Goal: Task Accomplishment & Management: Manage account settings

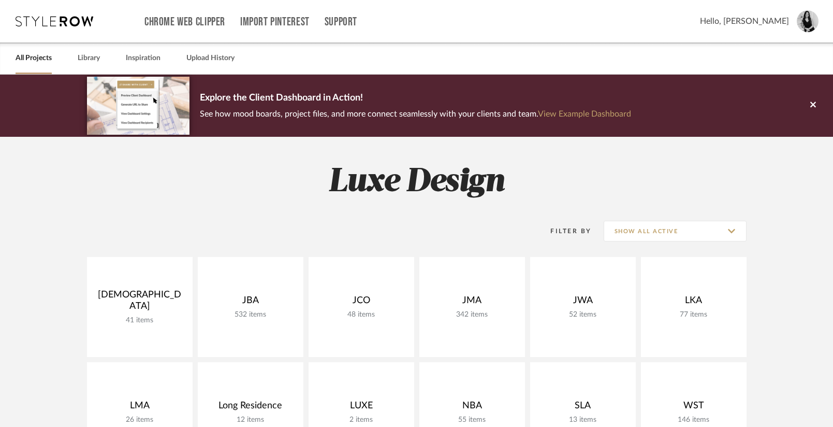
click at [220, 197] on h2 "Luxe Design" at bounding box center [417, 182] width 746 height 39
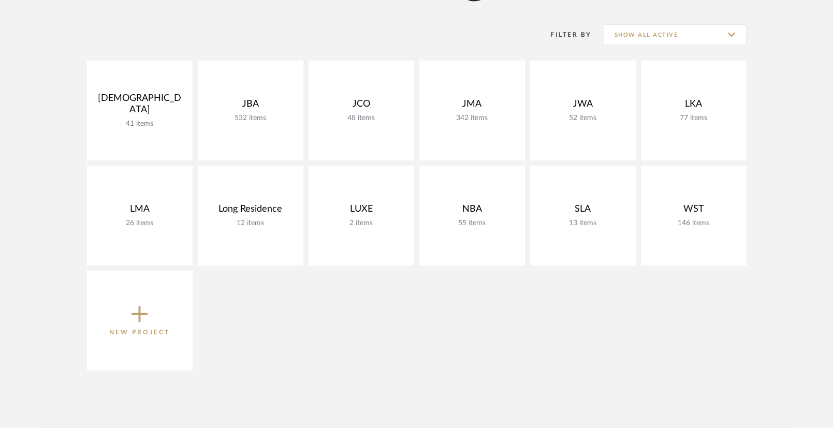
scroll to position [198, 0]
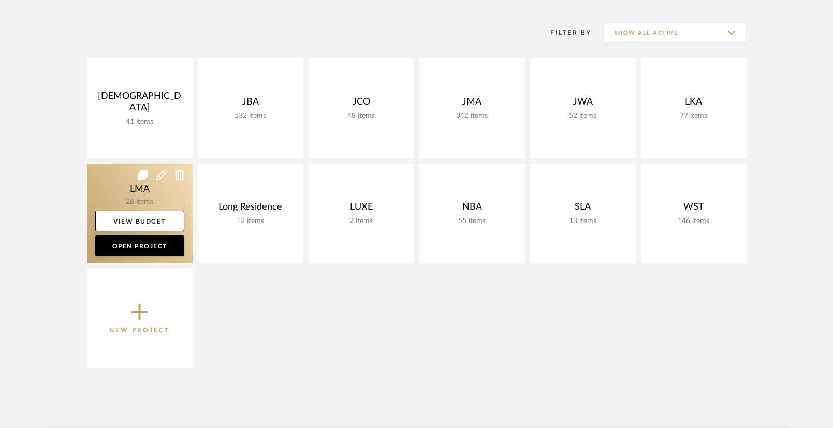
click at [143, 196] on link at bounding box center [140, 214] width 106 height 100
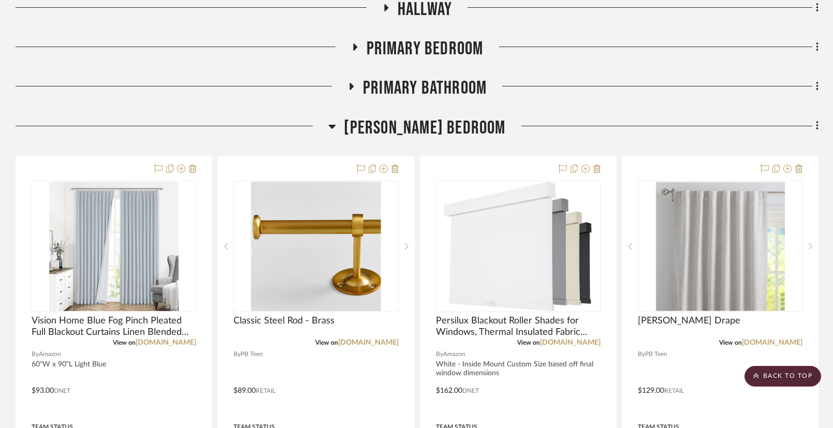
scroll to position [166, 0]
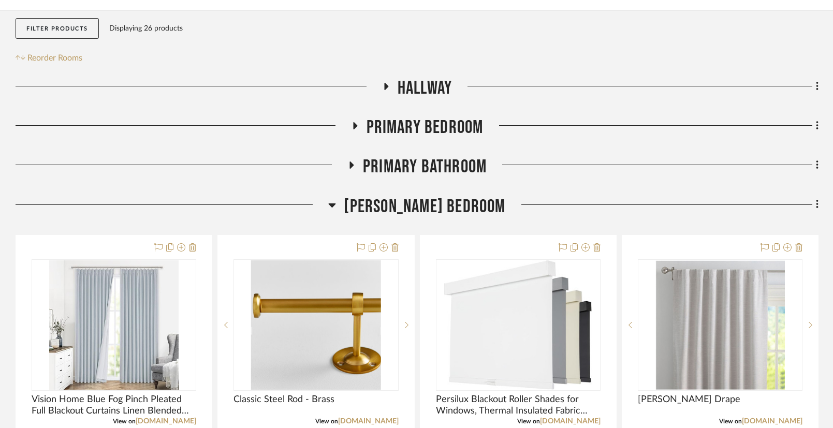
click at [354, 165] on icon at bounding box center [351, 166] width 12 height 8
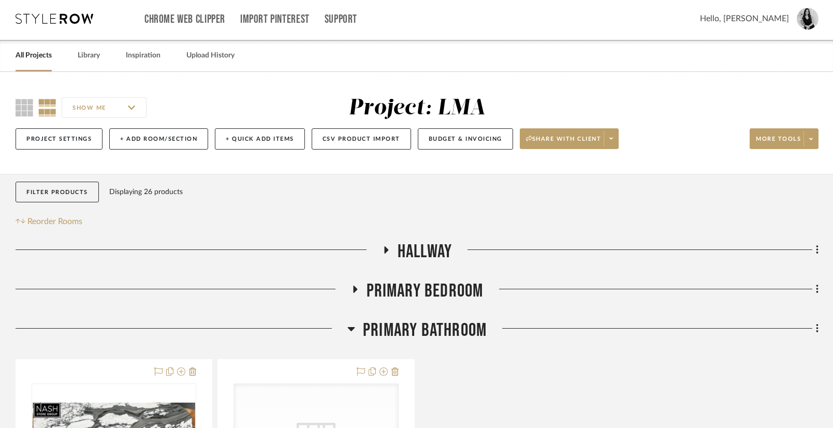
scroll to position [1, 0]
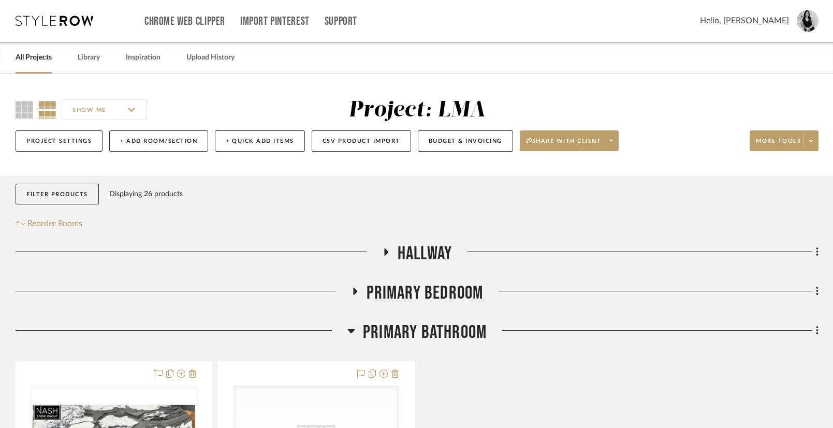
click at [357, 294] on icon at bounding box center [354, 292] width 12 height 8
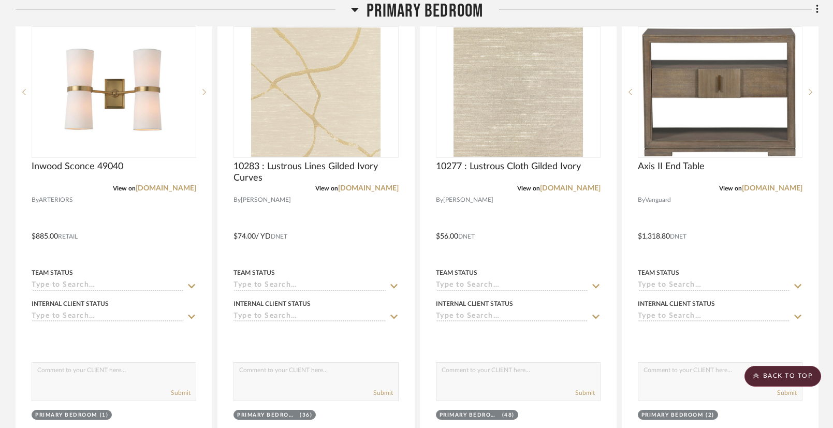
scroll to position [318, 0]
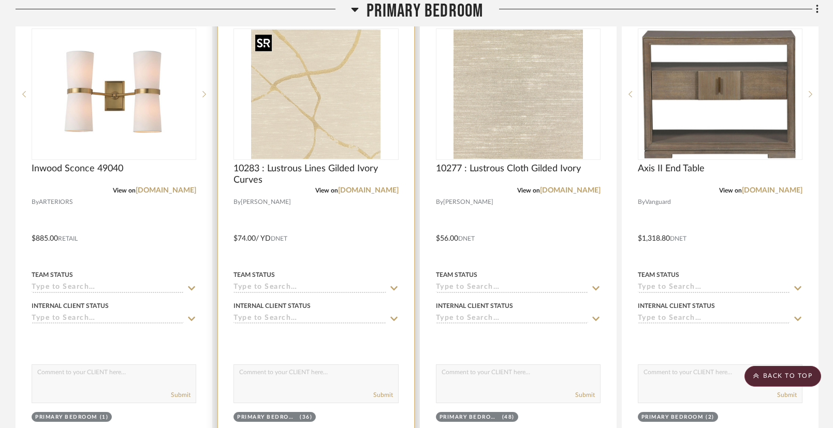
click at [338, 145] on img "0" at bounding box center [315, 94] width 129 height 129
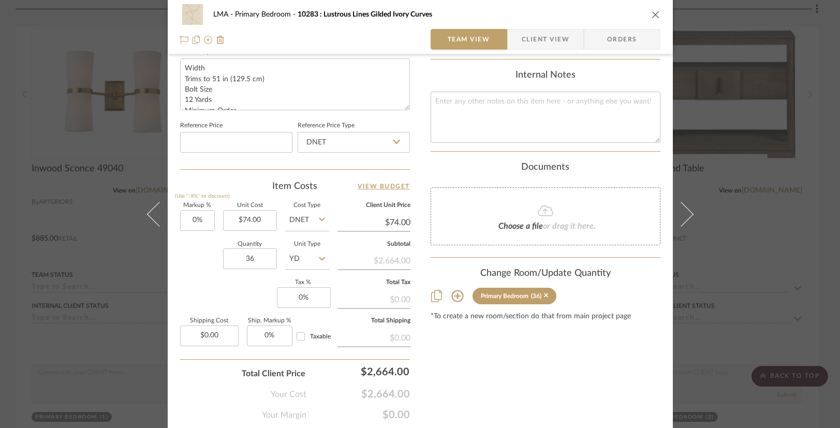
scroll to position [534, 0]
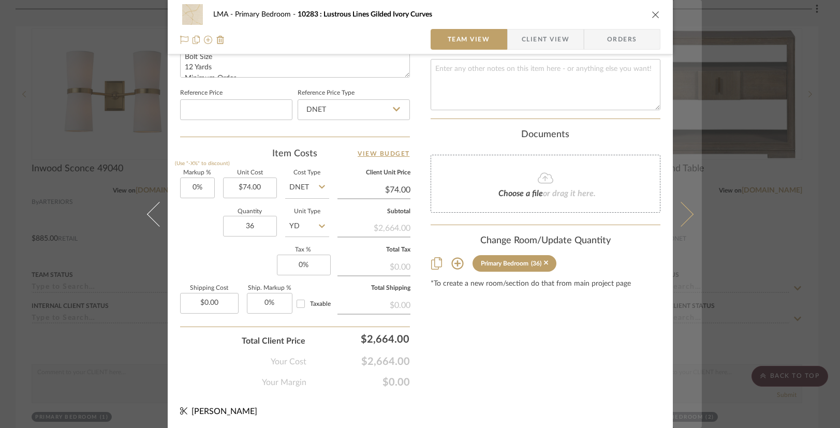
click at [681, 210] on icon at bounding box center [680, 213] width 25 height 25
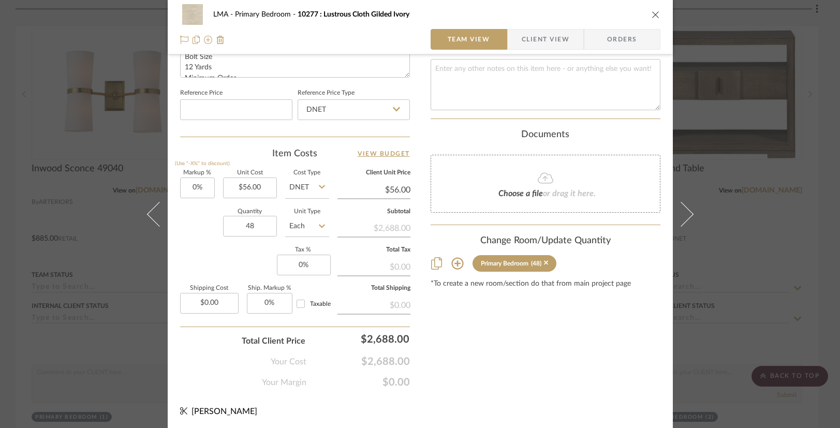
click at [657, 12] on div "LMA Primary Bedroom 10277 : Lustrous Cloth Gilded Ivory Team View Client View O…" at bounding box center [420, 27] width 505 height 54
click at [652, 13] on icon "close" at bounding box center [656, 14] width 8 height 8
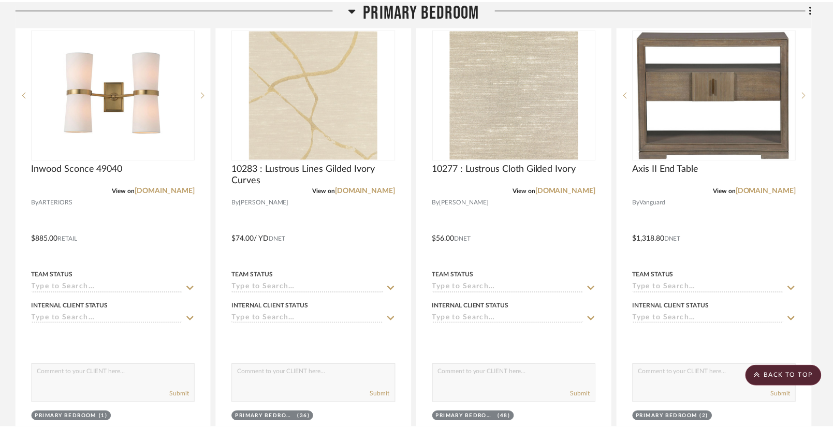
scroll to position [318, 0]
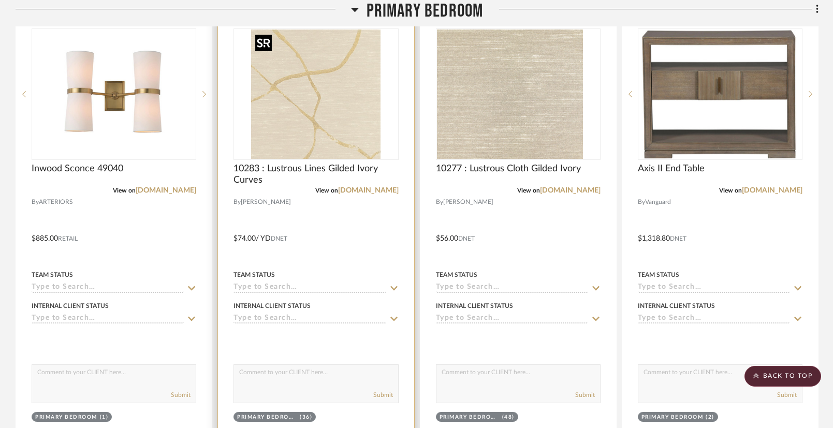
click at [344, 105] on img "0" at bounding box center [315, 94] width 129 height 129
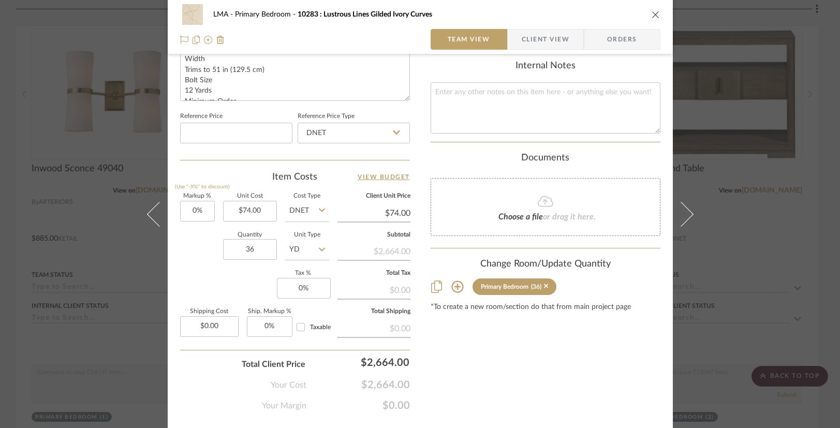
scroll to position [534, 0]
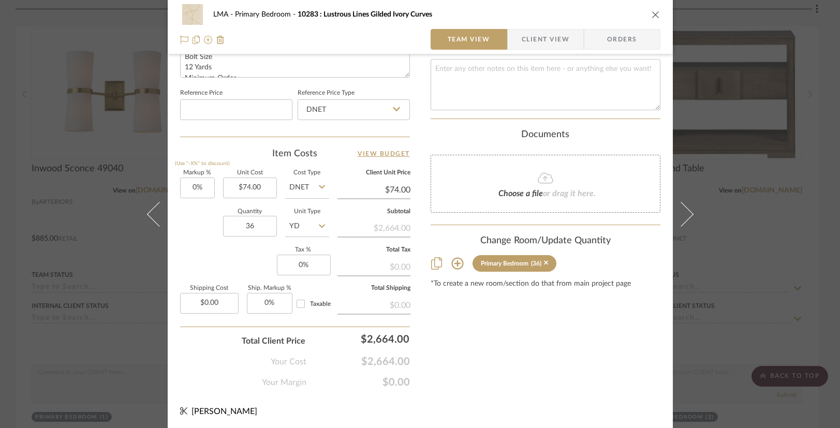
click at [534, 41] on span "Client View" at bounding box center [546, 39] width 48 height 21
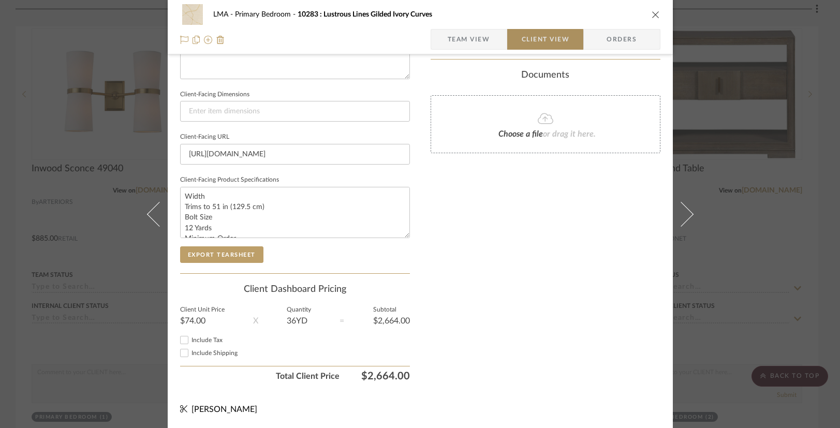
scroll to position [424, 0]
click at [484, 42] on span "Team View" at bounding box center [469, 39] width 42 height 21
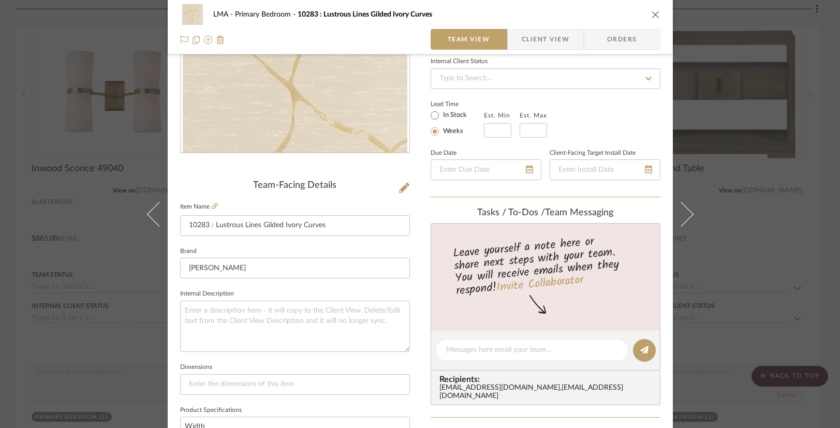
scroll to position [0, 0]
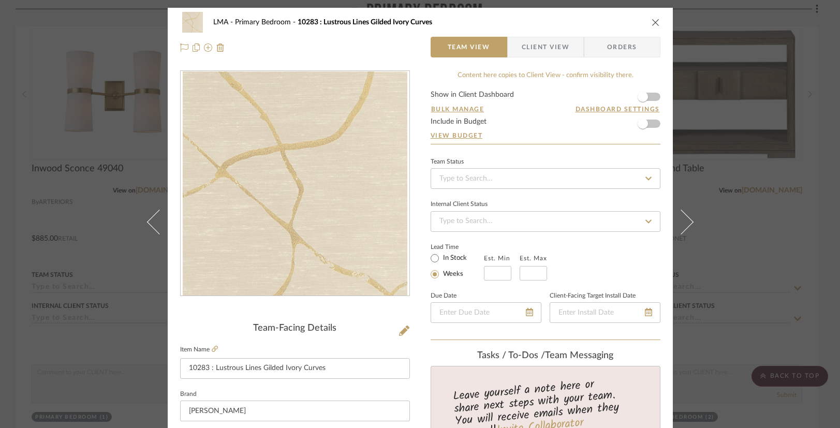
click at [535, 46] on span "Client View" at bounding box center [546, 47] width 48 height 21
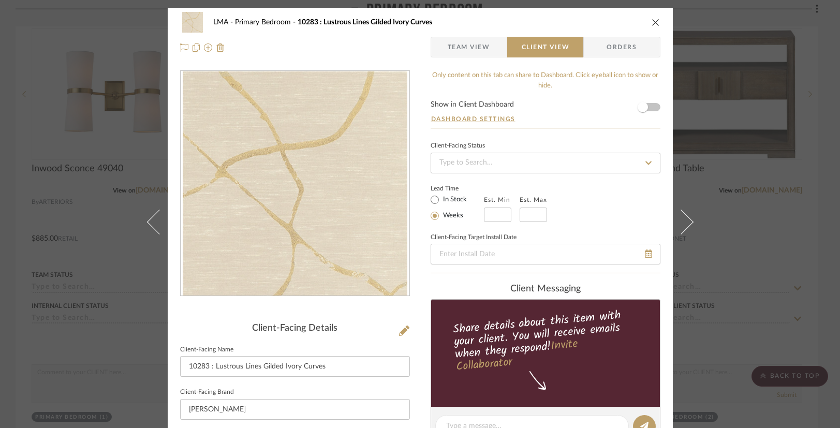
click at [469, 47] on span "Team View" at bounding box center [469, 47] width 42 height 21
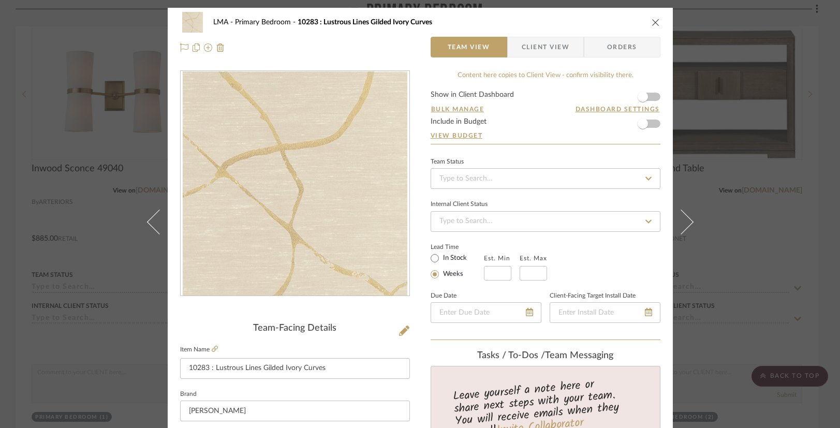
click at [652, 22] on icon "close" at bounding box center [656, 22] width 8 height 8
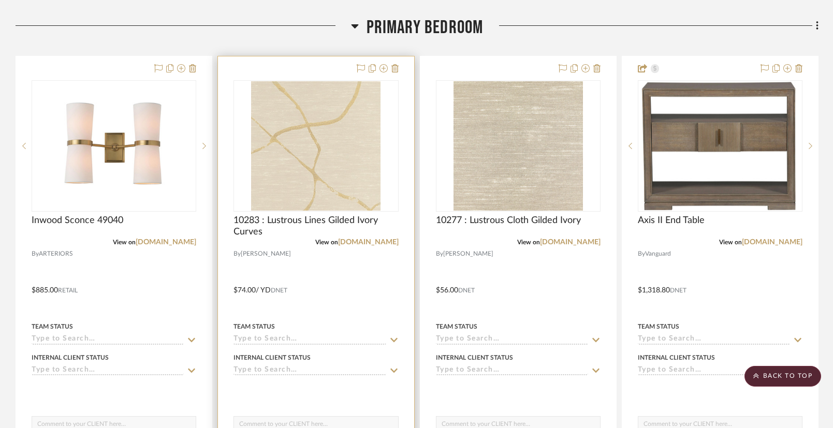
scroll to position [267, 0]
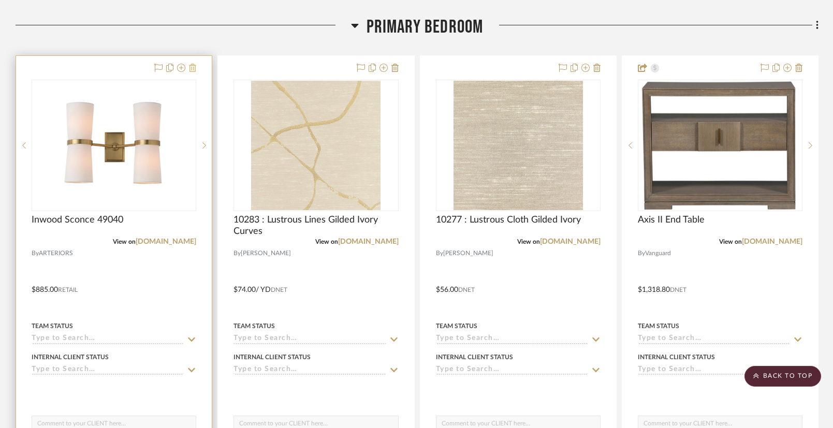
click at [194, 71] on icon at bounding box center [192, 68] width 7 height 8
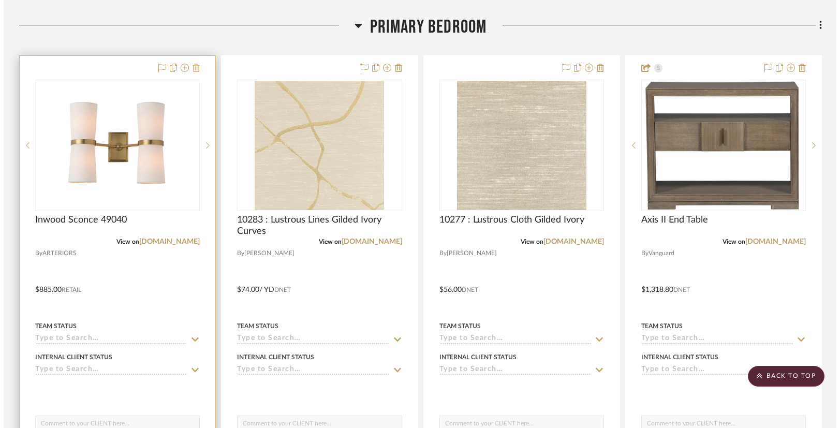
scroll to position [0, 0]
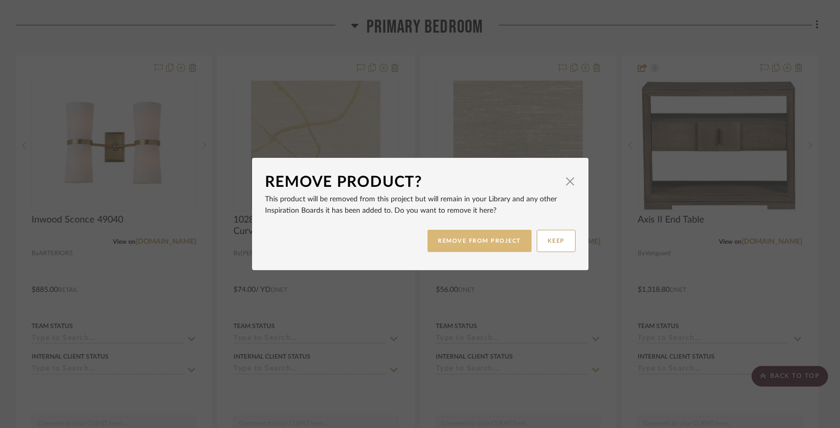
click at [469, 236] on button "REMOVE FROM PROJECT" at bounding box center [480, 241] width 104 height 22
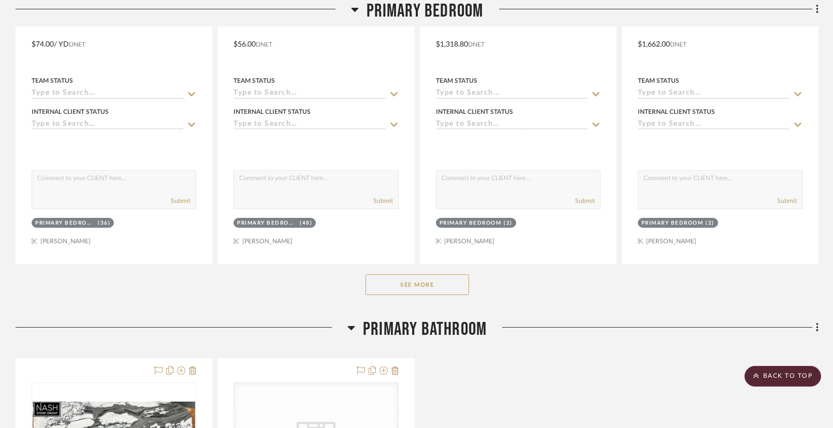
scroll to position [512, 0]
click at [437, 283] on button "See More" at bounding box center [418, 284] width 104 height 21
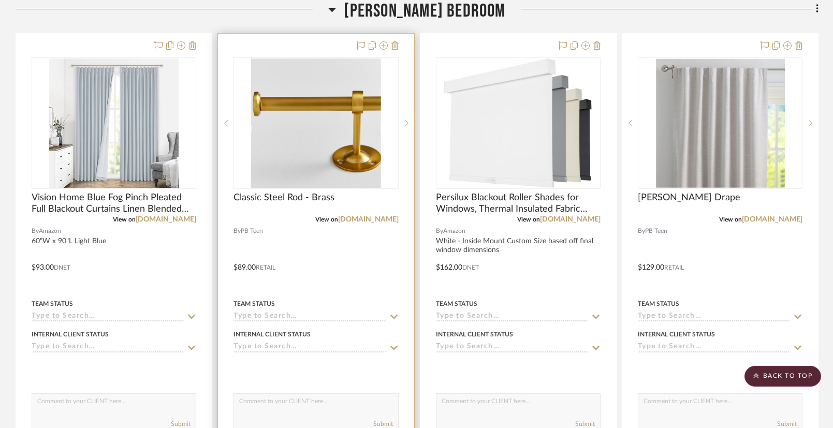
scroll to position [1802, 0]
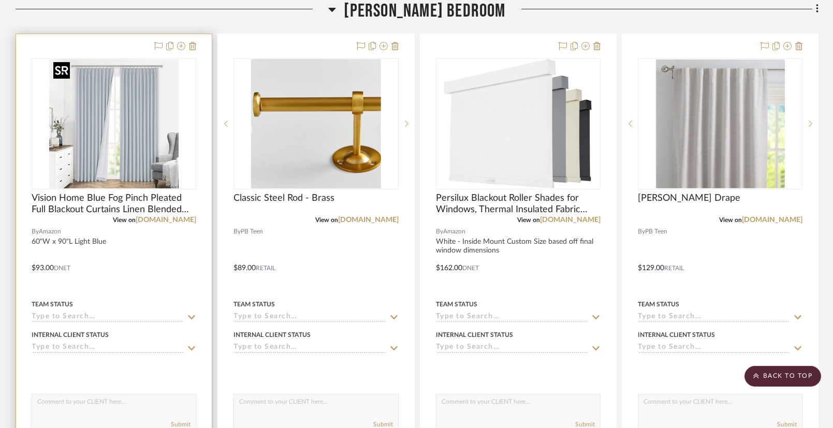
click at [117, 133] on img "0" at bounding box center [113, 123] width 129 height 129
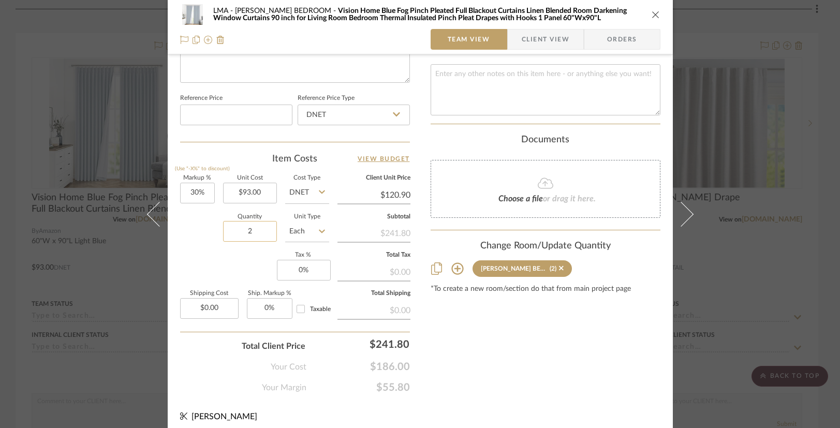
scroll to position [534, 0]
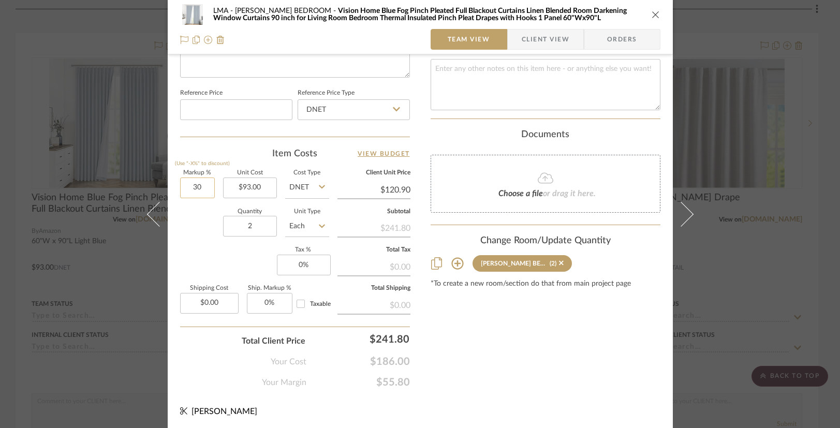
click at [195, 187] on input "30" at bounding box center [197, 188] width 35 height 21
type input "0%"
type input "$93.00"
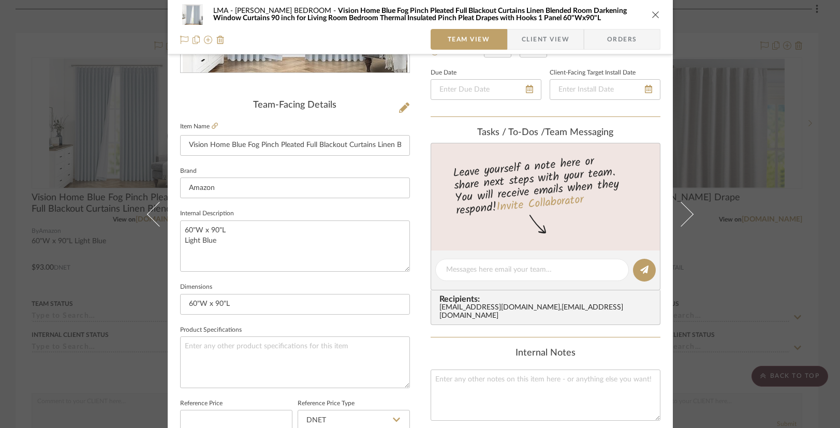
scroll to position [0, 0]
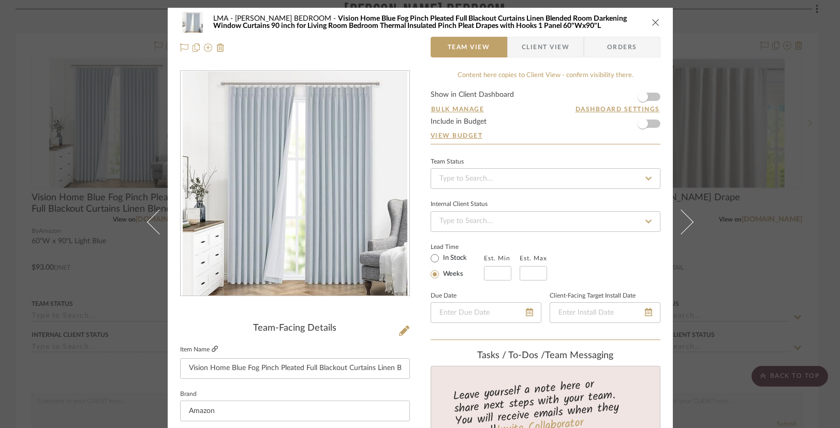
click at [212, 350] on icon at bounding box center [215, 349] width 6 height 6
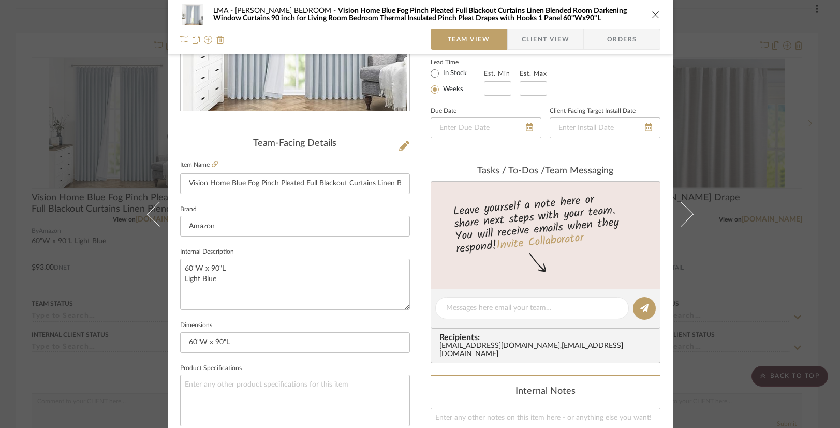
scroll to position [183, 0]
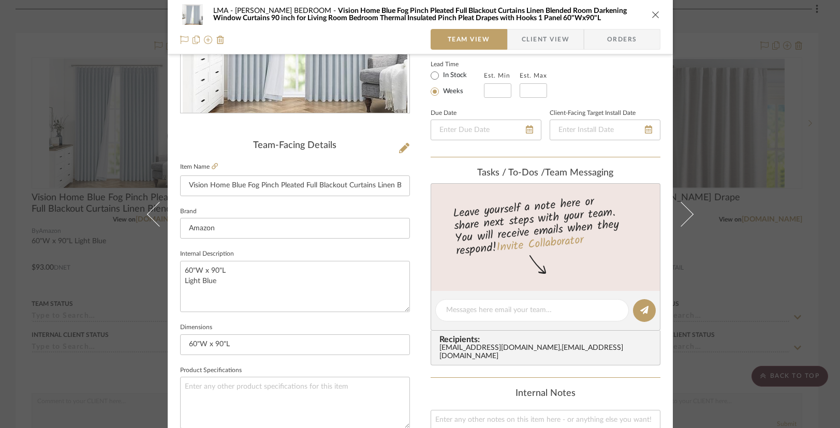
click at [652, 17] on icon "close" at bounding box center [656, 14] width 8 height 8
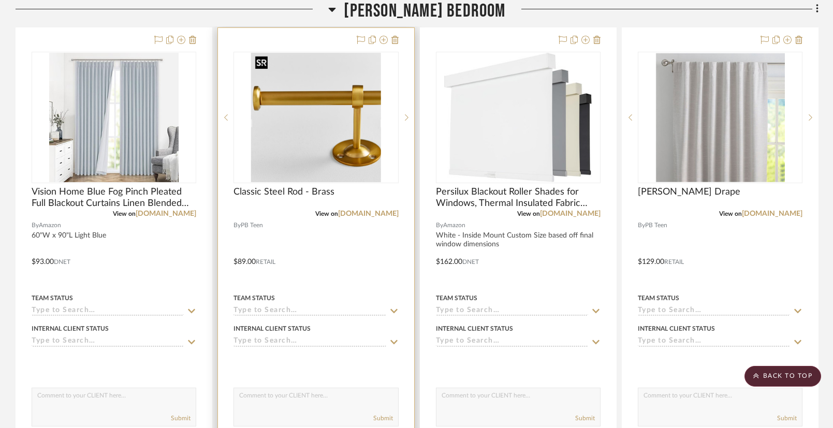
scroll to position [1809, 0]
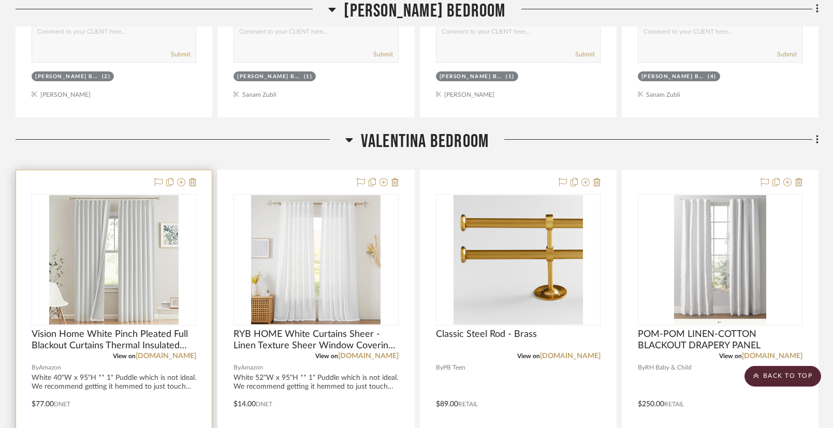
scroll to position [1715, 0]
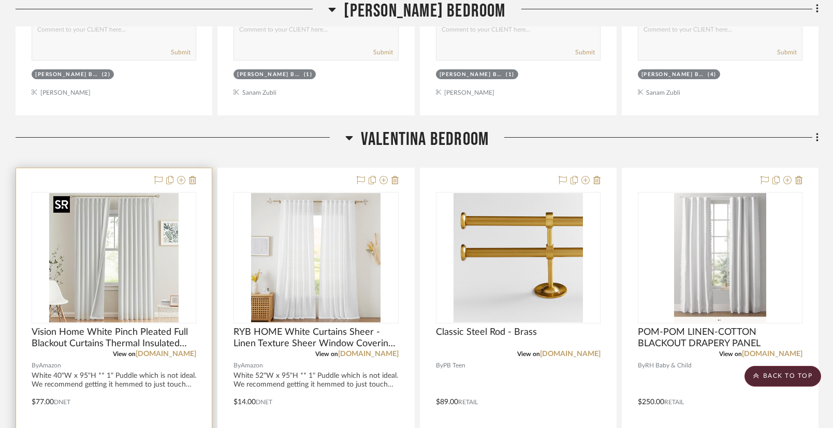
click at [129, 270] on img "0" at bounding box center [113, 257] width 129 height 129
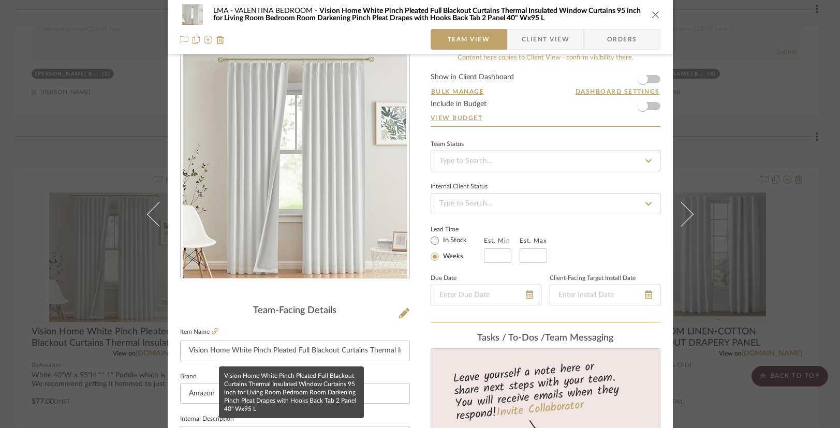
scroll to position [18, 0]
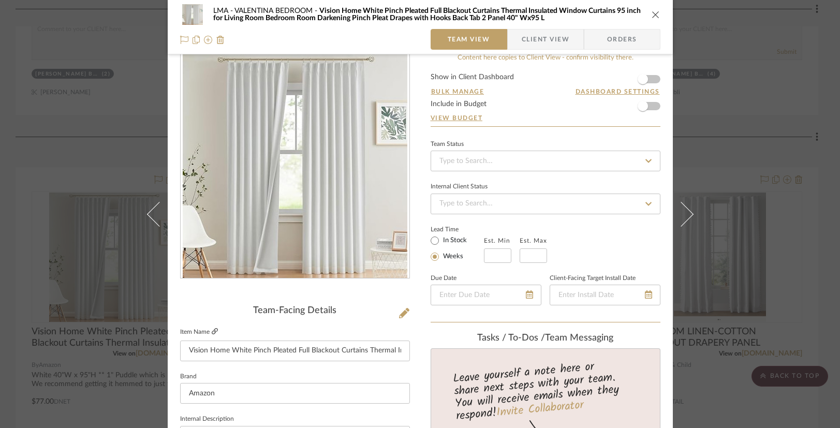
click at [213, 331] on icon at bounding box center [215, 331] width 6 height 6
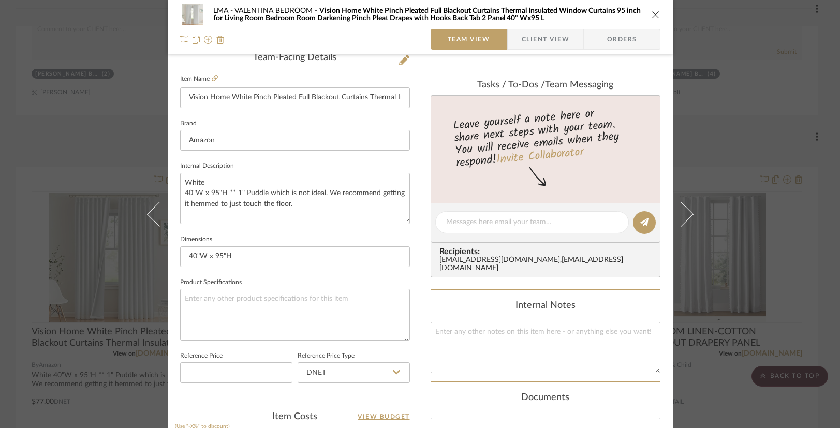
scroll to position [288, 0]
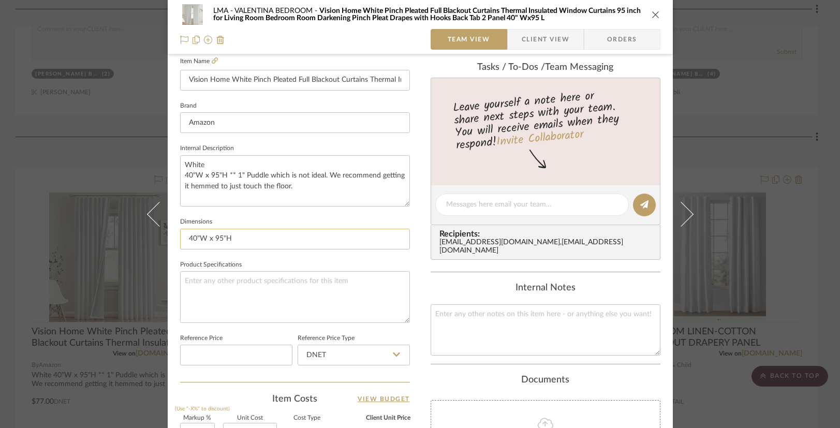
click at [188, 240] on input "40"W x 95"H" at bounding box center [295, 239] width 230 height 21
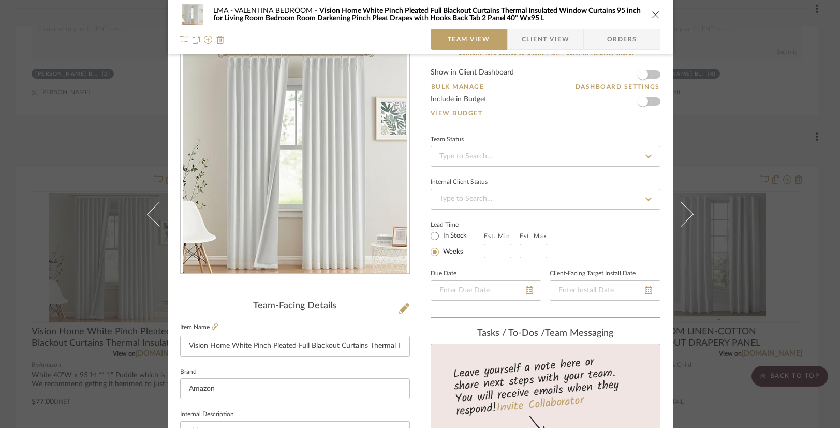
scroll to position [0, 0]
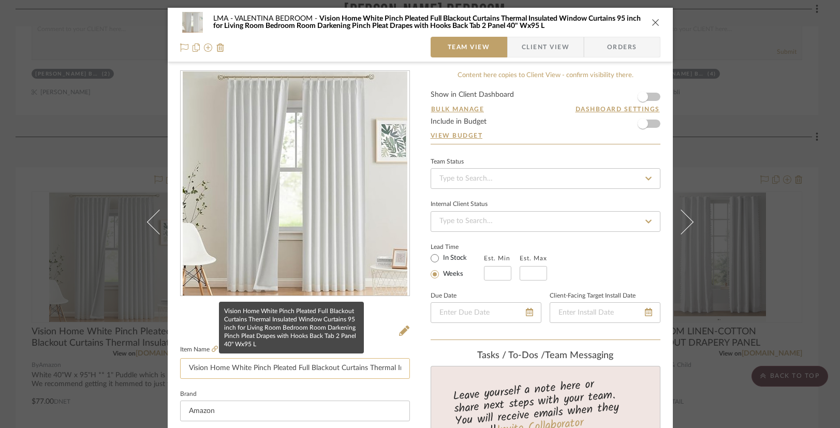
type input "60"W x 95"H"
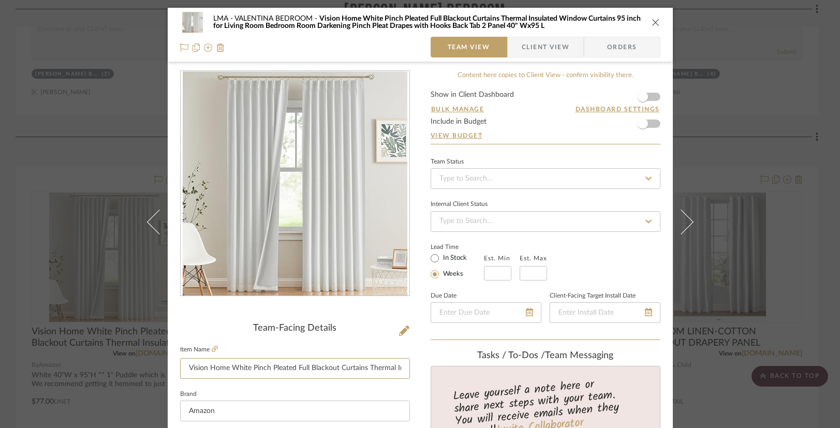
drag, startPoint x: 349, startPoint y: 368, endPoint x: 440, endPoint y: 372, distance: 90.7
click at [401, 329] on icon at bounding box center [404, 331] width 10 height 10
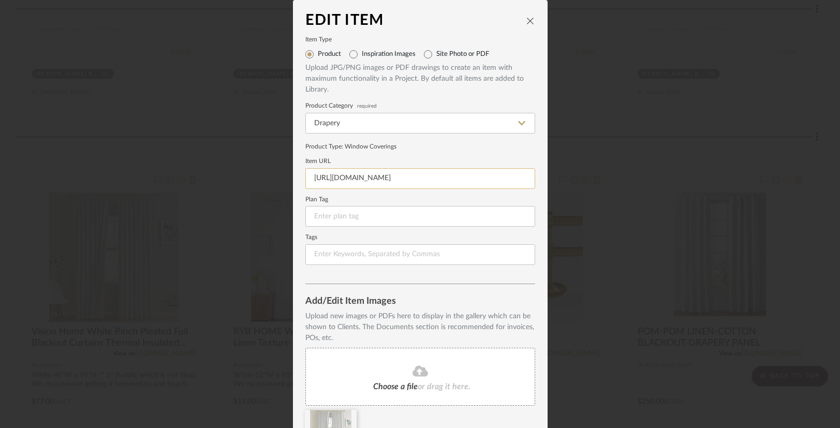
scroll to position [2, 0]
click at [338, 180] on input "[URL][DOMAIN_NAME]" at bounding box center [420, 176] width 230 height 21
paste input "KSSXT7H/ref=sr_1_7?crid=9Y3SANRSS325&dib=eyJ2IjoiMSJ9.hm2zNLcZvrYr4JeAIBghf81EV…"
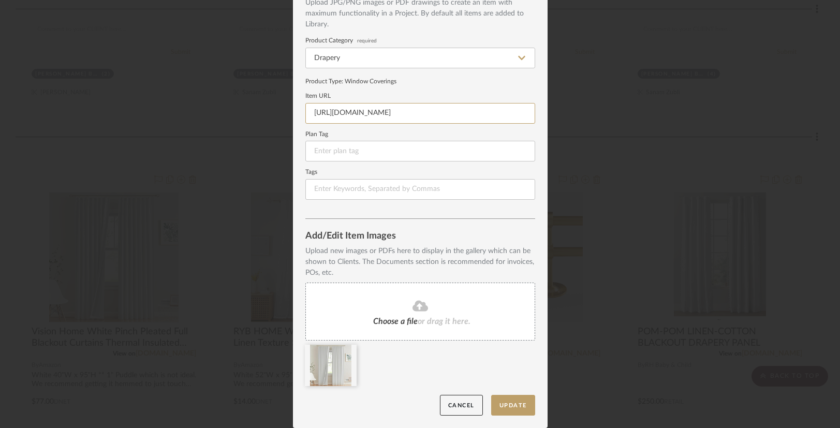
scroll to position [42, 0]
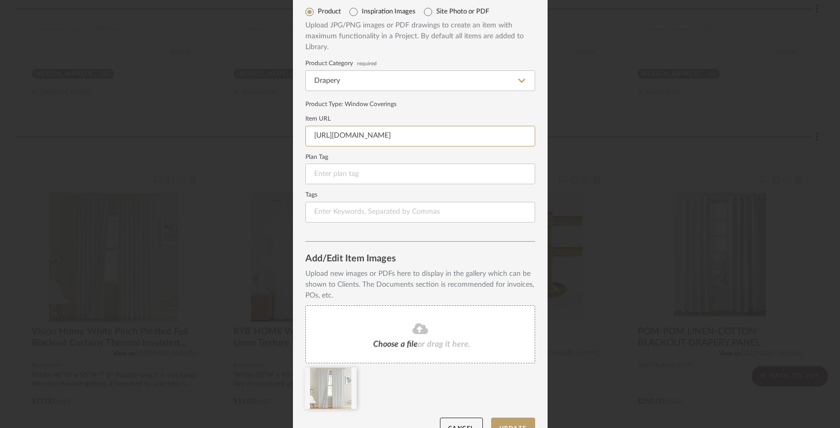
type input "[URL][DOMAIN_NAME]"
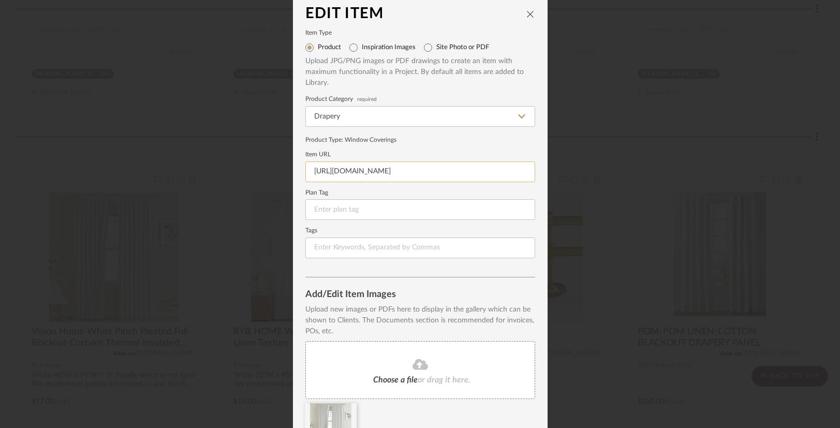
scroll to position [0, 0]
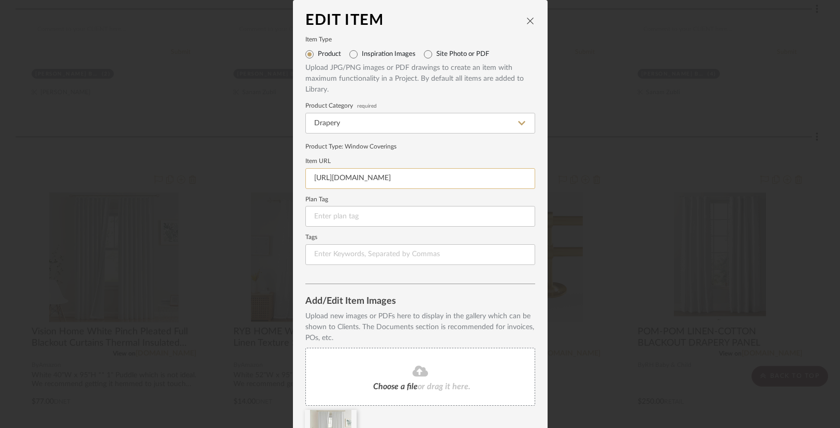
click at [355, 177] on input "[URL][DOMAIN_NAME]" at bounding box center [420, 178] width 230 height 21
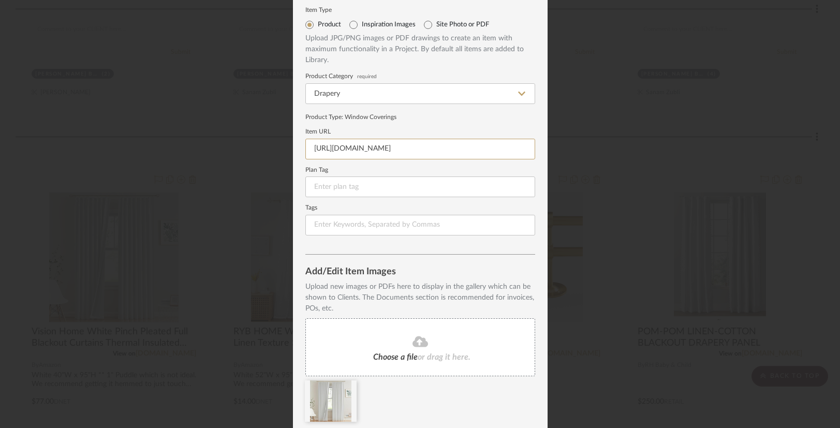
scroll to position [65, 0]
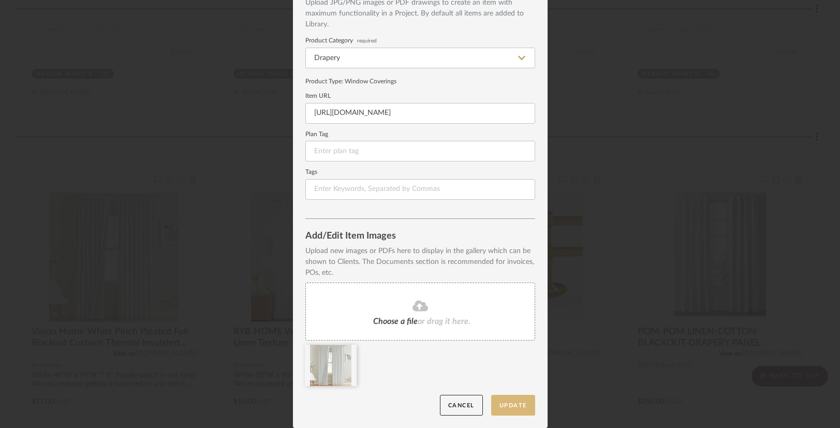
click at [513, 405] on button "Update" at bounding box center [513, 405] width 44 height 21
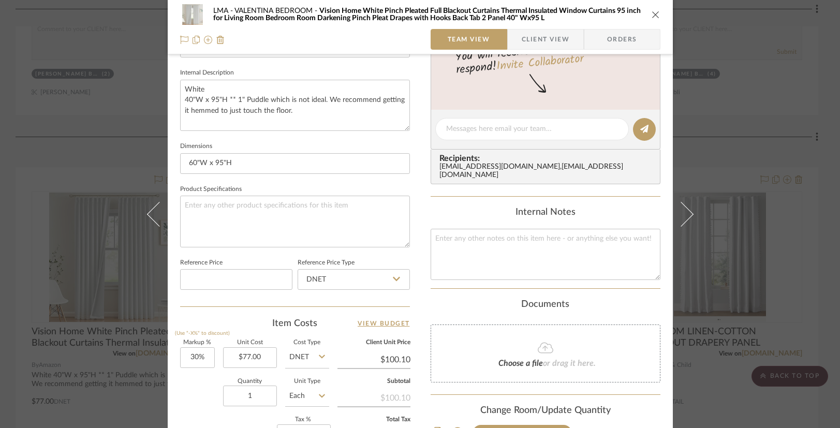
scroll to position [434, 0]
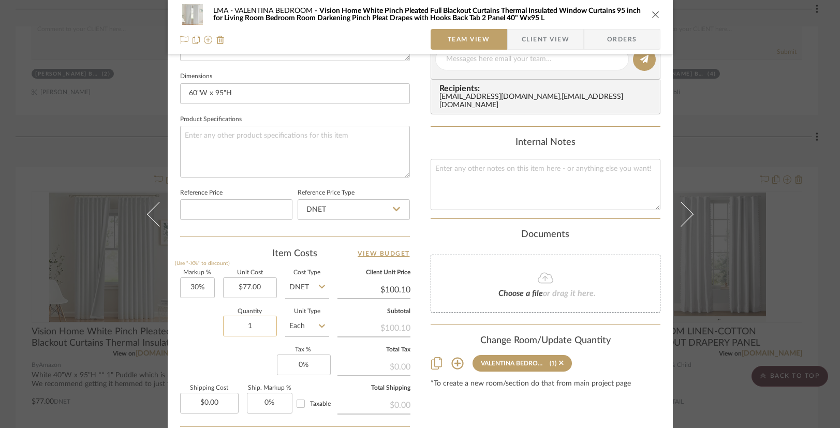
drag, startPoint x: 249, startPoint y: 329, endPoint x: 257, endPoint y: 328, distance: 7.8
click at [257, 328] on input "1" at bounding box center [250, 326] width 54 height 21
type input "2"
type input "30"
click at [197, 288] on input "30" at bounding box center [197, 288] width 35 height 21
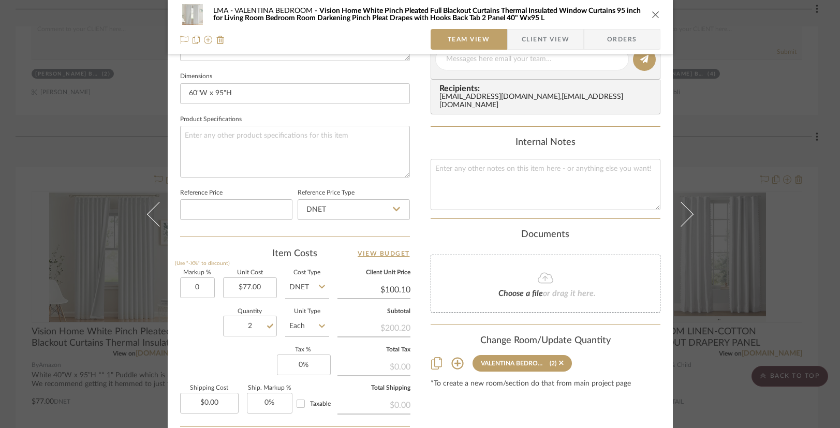
type input "0%"
click at [186, 318] on div "Quantity 2 Unit Type Each" at bounding box center [254, 327] width 149 height 37
type input "$77.00"
click at [245, 288] on input "77.00" at bounding box center [250, 288] width 54 height 21
type input "$98.00"
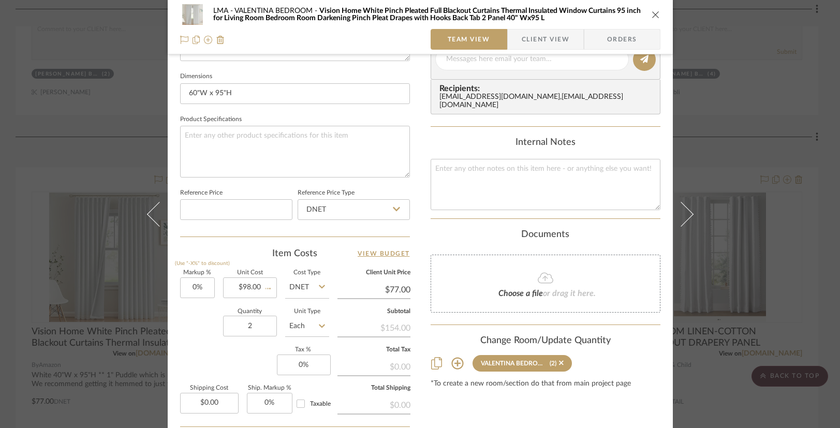
click at [200, 336] on div "Quantity 2 Unit Type Each" at bounding box center [254, 327] width 149 height 37
type input "$98.00"
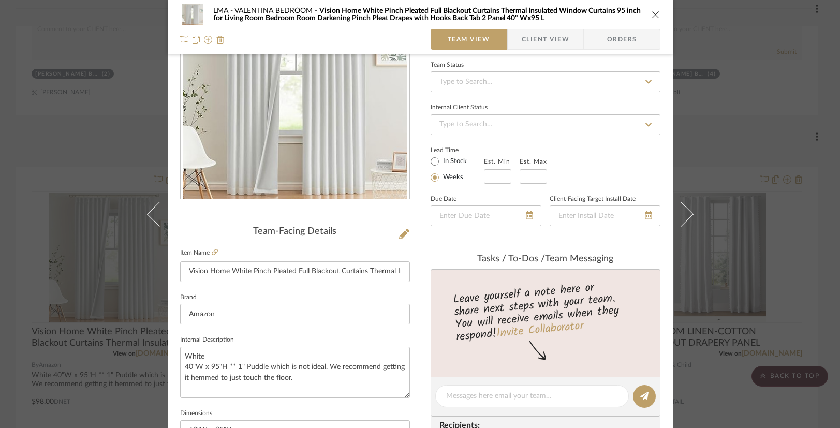
scroll to position [97, 0]
click at [185, 367] on textarea "White 40"W x 95"H ** 1" Puddle which is not ideal. We recommend getting it hemm…" at bounding box center [295, 371] width 230 height 51
type textarea "White 60"W x 95"H ** 1" Puddle which is not ideal. We recommend getting it hemm…"
click at [230, 292] on fieldset "Brand Amazon" at bounding box center [295, 307] width 230 height 35
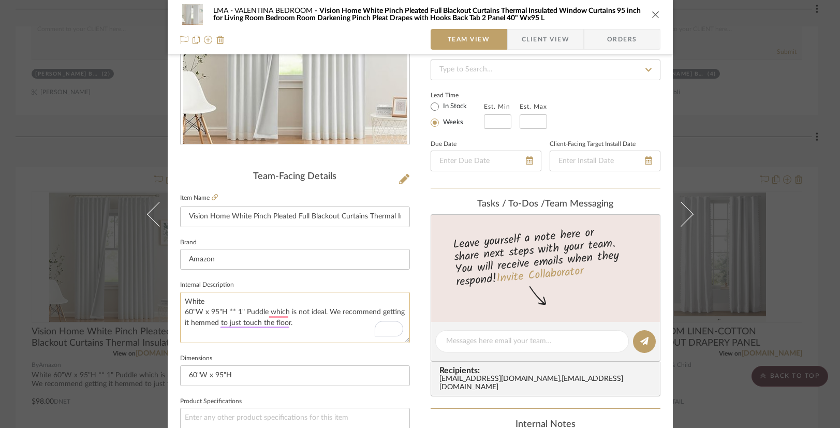
scroll to position [154, 0]
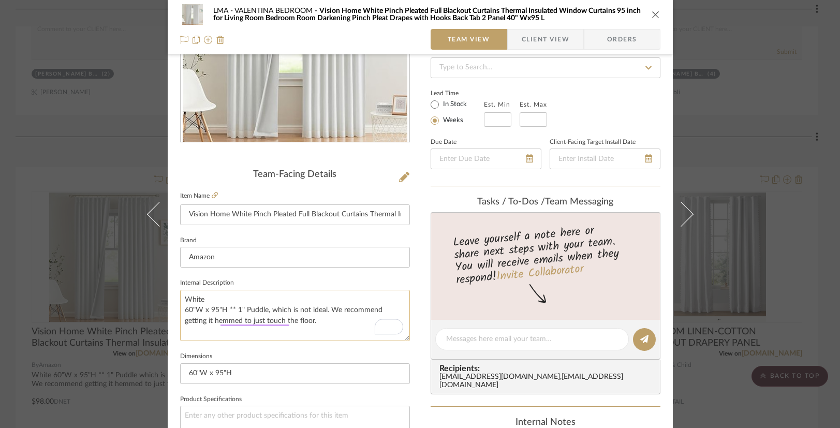
click at [320, 325] on textarea "White 60"W x 95"H ** 1" Puddle, which is not ideal. We recommend getting it hem…" at bounding box center [295, 315] width 230 height 51
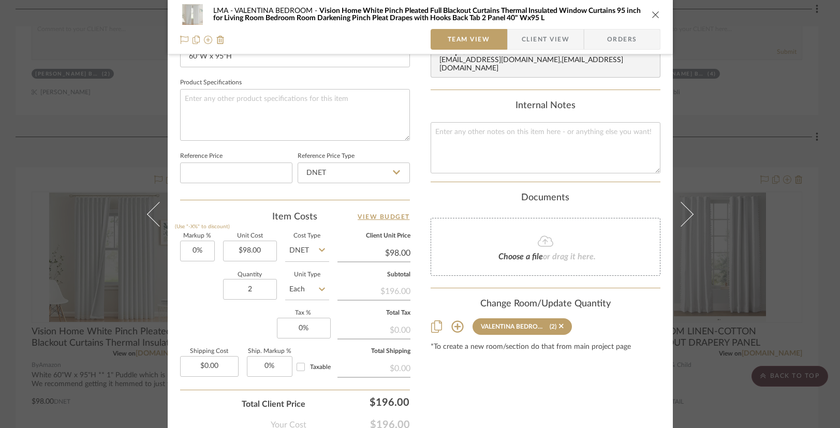
scroll to position [209, 0]
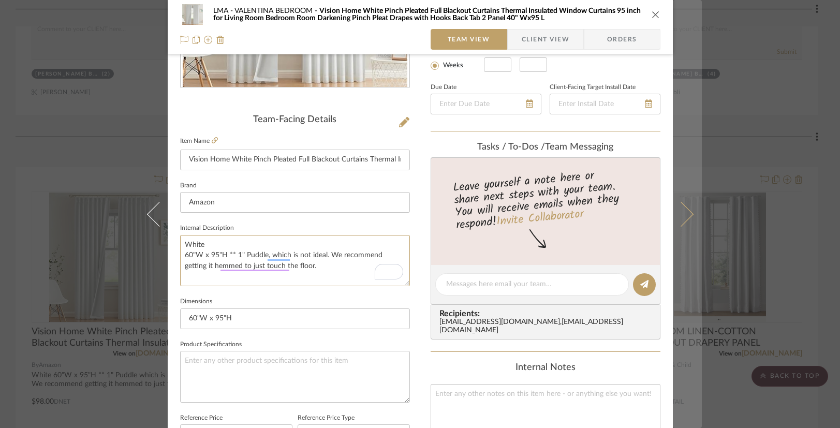
type textarea "White 60"W x 95"H ** 1" Puddle, which is not ideal. We recommend getting it hem…"
click at [687, 219] on button at bounding box center [687, 214] width 29 height 428
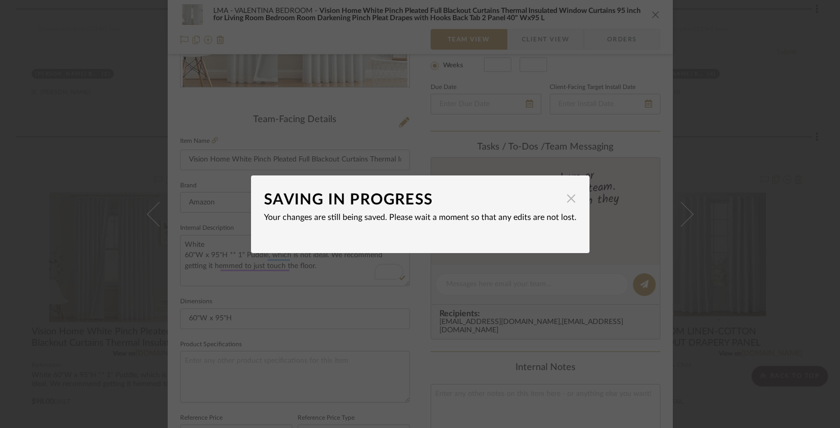
click at [562, 203] on span "button" at bounding box center [571, 198] width 21 height 21
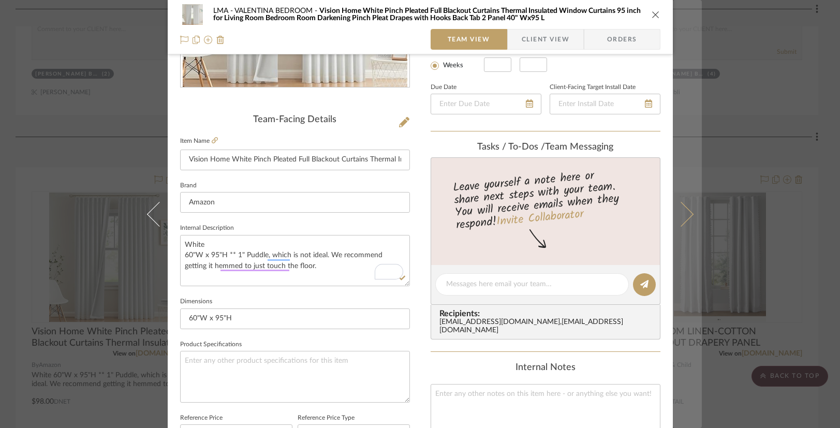
click at [690, 220] on button at bounding box center [687, 214] width 29 height 428
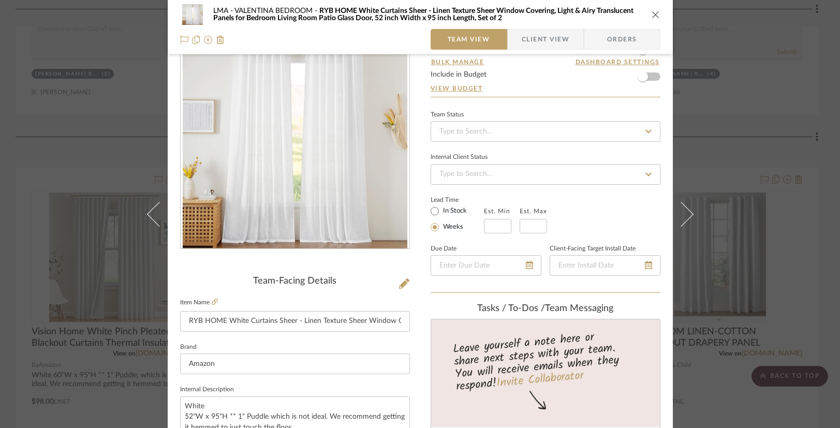
scroll to position [184, 0]
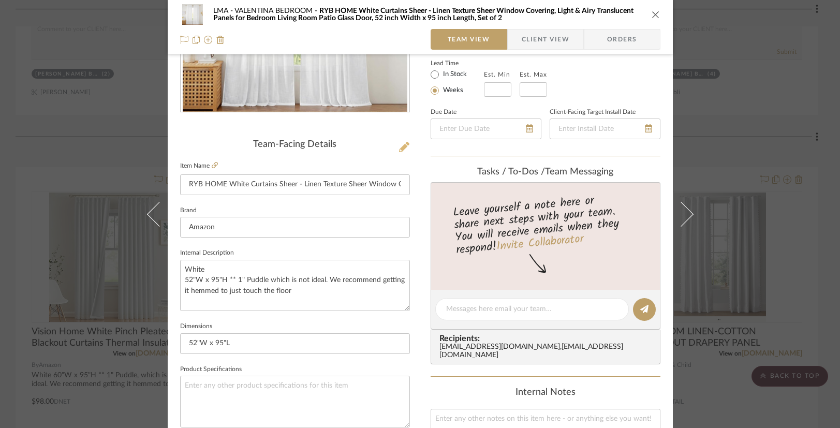
click at [399, 150] on icon at bounding box center [404, 147] width 10 height 10
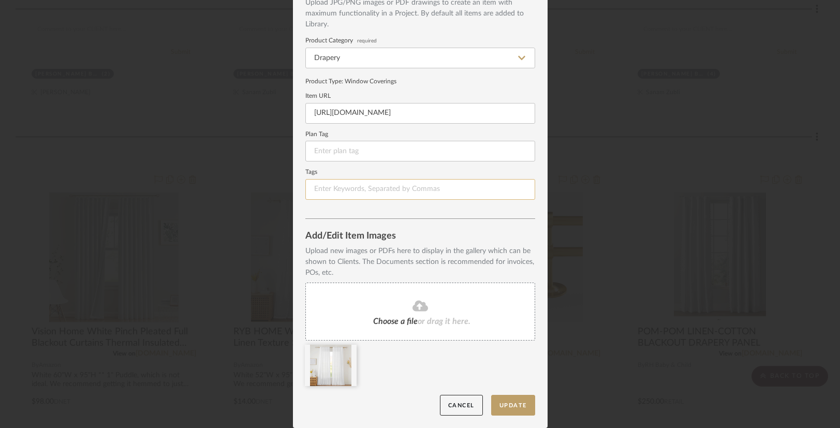
scroll to position [0, 0]
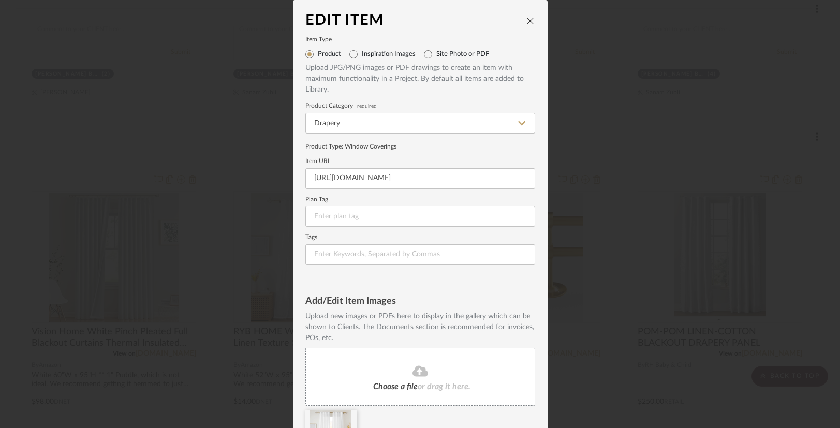
click at [527, 22] on icon "close" at bounding box center [531, 21] width 8 height 8
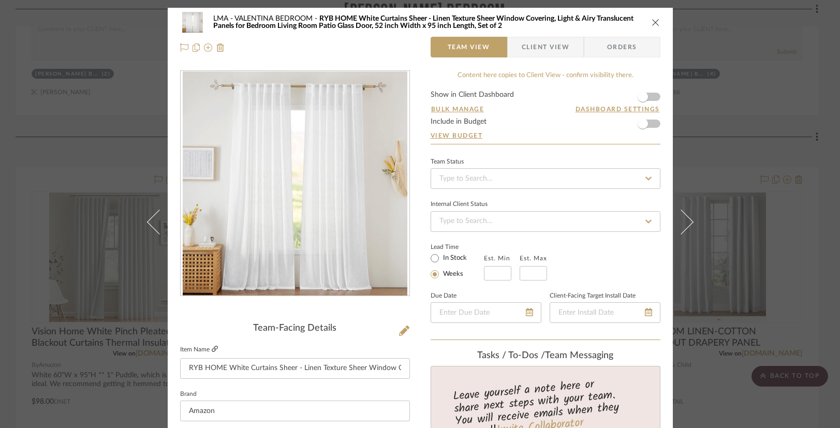
click at [212, 351] on icon at bounding box center [215, 349] width 6 height 6
click at [654, 21] on icon "close" at bounding box center [656, 22] width 8 height 8
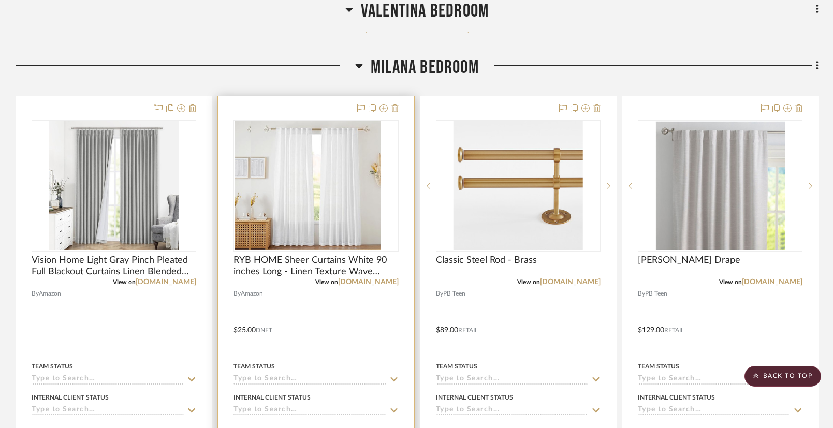
scroll to position [2337, 0]
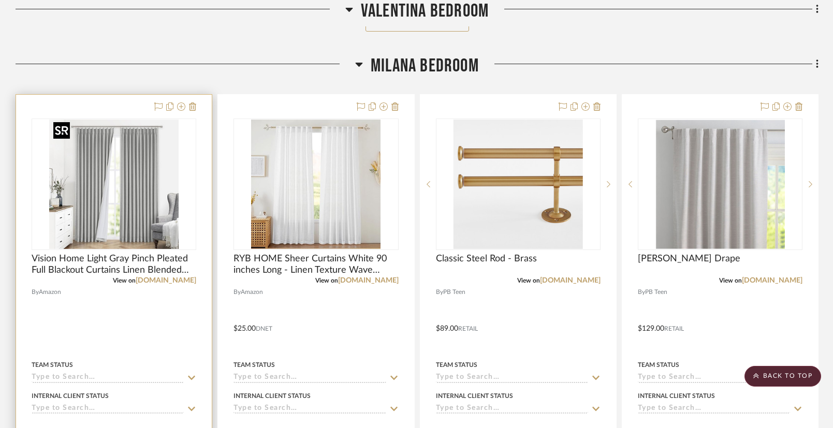
click at [107, 219] on img "0" at bounding box center [113, 184] width 129 height 129
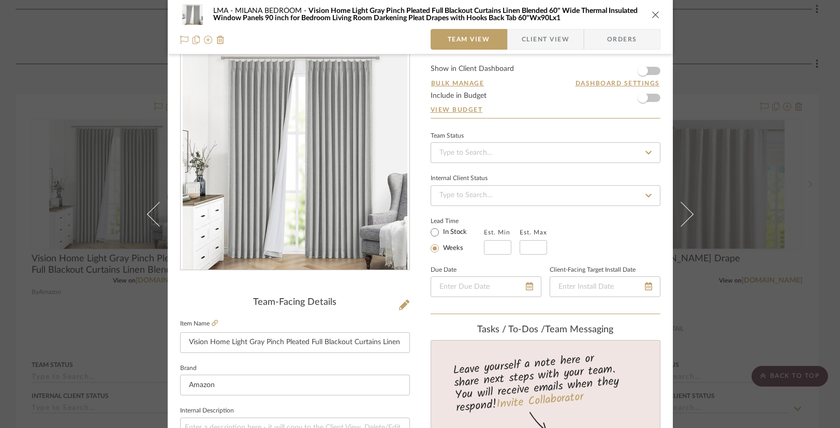
scroll to position [24, 0]
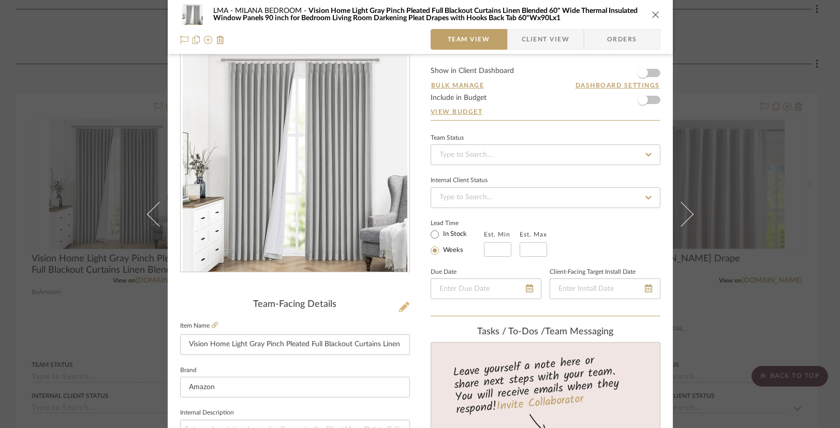
click at [402, 308] on icon at bounding box center [404, 307] width 10 height 10
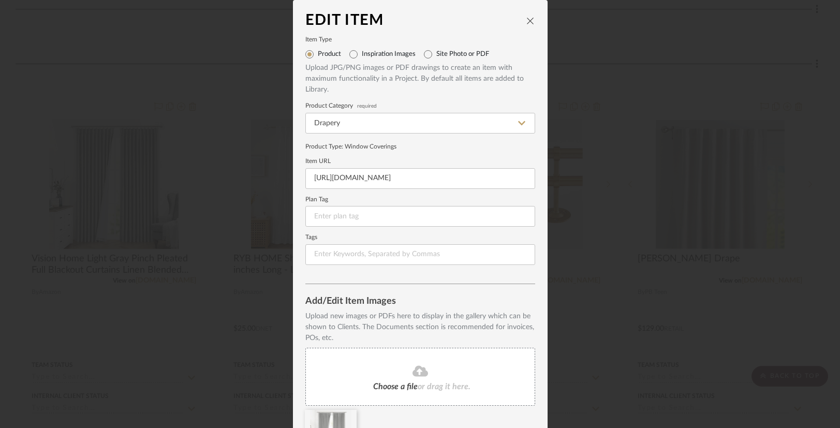
click at [530, 18] on icon "close" at bounding box center [531, 21] width 8 height 8
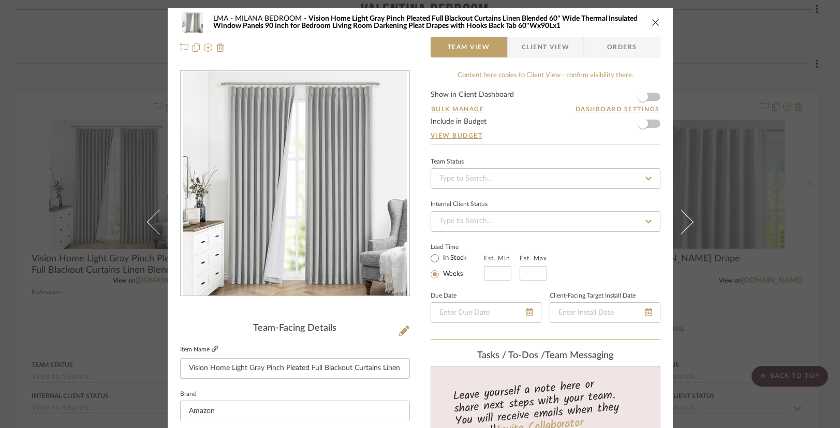
click at [212, 347] on icon at bounding box center [215, 349] width 6 height 6
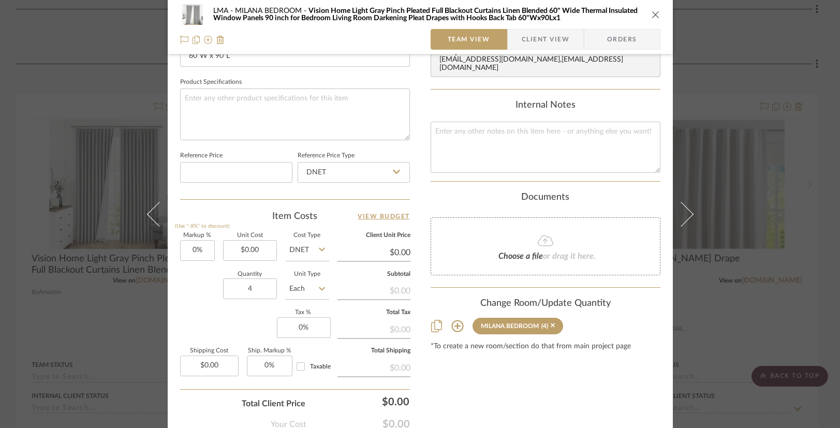
scroll to position [472, 0]
click at [255, 249] on input "0.00" at bounding box center [250, 250] width 54 height 21
type input "$94.00"
click at [202, 294] on div "Quantity 4 Unit Type Each" at bounding box center [254, 289] width 149 height 37
type input "$94.00"
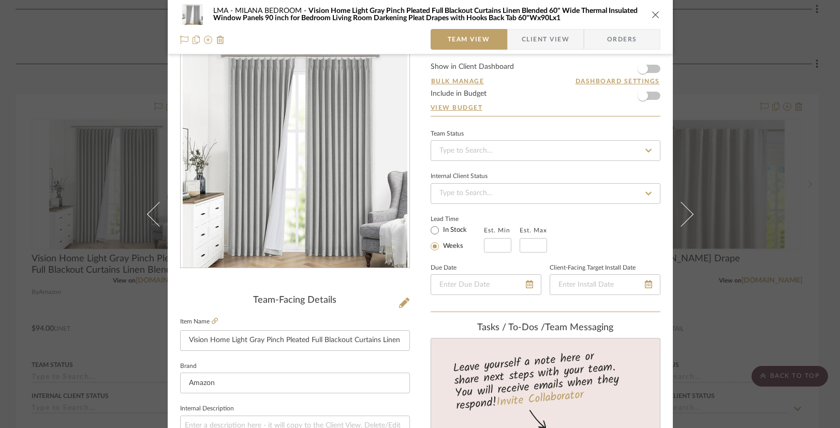
scroll to position [0, 0]
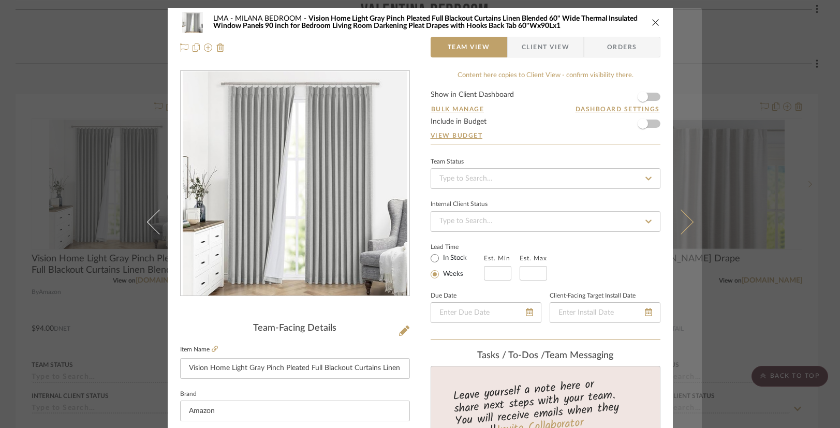
click at [688, 230] on button at bounding box center [687, 222] width 29 height 428
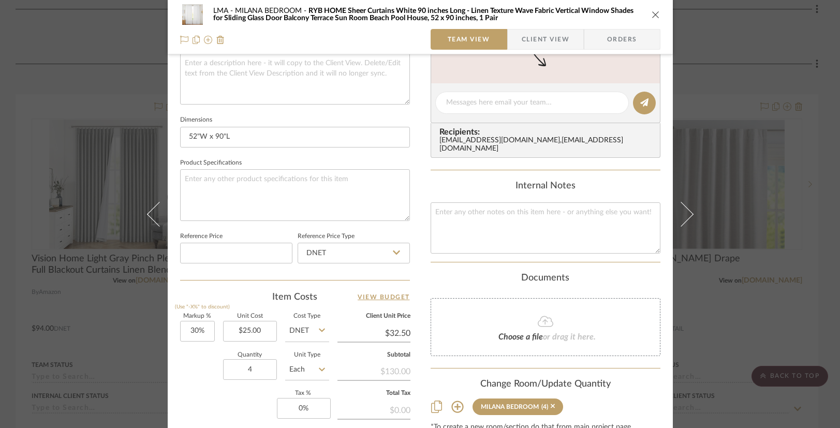
scroll to position [461, 0]
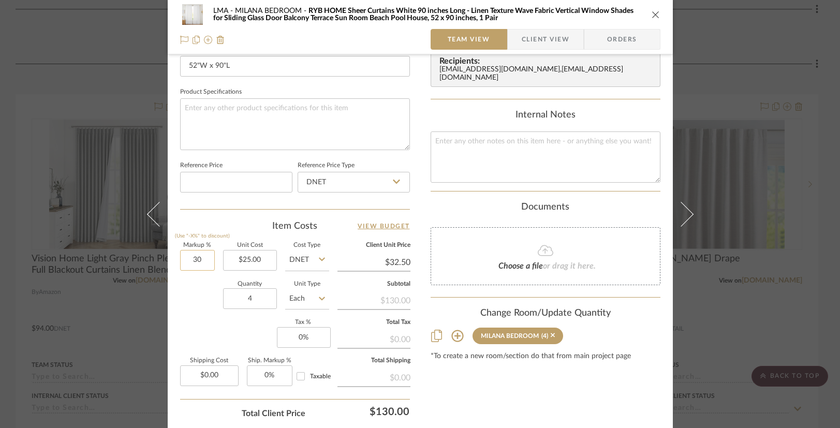
click at [193, 261] on input "30" at bounding box center [197, 260] width 35 height 21
type input "0%"
click at [184, 319] on div "Markup % (Use "-X%" to discount) 0% Unit Cost $25.00 Cost Type DNET Client Unit…" at bounding box center [295, 318] width 230 height 151
type input "$25.00"
drag, startPoint x: 261, startPoint y: 308, endPoint x: 253, endPoint y: 296, distance: 14.9
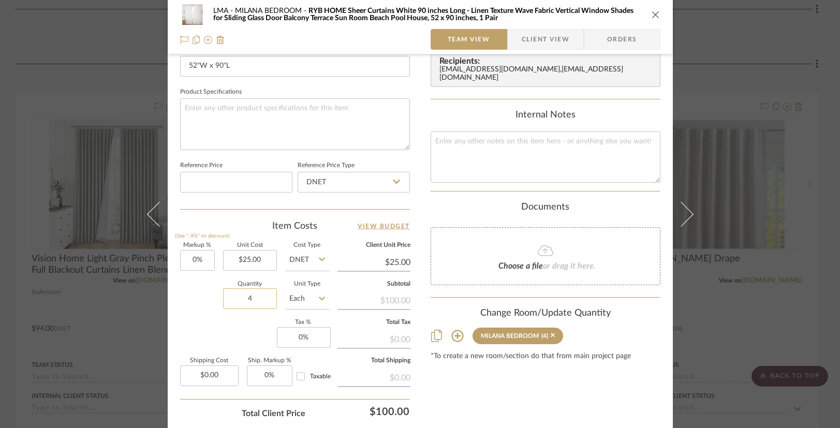
click at [240, 299] on sr-form-field "Quantity 4" at bounding box center [250, 300] width 54 height 37
click at [264, 336] on div "Markup % (Use "-X%" to discount) 0% Unit Cost $25.00 Cost Type DNET Client Unit…" at bounding box center [295, 318] width 230 height 151
drag, startPoint x: 254, startPoint y: 300, endPoint x: 239, endPoint y: 297, distance: 15.8
click at [239, 297] on input "4" at bounding box center [250, 298] width 54 height 21
drag, startPoint x: 239, startPoint y: 297, endPoint x: 254, endPoint y: 297, distance: 15.0
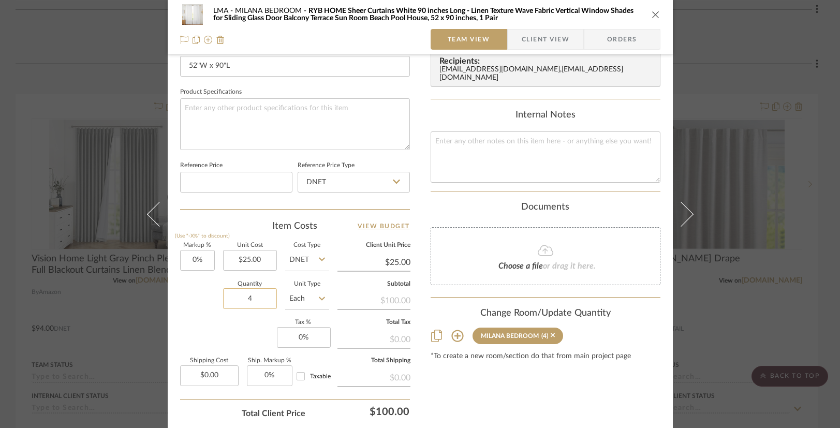
click at [254, 298] on input "4" at bounding box center [250, 298] width 54 height 21
type input "6"
click at [244, 330] on div "Markup % (Use "-X%" to discount) 0% Unit Cost $25.00 Cost Type DNET Client Unit…" at bounding box center [295, 318] width 230 height 151
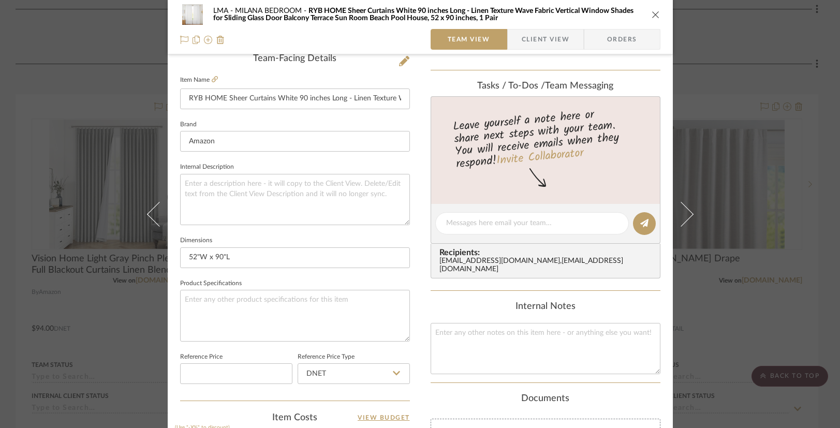
scroll to position [151, 0]
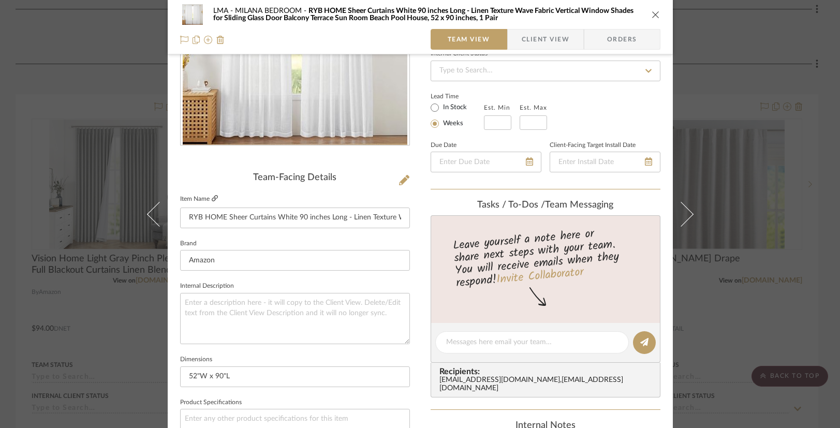
click at [212, 196] on icon at bounding box center [215, 198] width 6 height 6
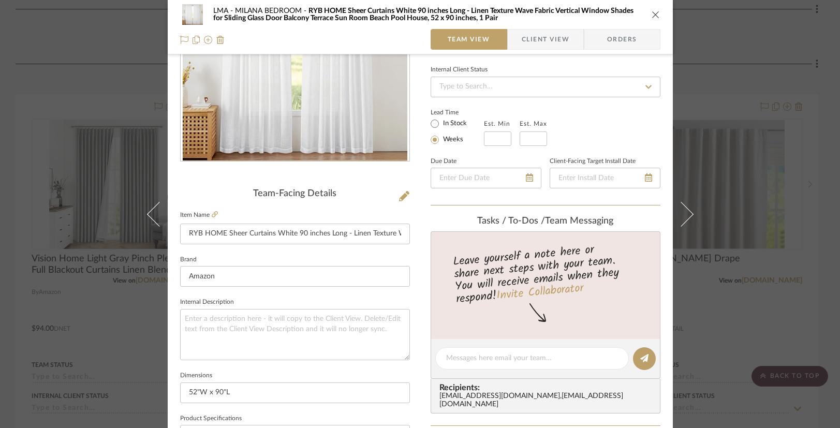
scroll to position [120, 0]
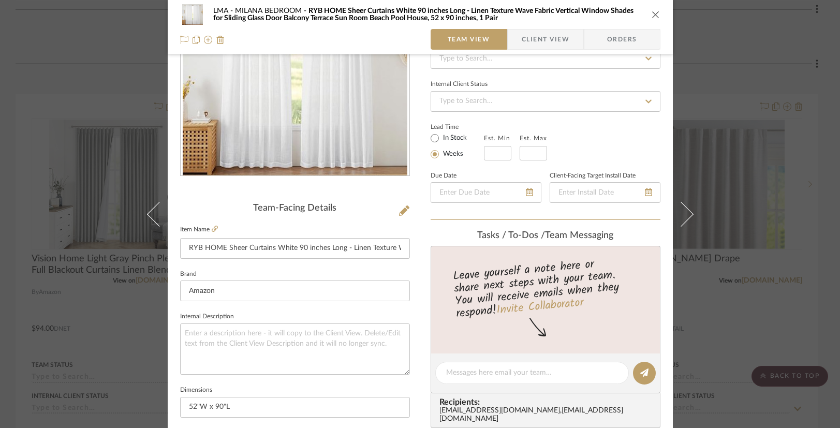
click at [652, 19] on div "LMA MILANA BEDROOM RYB HOME Sheer Curtains White 90 inches Long - Linen Texture…" at bounding box center [420, 14] width 480 height 21
click at [654, 16] on icon "close" at bounding box center [656, 14] width 8 height 8
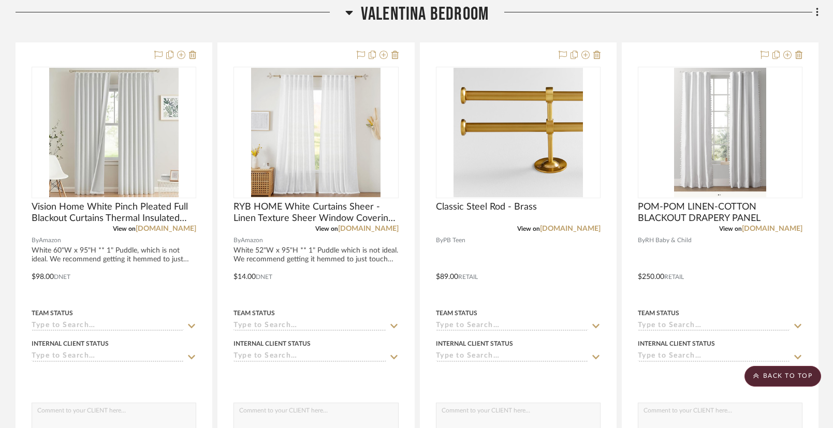
scroll to position [1840, 0]
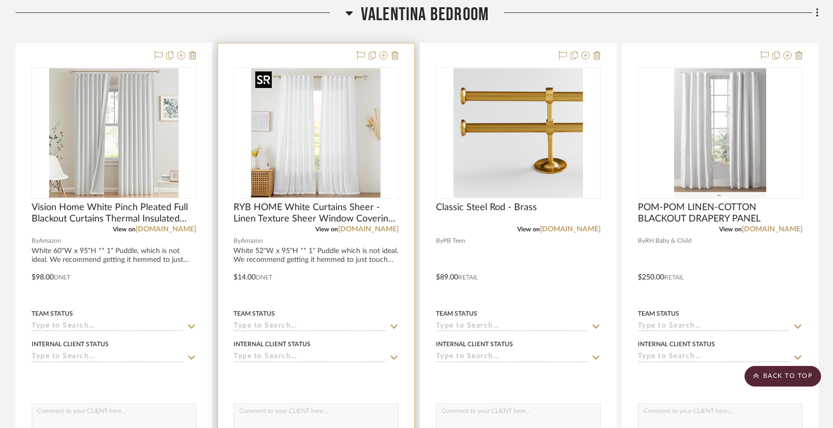
click at [330, 127] on img "0" at bounding box center [315, 132] width 129 height 129
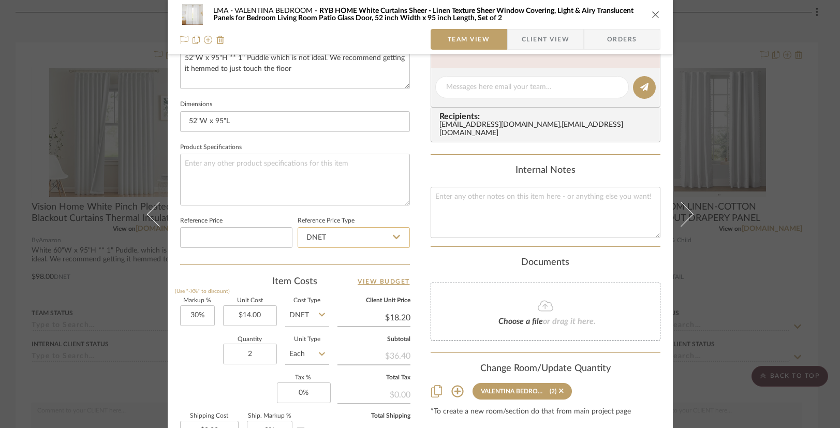
scroll to position [409, 0]
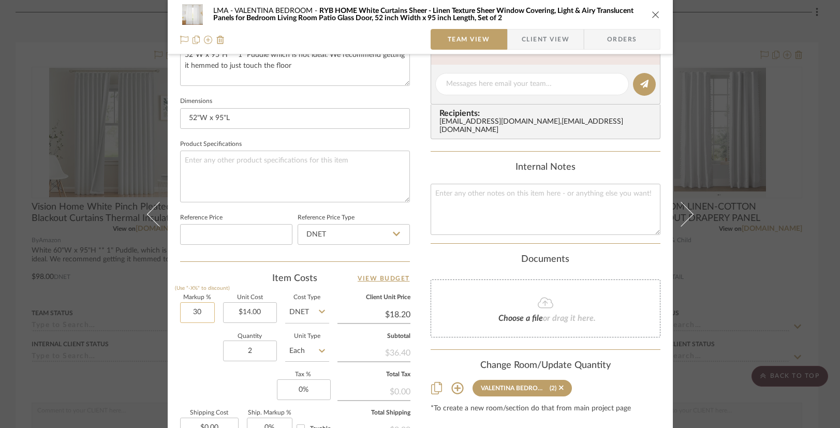
click at [197, 312] on input "30" at bounding box center [197, 312] width 35 height 21
type input "0%"
click at [259, 344] on input "2" at bounding box center [250, 351] width 54 height 21
type input "$14.00"
drag, startPoint x: 259, startPoint y: 351, endPoint x: 214, endPoint y: 349, distance: 45.1
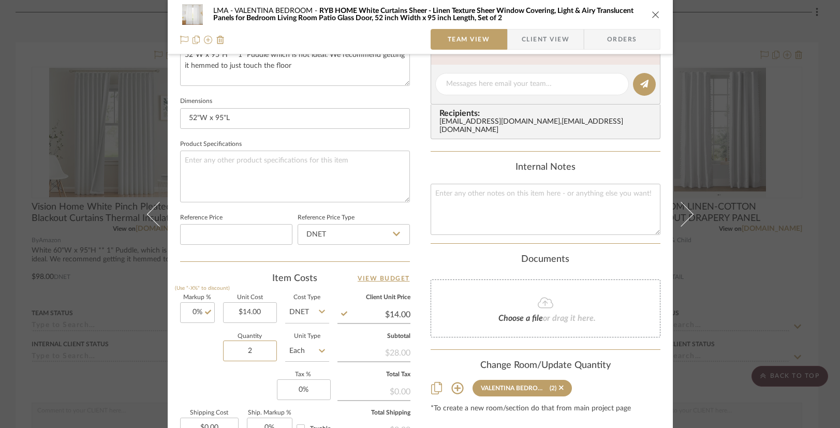
click at [214, 349] on div "Quantity 2 Unit Type Each" at bounding box center [254, 352] width 149 height 37
type input "4"
click at [192, 371] on div "Markup % (Use "-X%" to discount) 0% Unit Cost $14.00 Cost Type DNET Client Unit…" at bounding box center [295, 370] width 230 height 151
click at [660, 12] on div "LMA VALENTINA BEDROOM RYB HOME White Curtains Sheer - Linen Texture Sheer Windo…" at bounding box center [420, 27] width 505 height 54
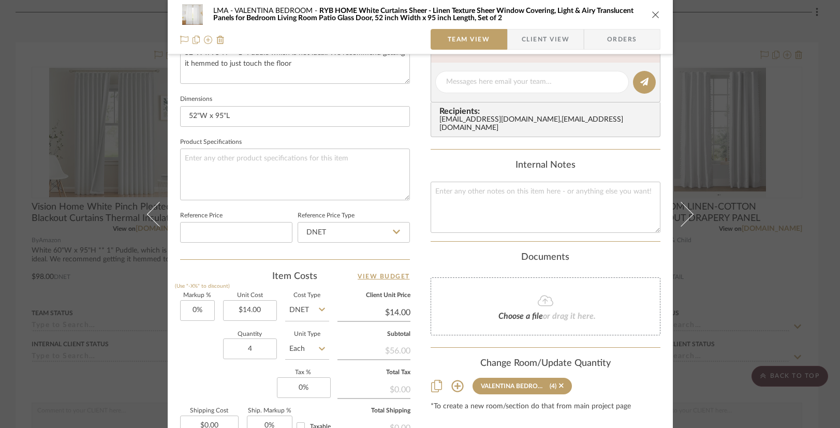
click at [652, 15] on icon "close" at bounding box center [656, 14] width 8 height 8
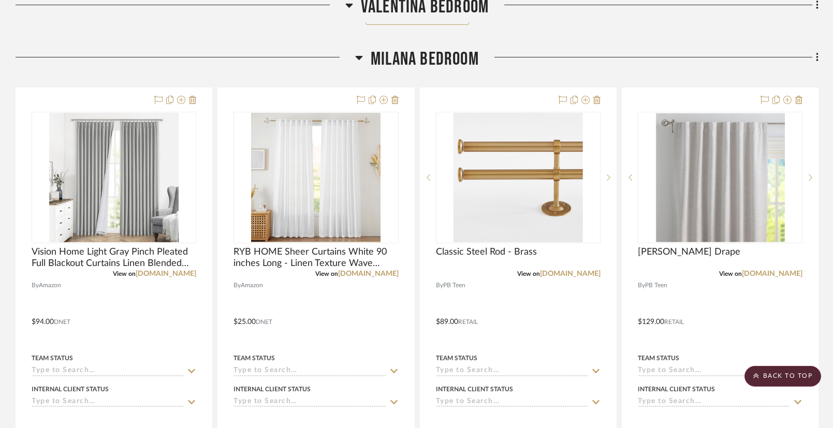
scroll to position [2343, 0]
click at [329, 205] on img "0" at bounding box center [315, 177] width 129 height 129
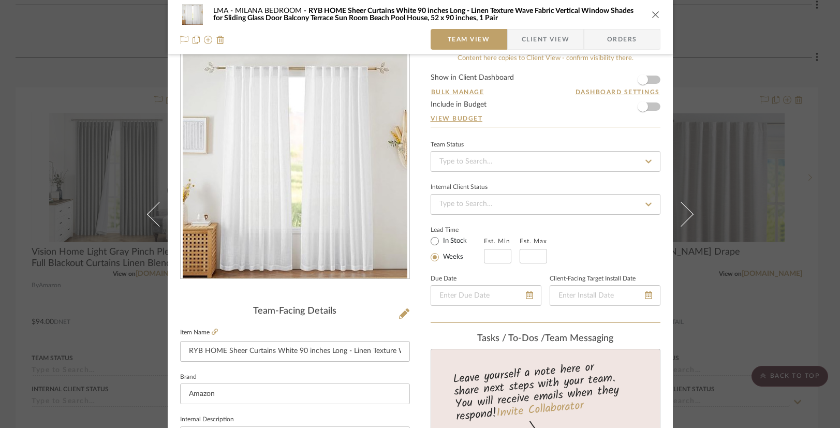
scroll to position [19, 0]
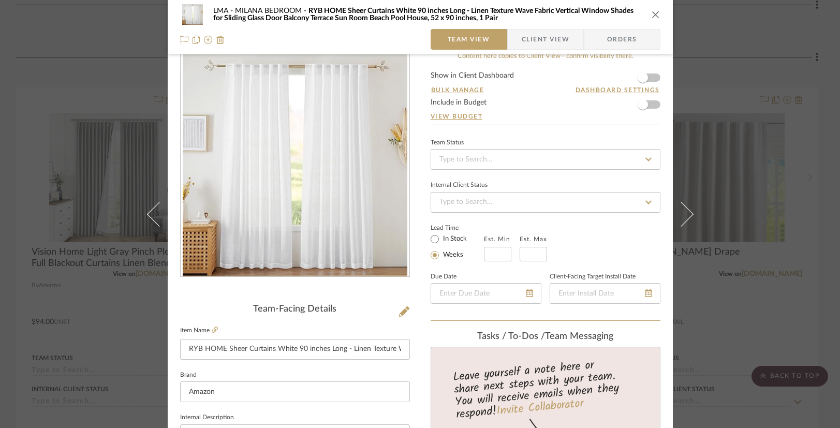
click at [329, 205] on img "0" at bounding box center [295, 164] width 225 height 225
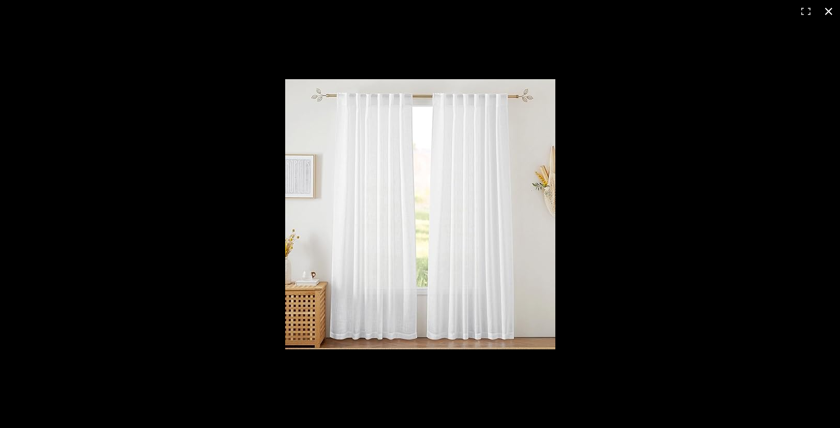
click at [827, 12] on button at bounding box center [829, 11] width 23 height 23
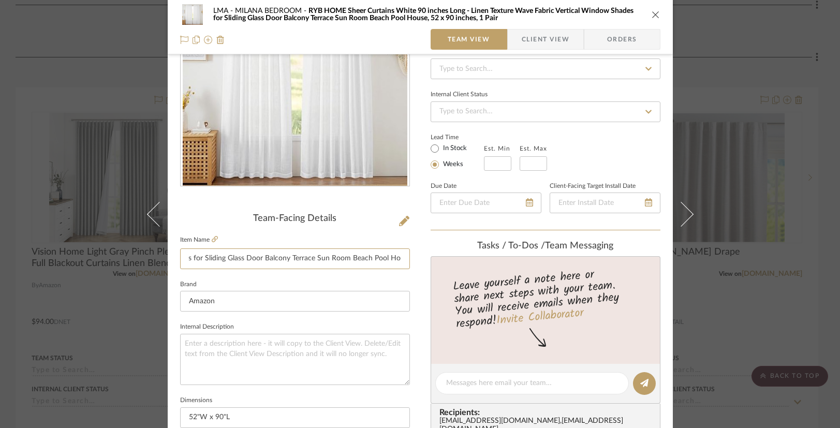
scroll to position [0, 401]
drag, startPoint x: 271, startPoint y: 258, endPoint x: 415, endPoint y: 261, distance: 143.5
click at [415, 261] on div "LMA MILANA BEDROOM RYB HOME Sheer Curtains White 90 inches Long - Linen Texture…" at bounding box center [420, 376] width 505 height 956
click at [338, 258] on input "RYB HOME Sheer Curtains White 90 inches Long - Linen Texture Wave Fabric Vertic…" at bounding box center [295, 259] width 230 height 21
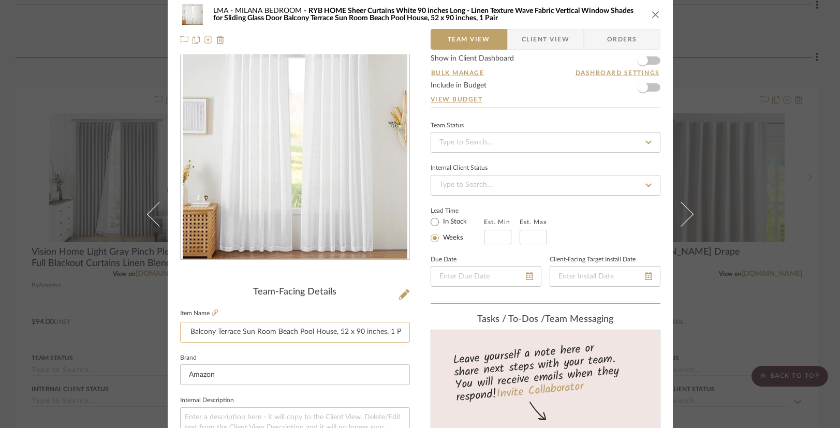
scroll to position [0, 0]
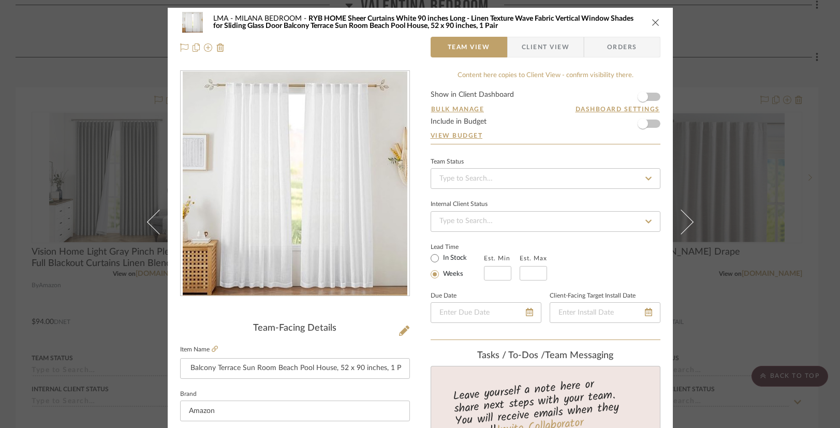
click at [652, 23] on icon "close" at bounding box center [656, 22] width 8 height 8
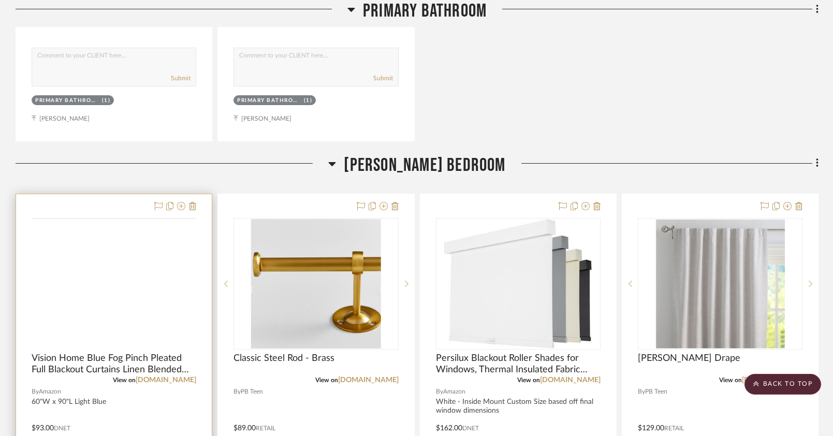
scroll to position [1183, 0]
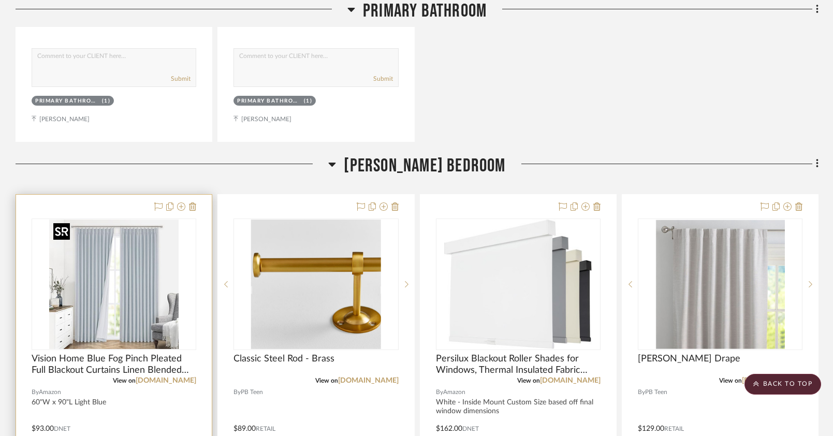
click at [0, 0] on img at bounding box center [0, 0] width 0 height 0
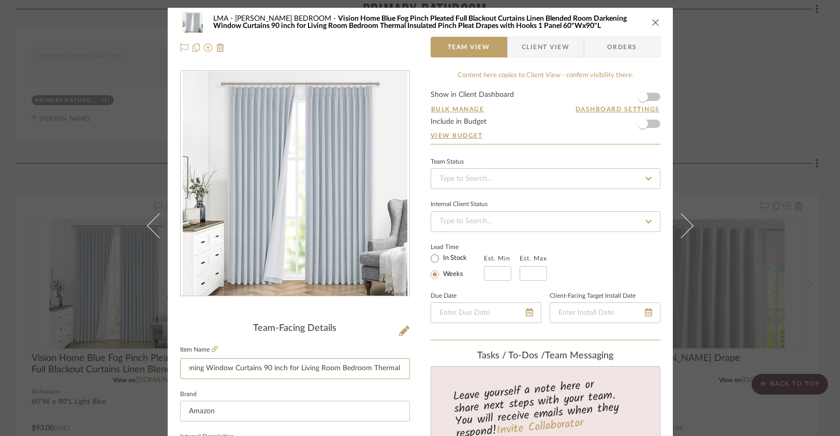
scroll to position [0, 464]
drag, startPoint x: 198, startPoint y: 369, endPoint x: 421, endPoint y: 366, distance: 223.2
click at [337, 385] on sr-form-field "Item Name Vision Home Blue Fog Pinch Pleated Full Blackout Curtains Linen Blend…" at bounding box center [295, 365] width 230 height 45
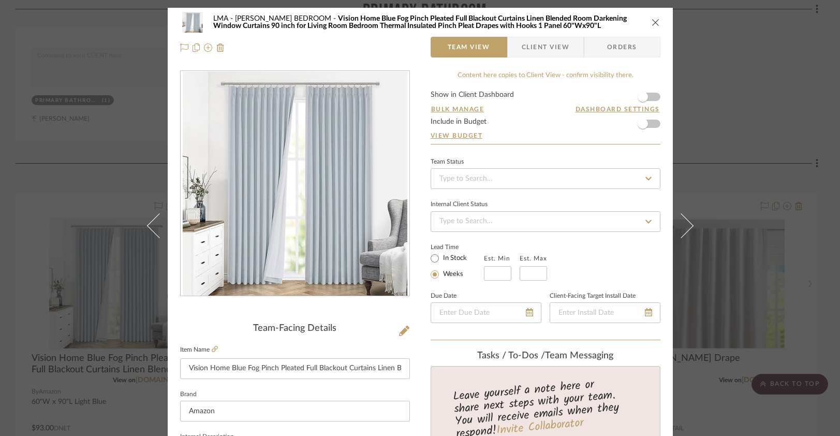
click at [548, 32] on div "LMA KAITLYN BEDROOM Vision Home Blue Fog Pinch Pleated Full Blackout Curtains L…" at bounding box center [420, 22] width 480 height 21
click at [547, 47] on span "Client View" at bounding box center [546, 47] width 48 height 21
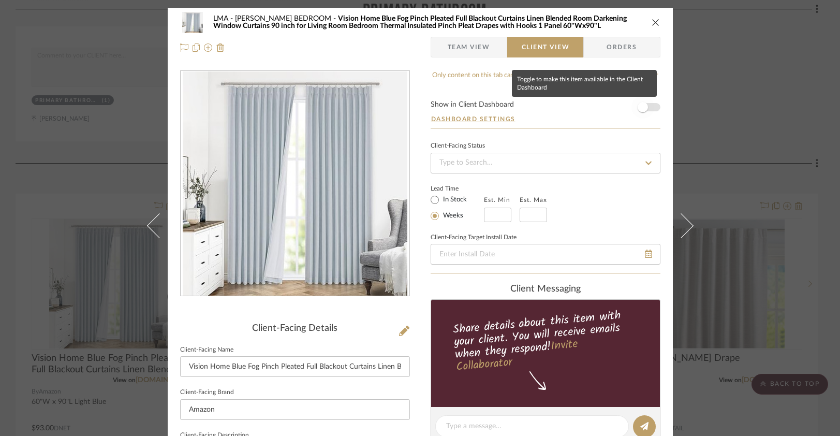
click at [648, 106] on span "button" at bounding box center [643, 107] width 23 height 23
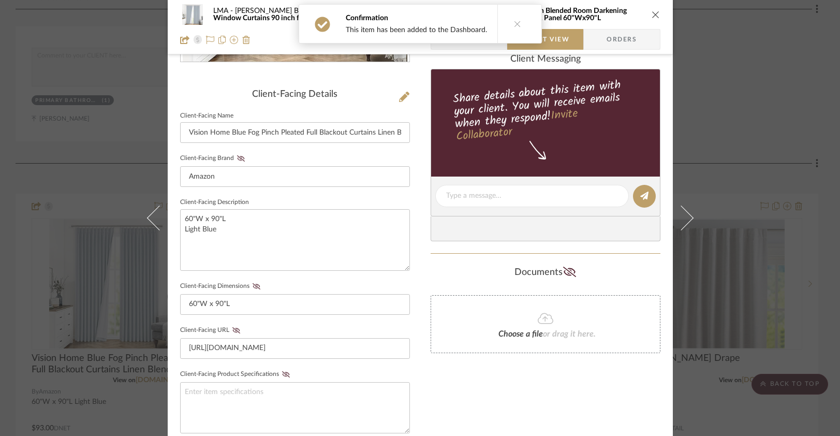
scroll to position [231, 0]
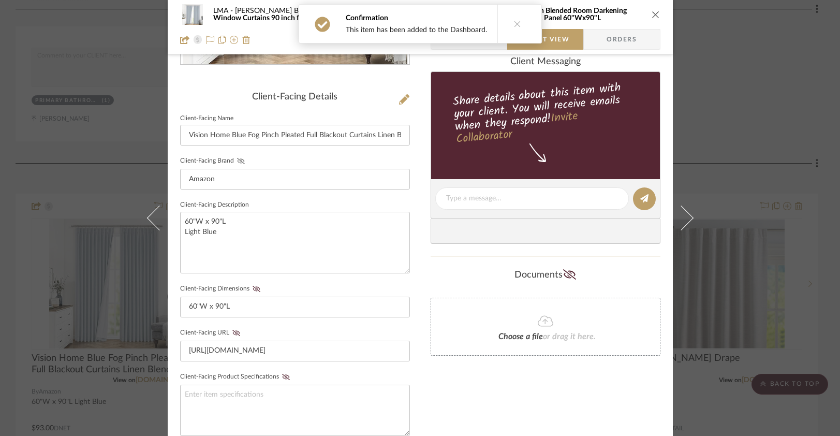
click at [237, 159] on icon at bounding box center [241, 161] width 8 height 6
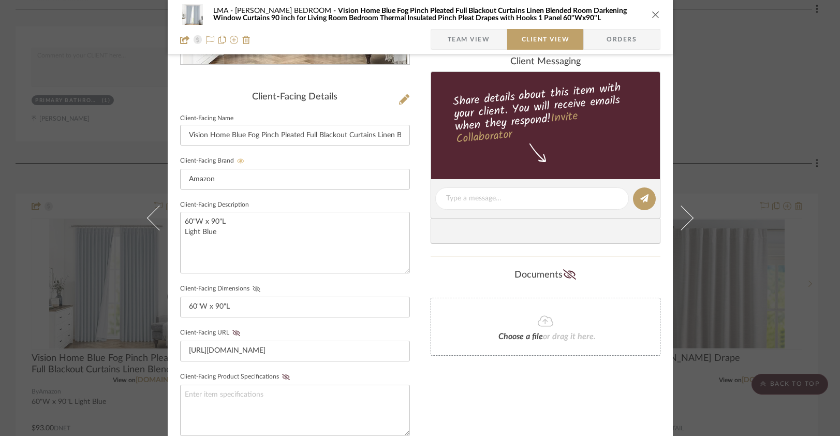
click at [253, 286] on icon at bounding box center [257, 289] width 8 height 6
click at [232, 331] on icon at bounding box center [236, 333] width 8 height 6
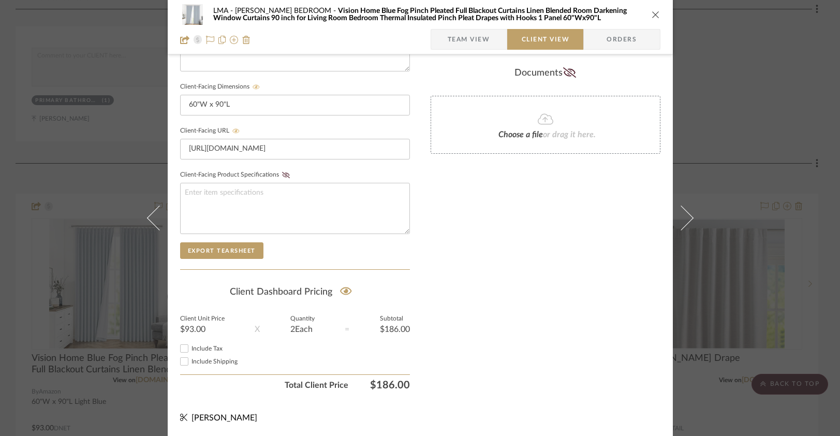
scroll to position [0, 0]
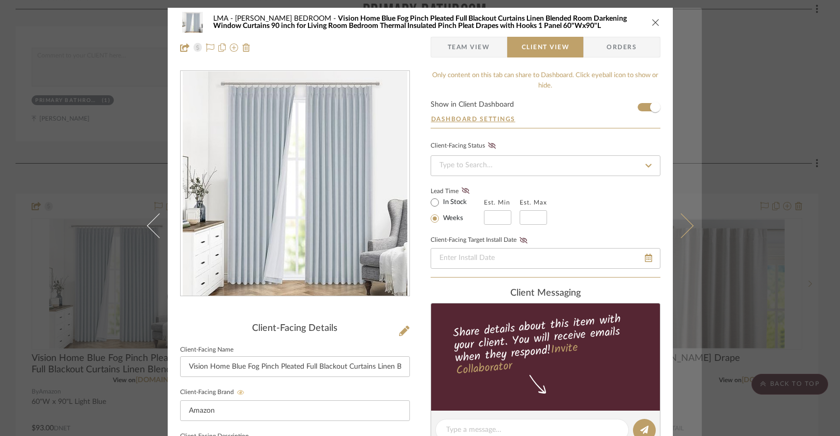
click at [683, 234] on button at bounding box center [687, 226] width 29 height 436
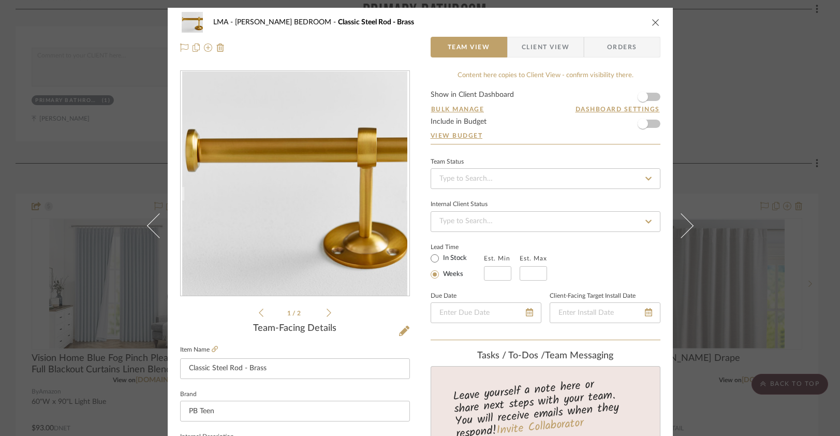
click at [552, 51] on span "Client View" at bounding box center [546, 47] width 48 height 21
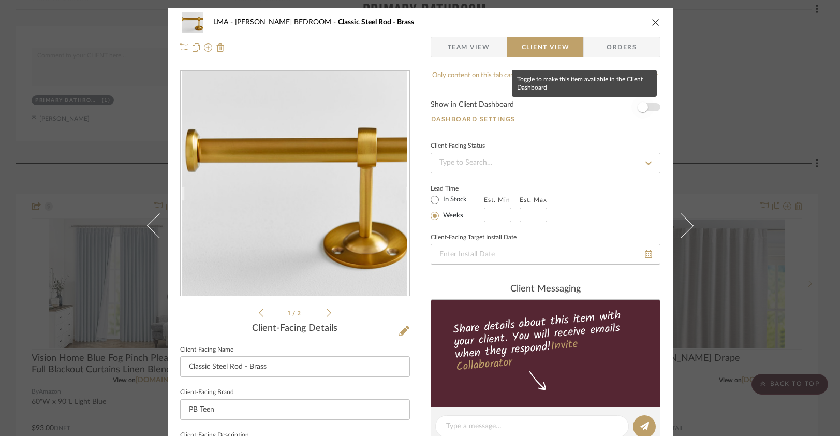
click at [641, 105] on span "button" at bounding box center [643, 107] width 10 height 10
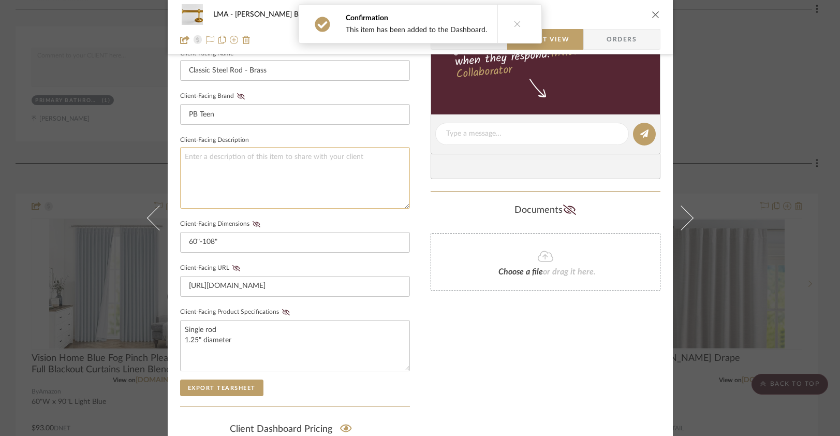
scroll to position [300, 0]
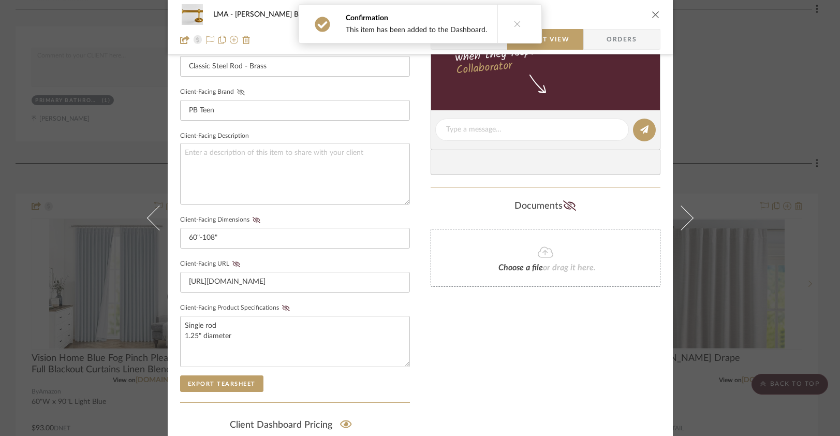
click at [237, 91] on icon at bounding box center [241, 92] width 8 height 6
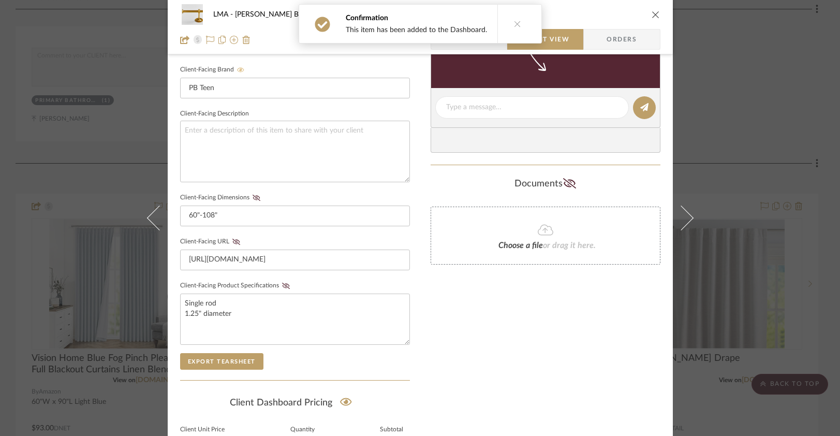
scroll to position [357, 0]
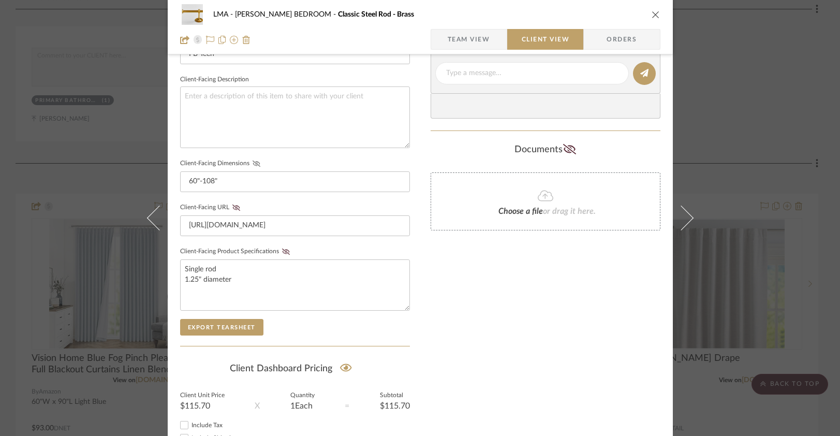
click at [254, 164] on icon at bounding box center [256, 164] width 8 height 6
click at [235, 205] on icon at bounding box center [236, 208] width 8 height 6
click at [282, 249] on icon at bounding box center [286, 252] width 8 height 6
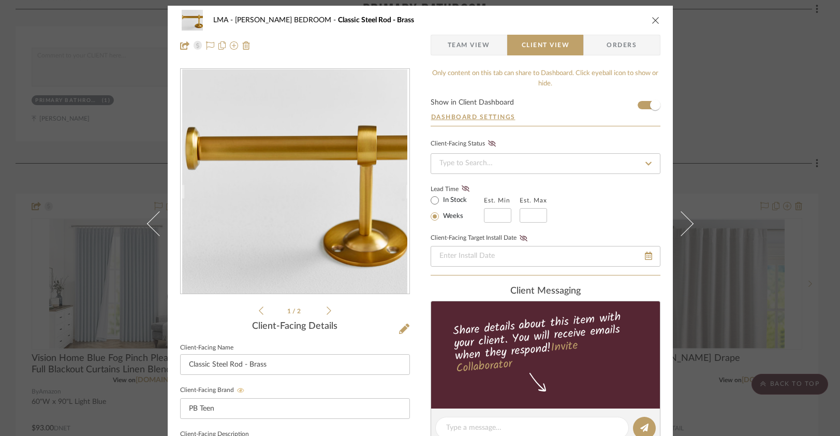
scroll to position [0, 0]
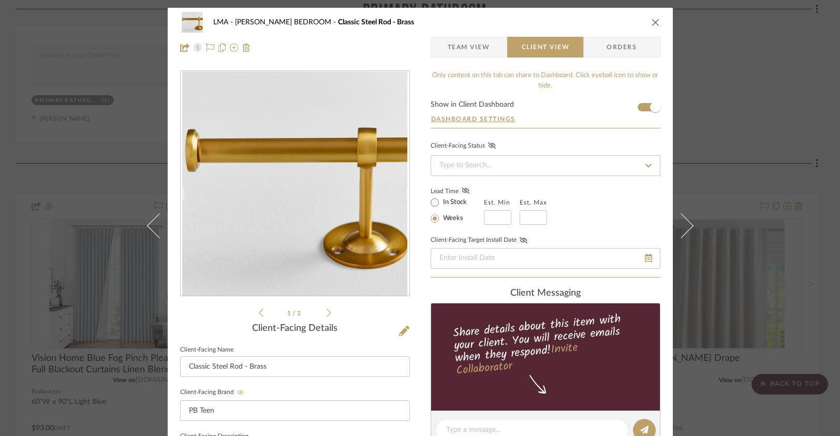
click at [652, 23] on icon "close" at bounding box center [656, 22] width 8 height 8
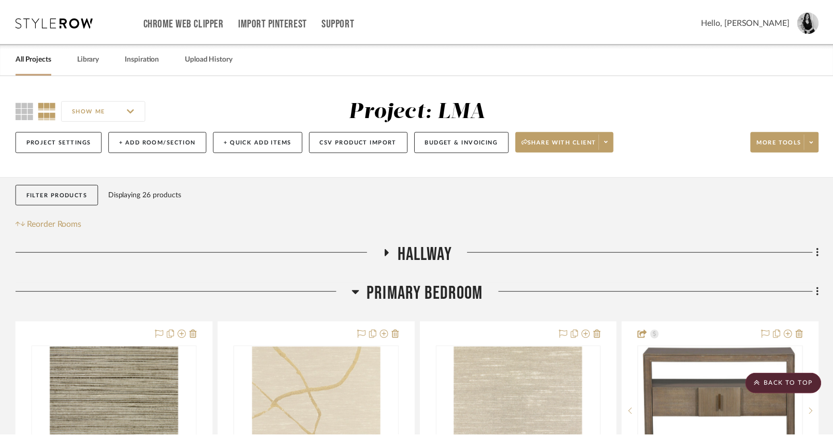
scroll to position [1183, 0]
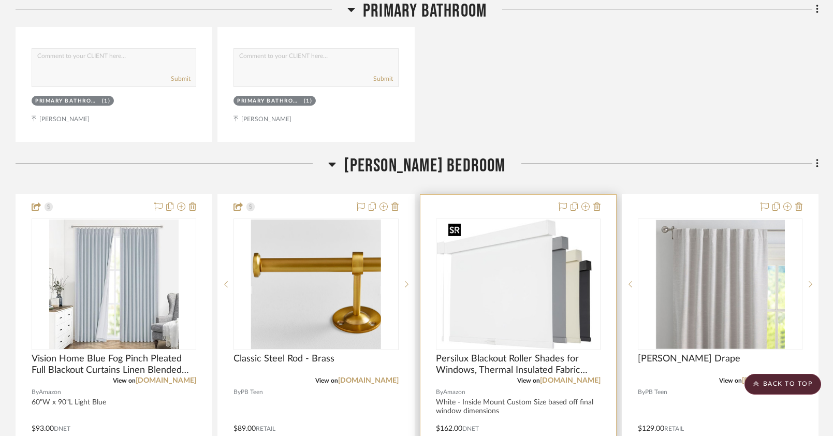
click at [532, 293] on img "0" at bounding box center [511, 284] width 148 height 129
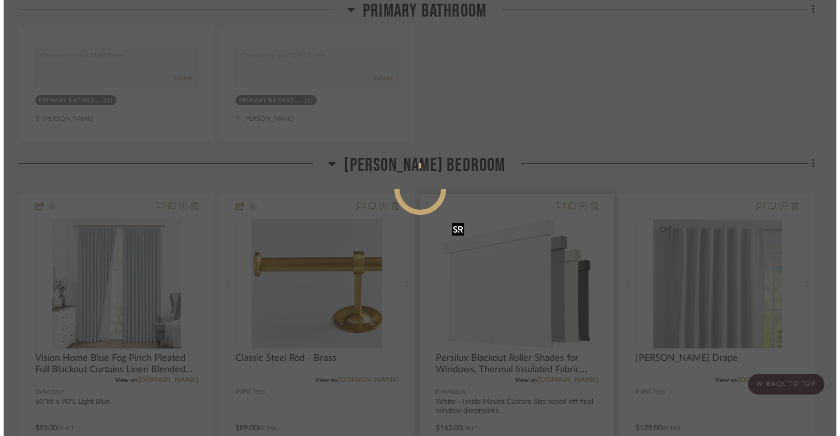
scroll to position [0, 0]
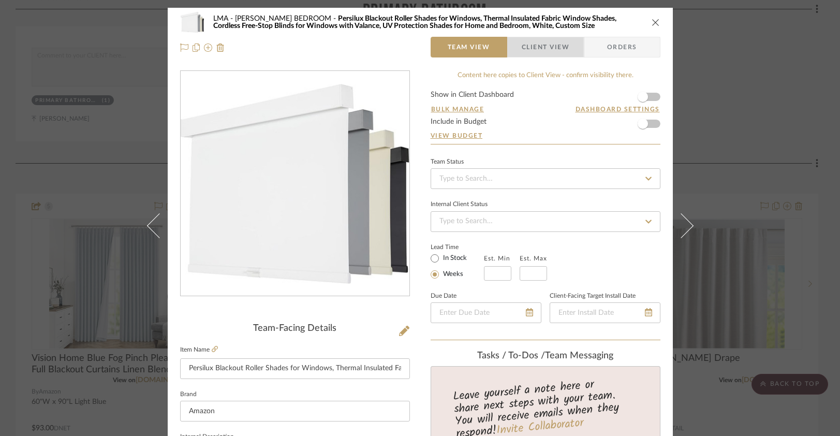
click at [543, 51] on span "Client View" at bounding box center [546, 47] width 48 height 21
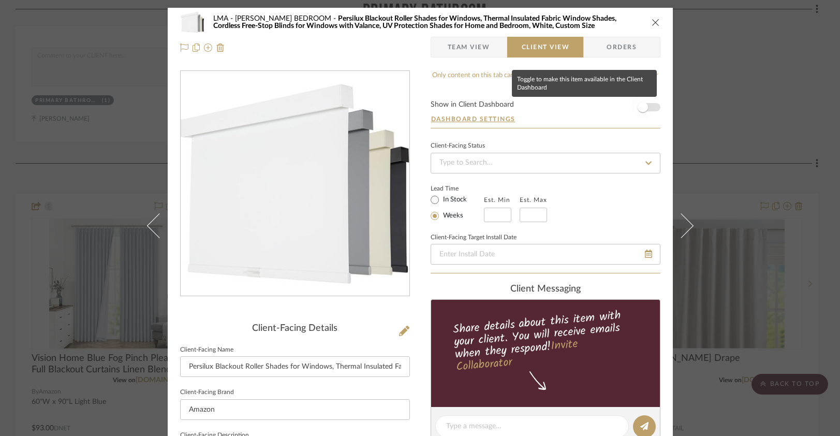
click at [649, 108] on span "button" at bounding box center [643, 107] width 23 height 23
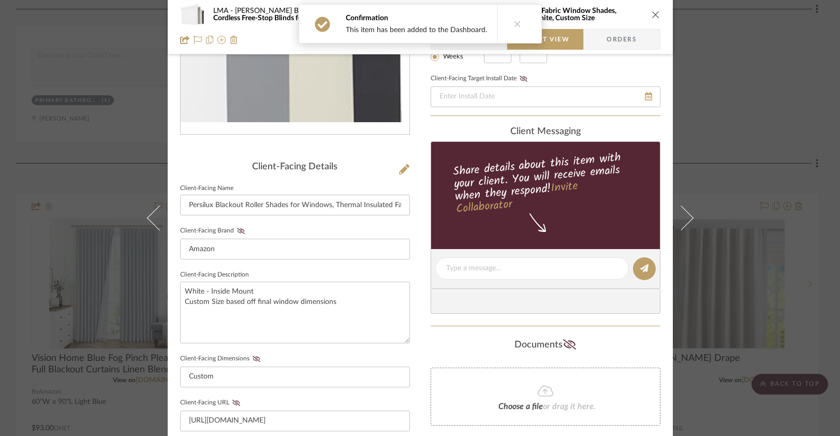
scroll to position [162, 0]
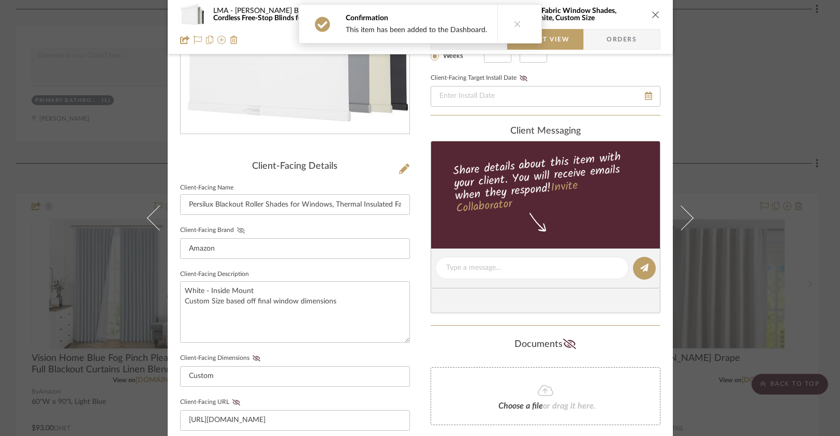
click at [238, 231] on icon at bounding box center [241, 230] width 8 height 6
click at [253, 352] on fieldset "Client-Facing Dimensions Custom" at bounding box center [295, 369] width 230 height 36
click at [253, 353] on fieldset "Client-Facing Dimensions Custom" at bounding box center [295, 369] width 230 height 36
click at [252, 357] on icon at bounding box center [256, 358] width 8 height 6
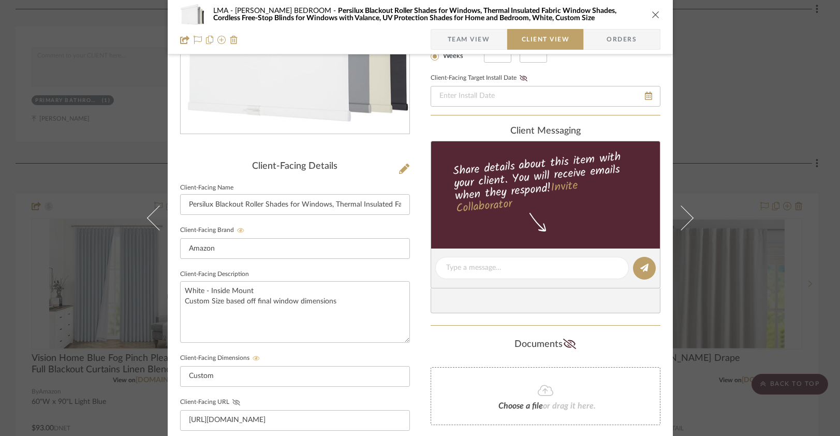
click at [232, 400] on icon at bounding box center [236, 402] width 8 height 6
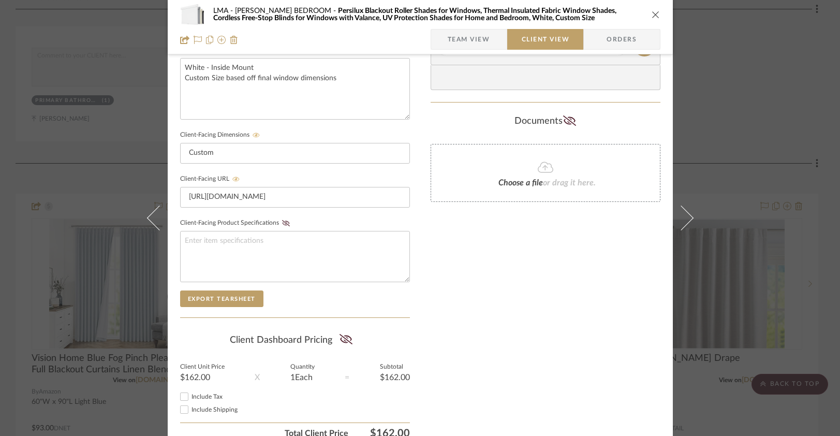
scroll to position [386, 0]
click at [282, 221] on icon at bounding box center [286, 222] width 8 height 6
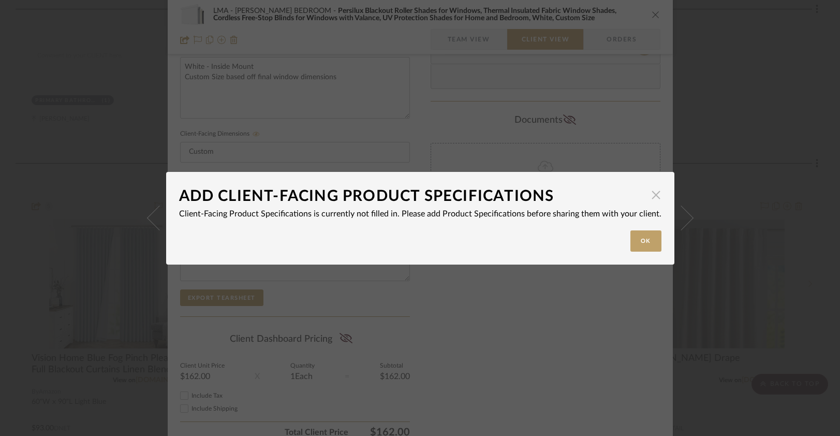
click at [647, 196] on span "button" at bounding box center [656, 195] width 21 height 21
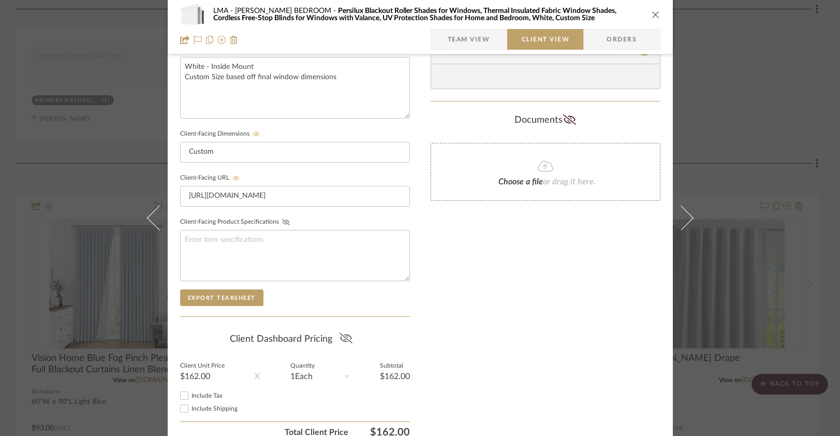
click at [347, 336] on icon at bounding box center [346, 338] width 13 height 10
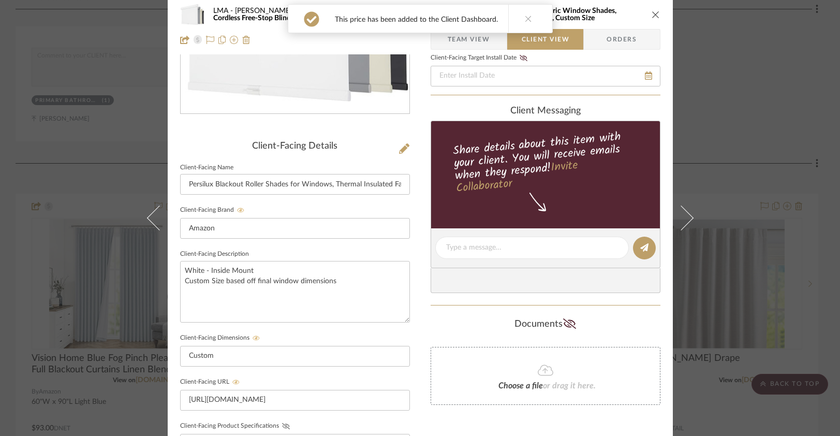
scroll to position [0, 0]
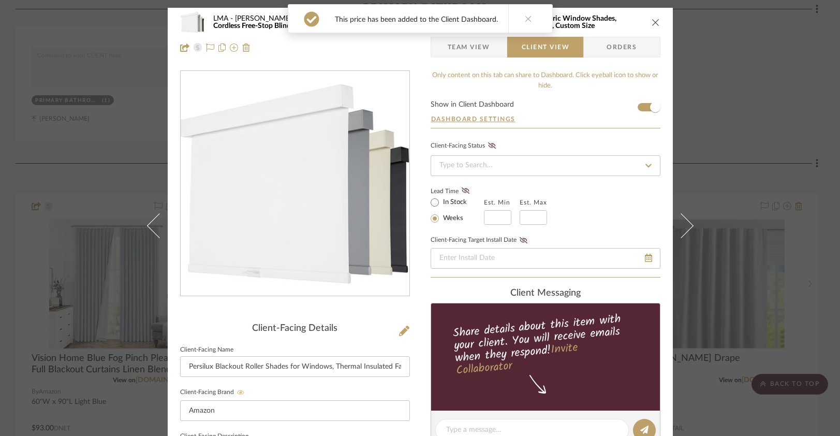
click at [652, 22] on icon "close" at bounding box center [656, 22] width 8 height 8
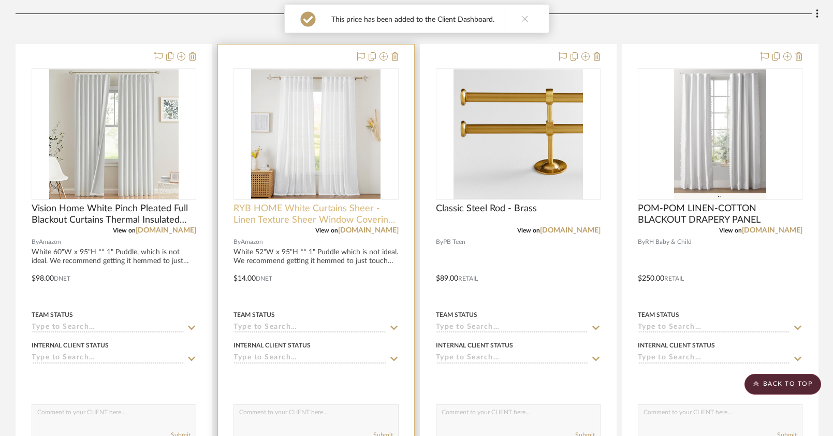
scroll to position [1842, 0]
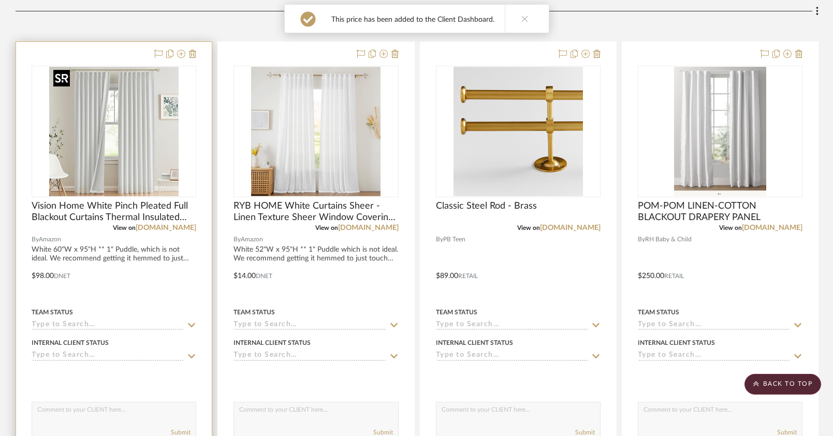
click at [141, 121] on img "0" at bounding box center [113, 131] width 129 height 129
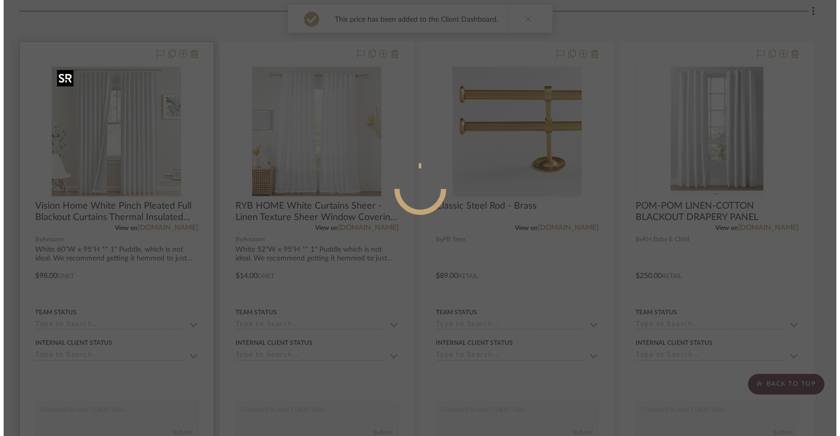
scroll to position [0, 0]
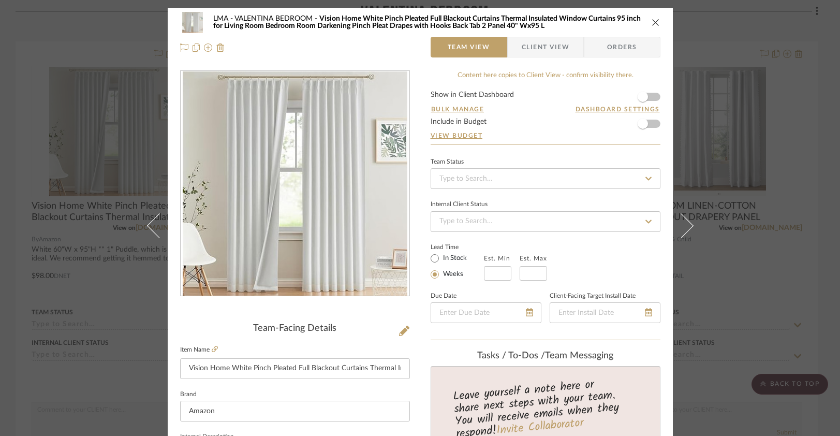
click at [522, 46] on span "Client View" at bounding box center [546, 47] width 48 height 21
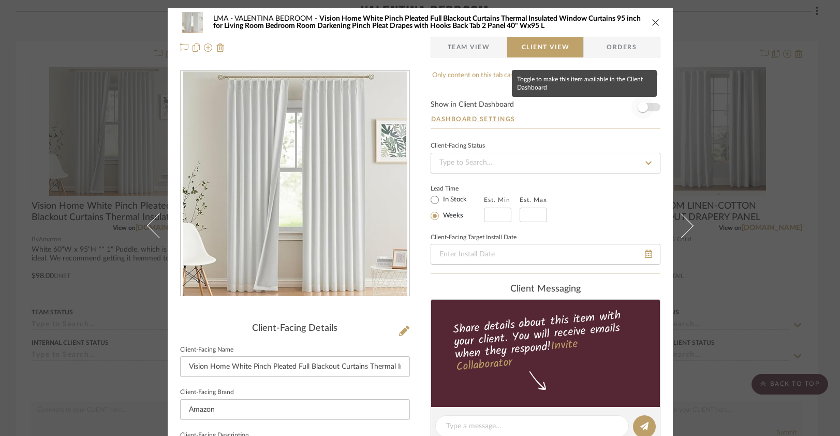
click at [642, 107] on span "button" at bounding box center [643, 107] width 10 height 10
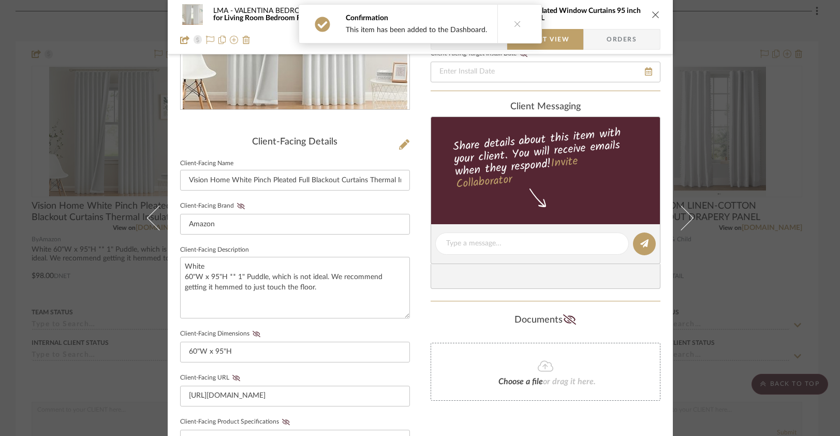
scroll to position [187, 0]
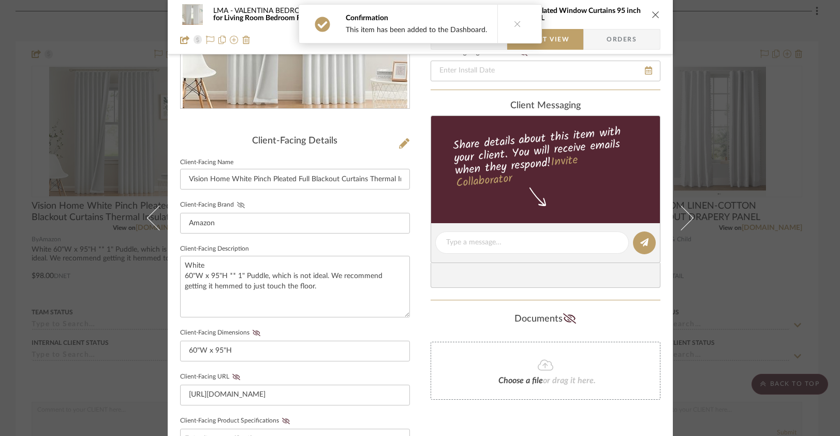
click at [239, 205] on icon at bounding box center [241, 205] width 8 height 6
click at [253, 331] on icon at bounding box center [257, 333] width 8 height 6
click at [236, 377] on icon at bounding box center [236, 377] width 8 height 6
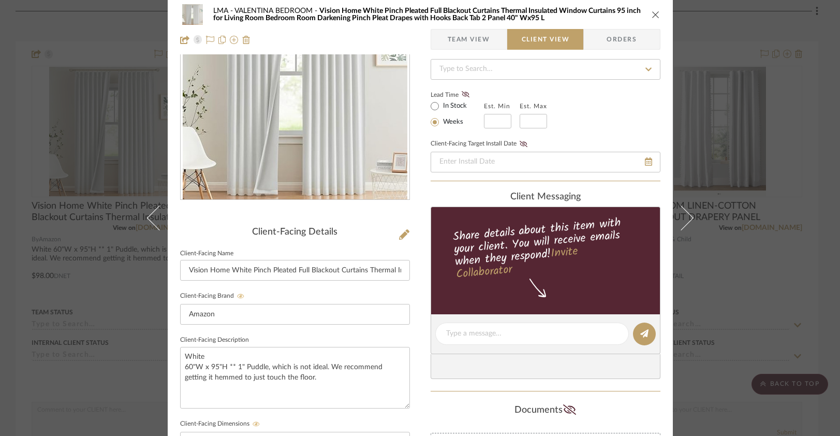
scroll to position [0, 0]
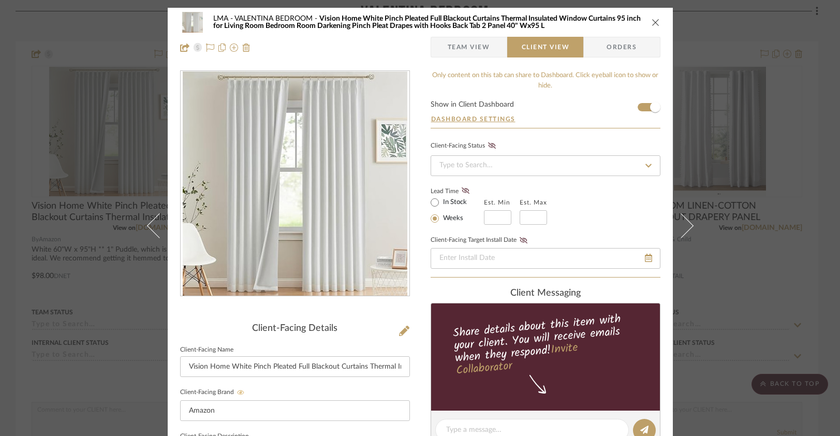
click at [686, 233] on button at bounding box center [687, 226] width 29 height 436
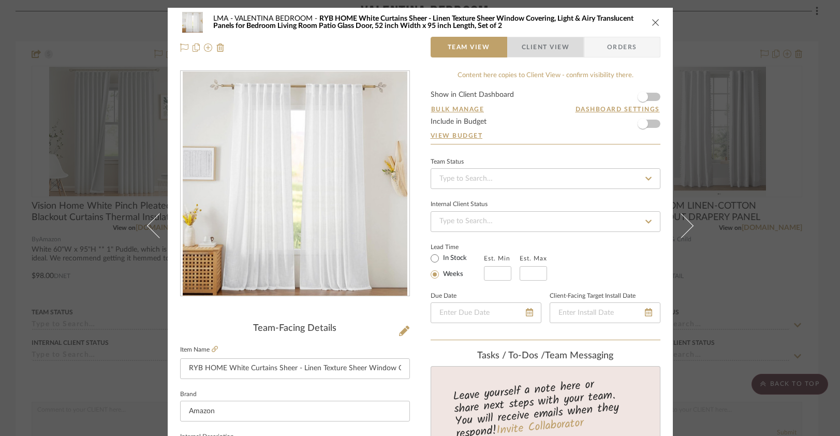
click at [523, 48] on span "Client View" at bounding box center [546, 47] width 48 height 21
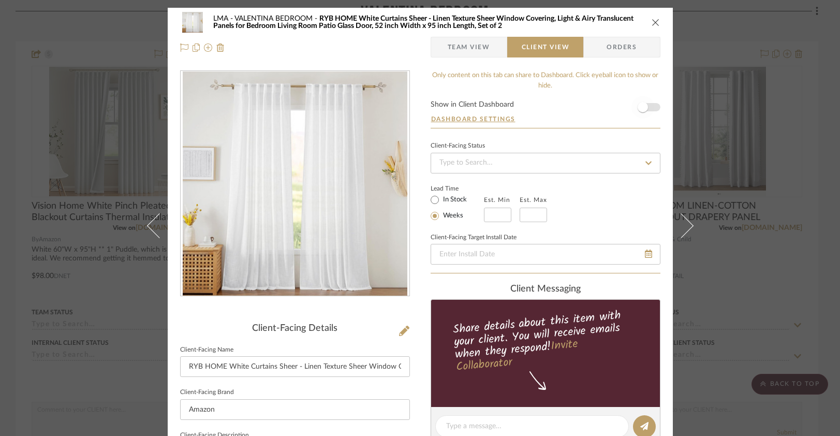
click at [645, 108] on span "button" at bounding box center [643, 107] width 23 height 23
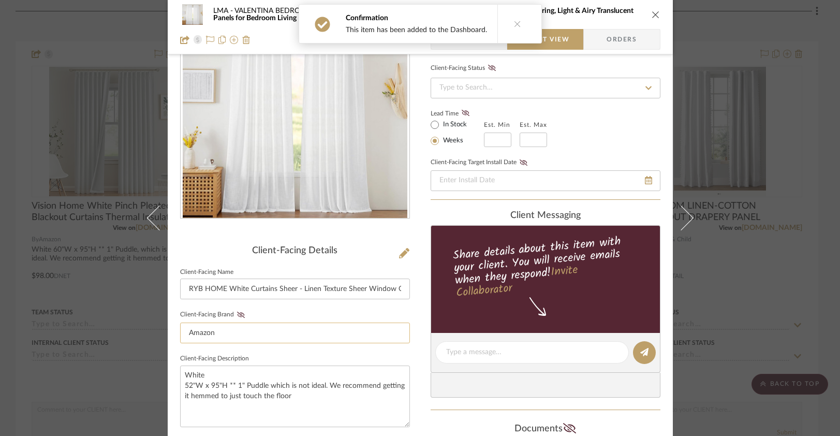
scroll to position [108, 0]
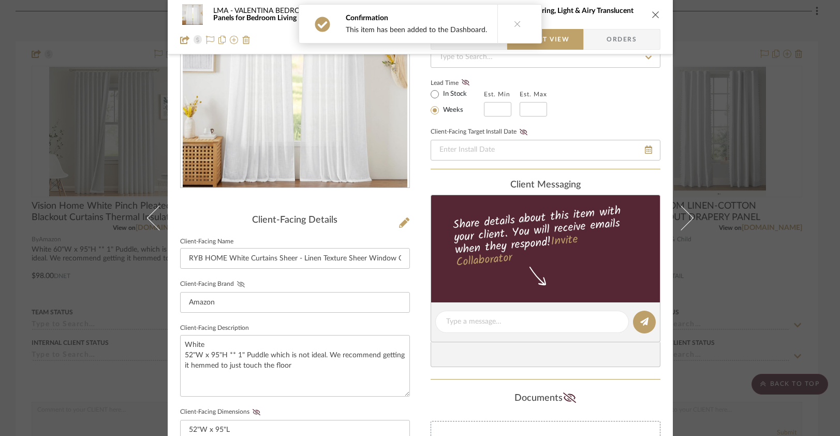
click at [237, 284] on icon at bounding box center [241, 284] width 8 height 6
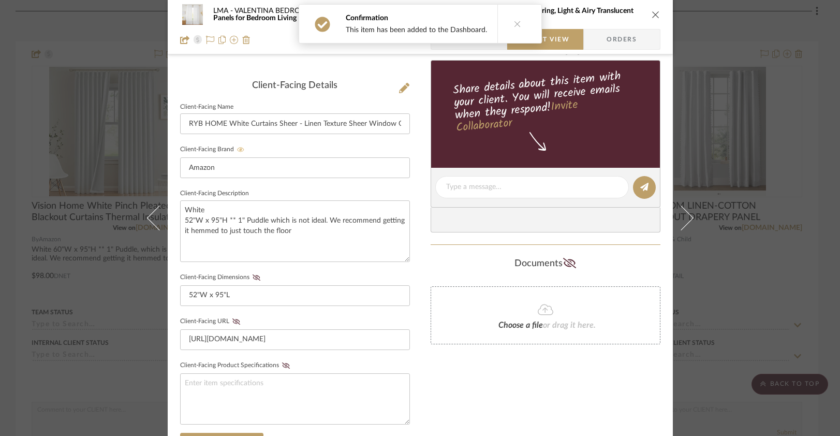
scroll to position [253, 0]
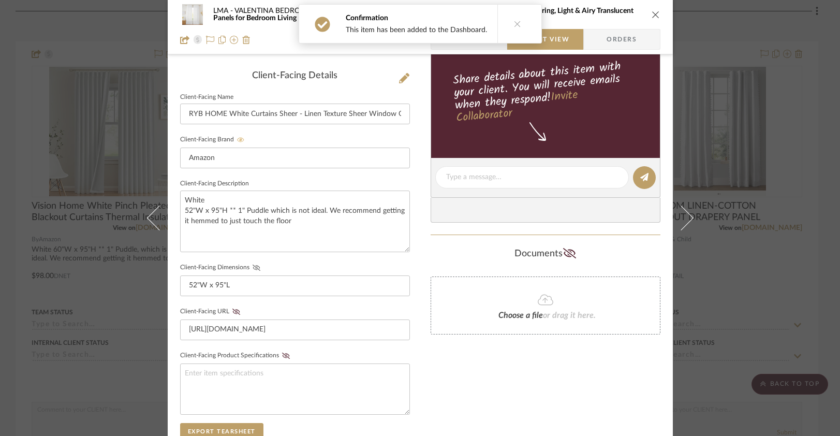
click at [254, 267] on icon at bounding box center [257, 268] width 8 height 6
click at [234, 309] on icon at bounding box center [236, 312] width 8 height 6
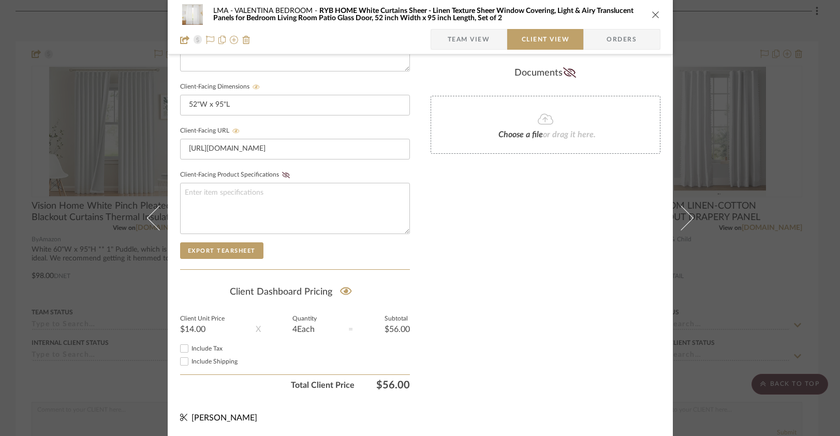
scroll to position [301, 0]
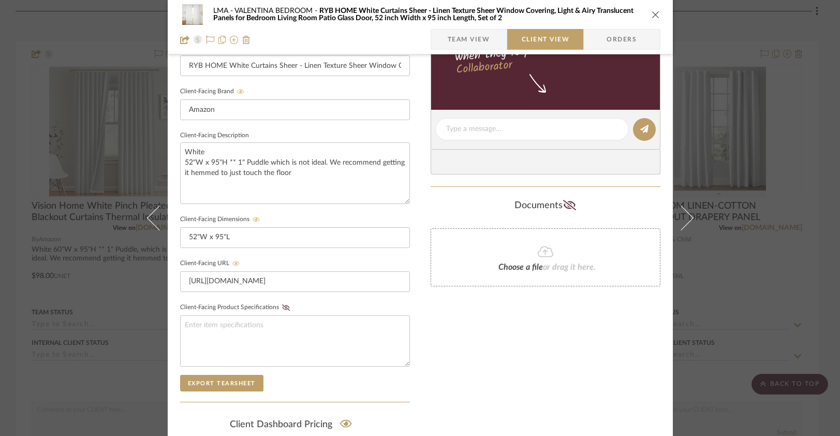
click at [652, 11] on icon "close" at bounding box center [656, 14] width 8 height 8
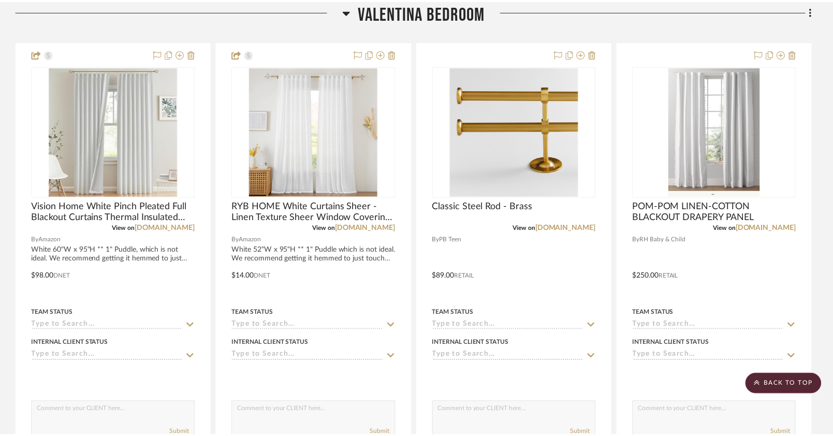
scroll to position [1842, 0]
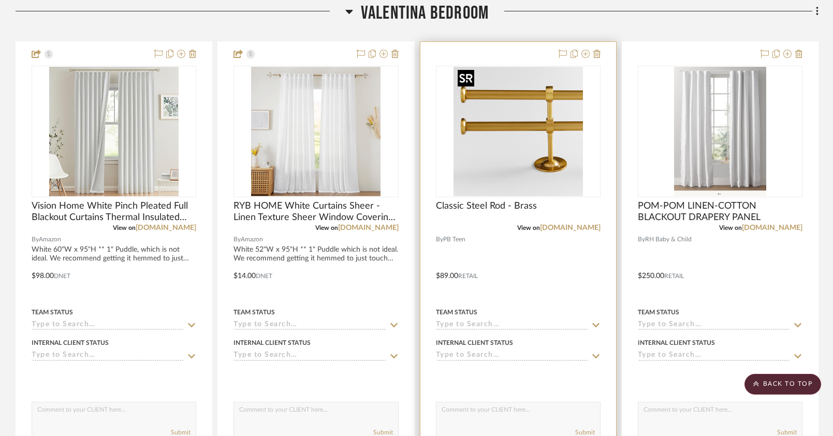
click at [571, 137] on img "0" at bounding box center [518, 131] width 129 height 129
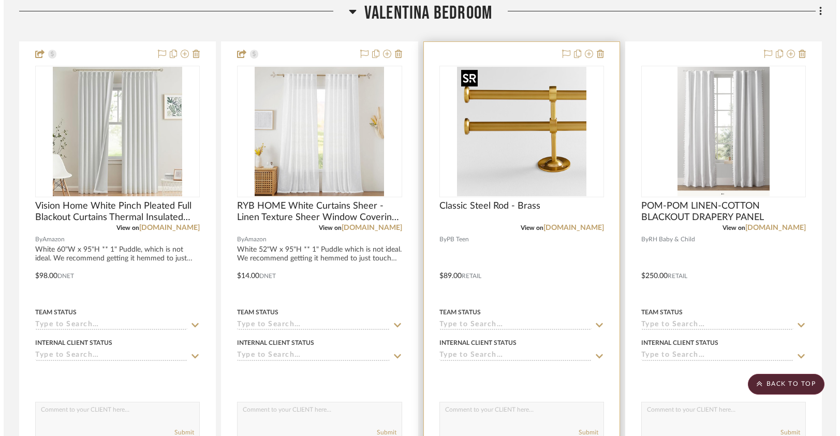
scroll to position [0, 0]
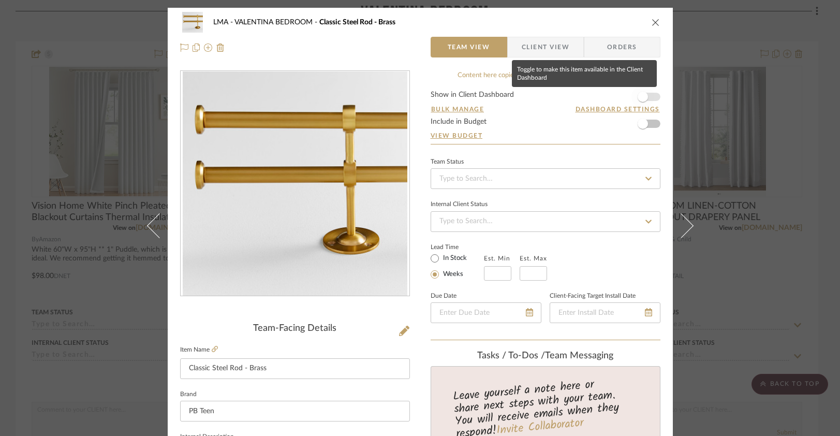
click at [648, 96] on span "button" at bounding box center [643, 96] width 23 height 23
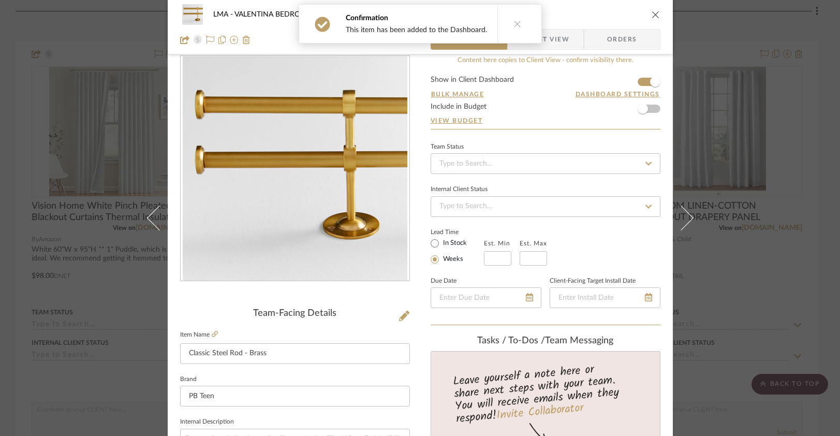
scroll to position [6, 0]
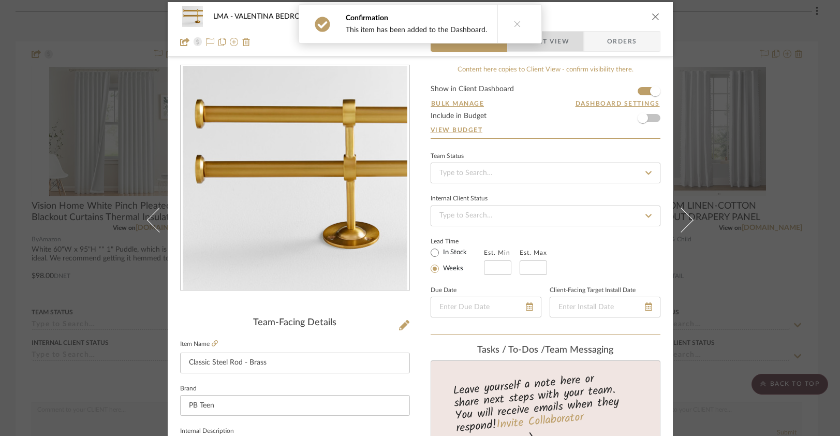
click at [542, 51] on span "Client View" at bounding box center [546, 41] width 48 height 21
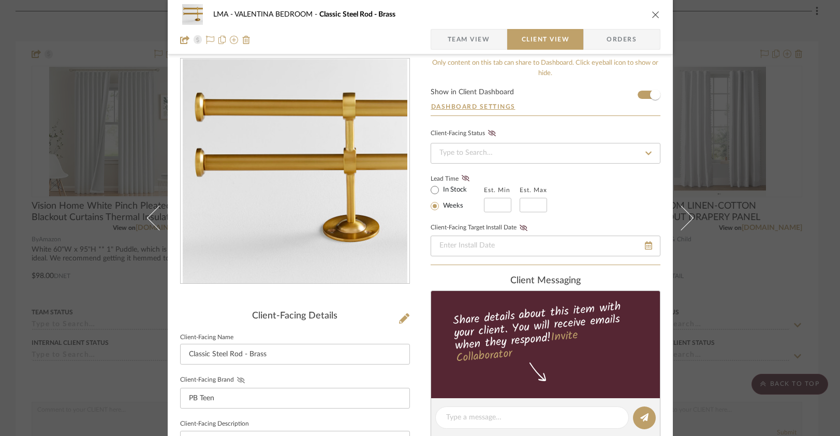
scroll to position [37, 0]
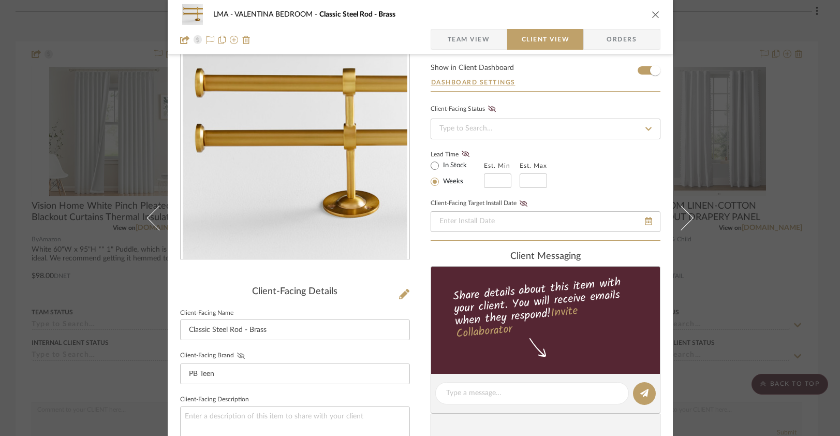
click at [238, 354] on icon at bounding box center [241, 356] width 8 height 6
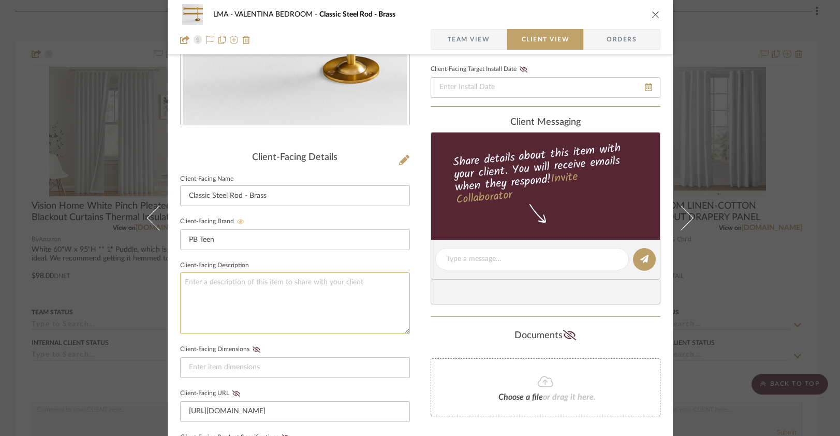
scroll to position [188, 0]
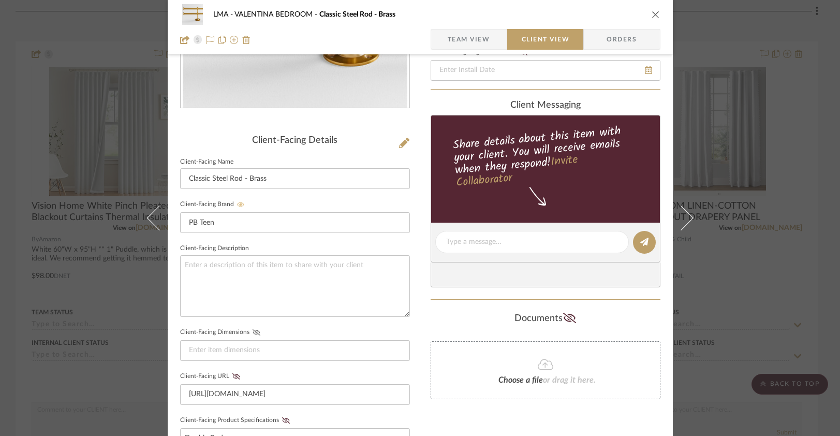
click at [254, 329] on icon at bounding box center [257, 332] width 8 height 6
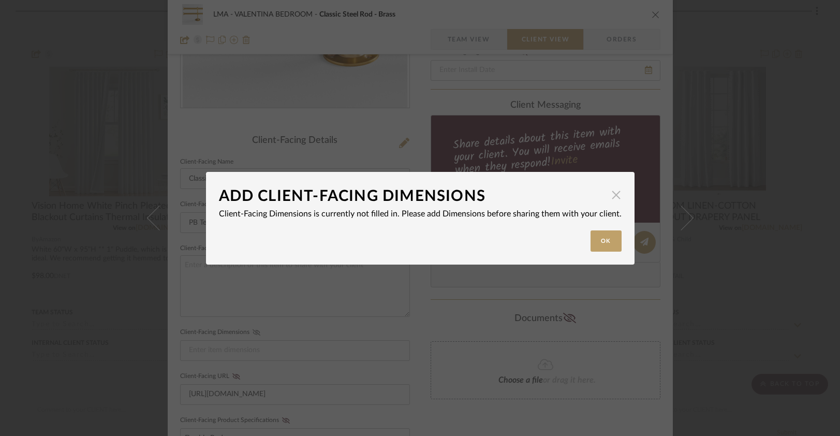
click at [609, 196] on span "button" at bounding box center [616, 195] width 21 height 21
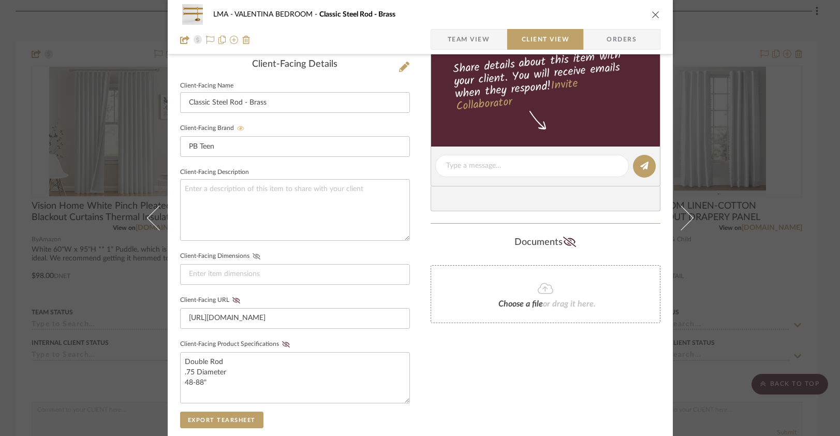
scroll to position [266, 0]
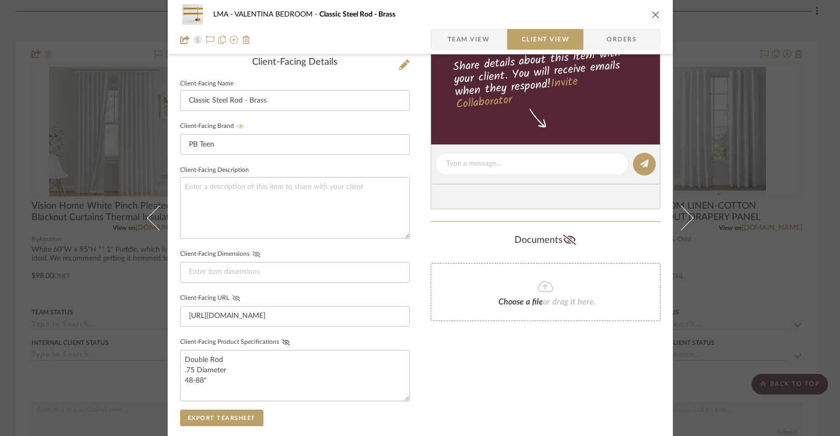
click at [232, 295] on icon at bounding box center [236, 298] width 8 height 6
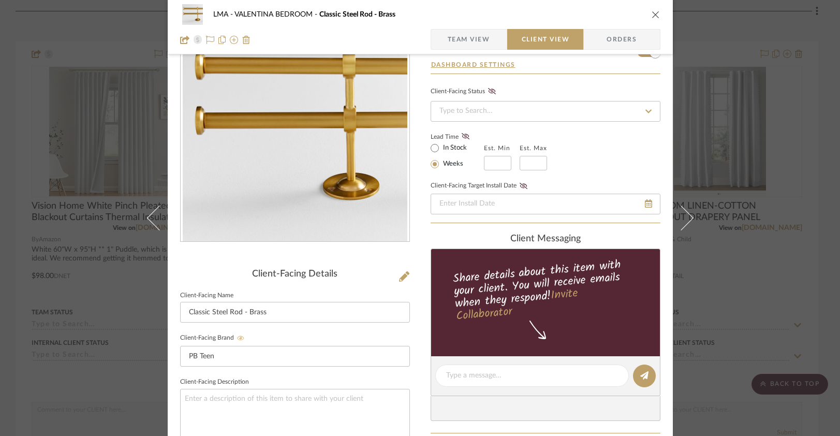
scroll to position [0, 0]
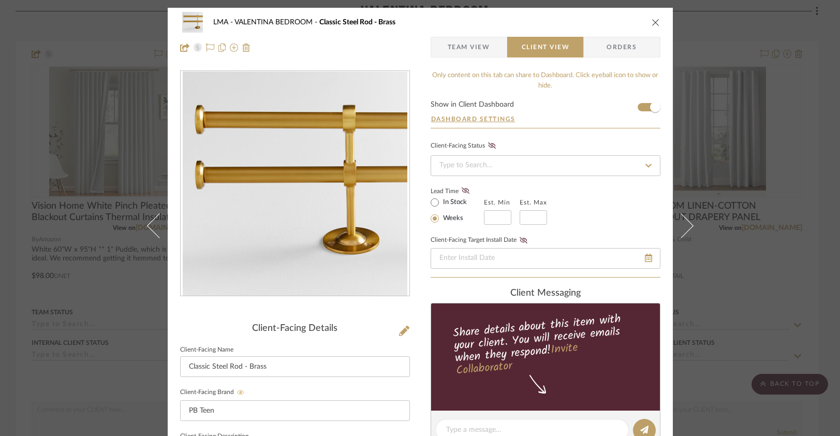
click at [653, 22] on icon "close" at bounding box center [656, 22] width 8 height 8
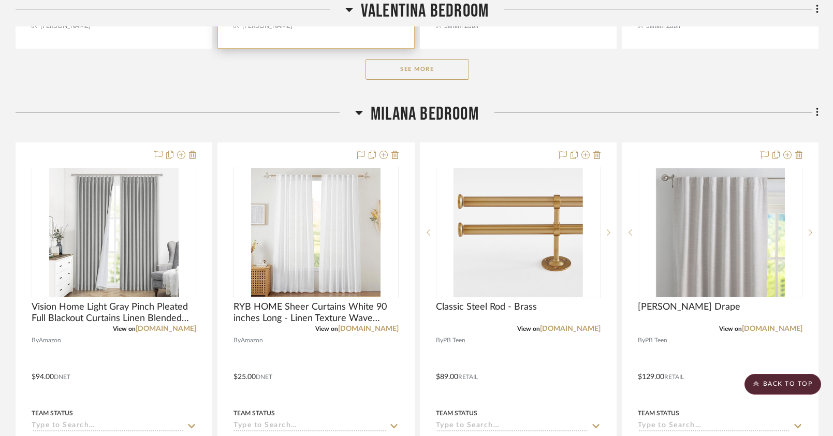
scroll to position [2344, 0]
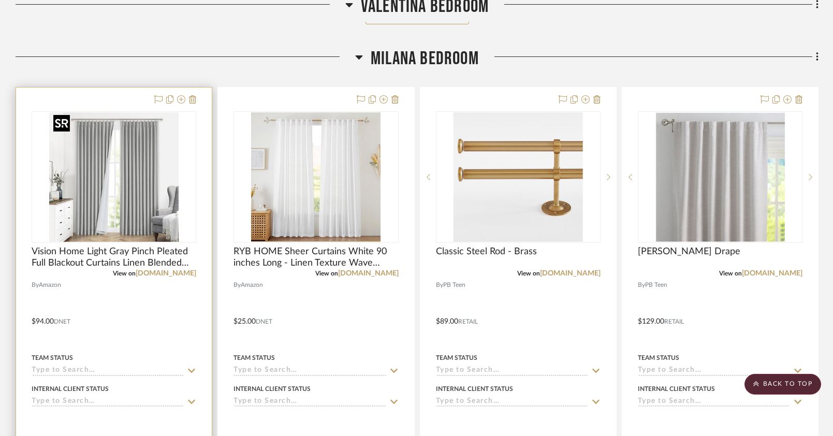
click at [135, 203] on img "0" at bounding box center [113, 176] width 129 height 129
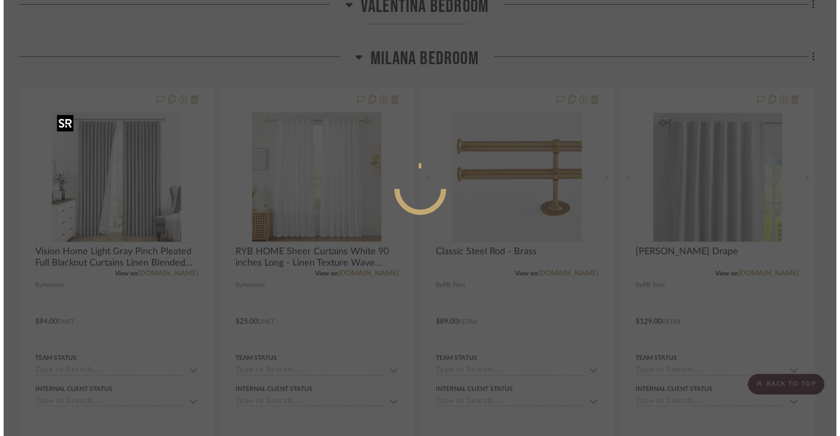
scroll to position [0, 0]
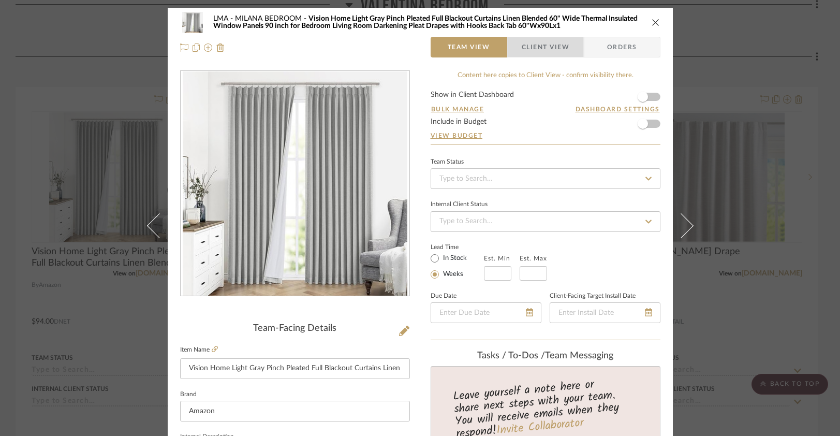
click at [532, 48] on span "Client View" at bounding box center [546, 47] width 48 height 21
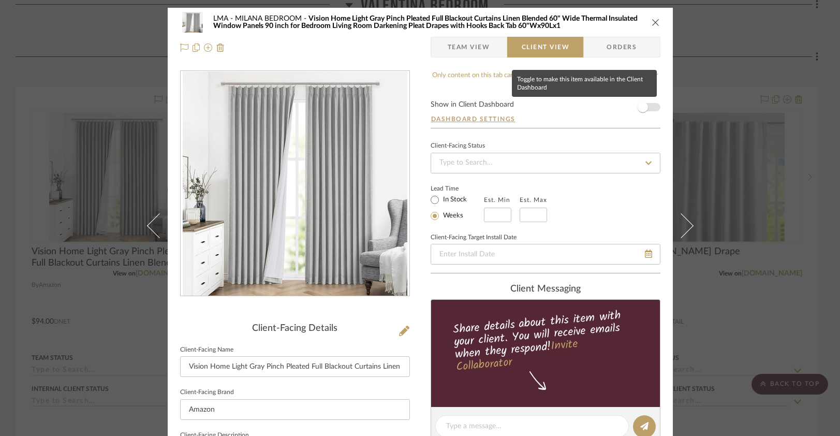
click at [641, 109] on span "button" at bounding box center [643, 107] width 10 height 10
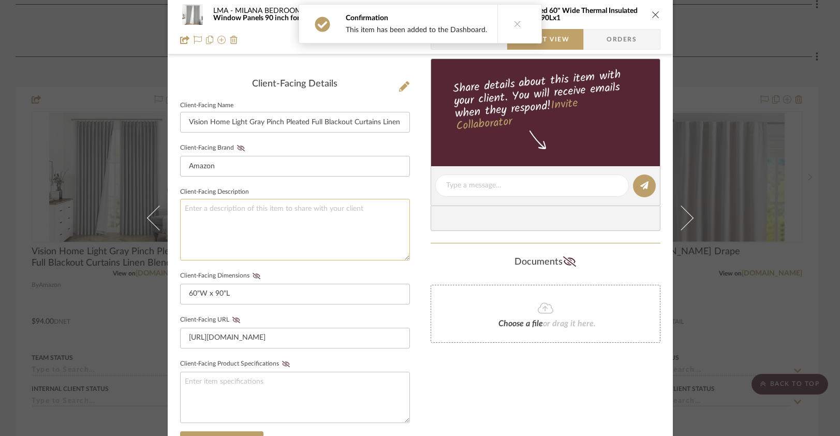
scroll to position [254, 0]
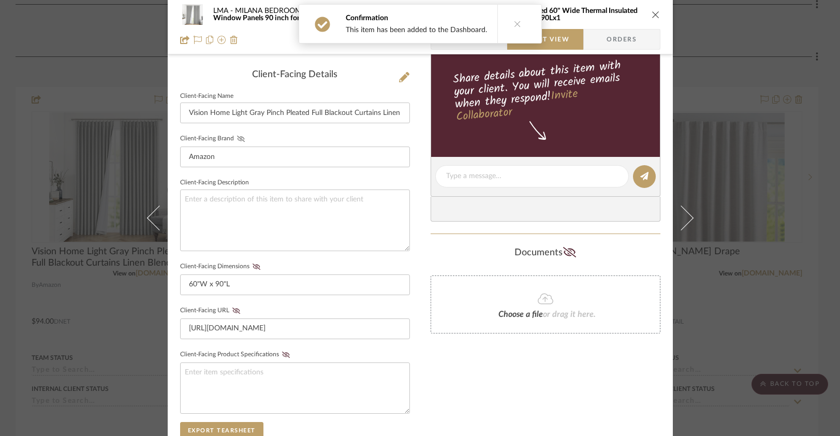
click at [237, 137] on icon at bounding box center [241, 139] width 8 height 6
click at [253, 264] on icon at bounding box center [257, 267] width 8 height 6
click at [232, 309] on icon at bounding box center [236, 311] width 8 height 6
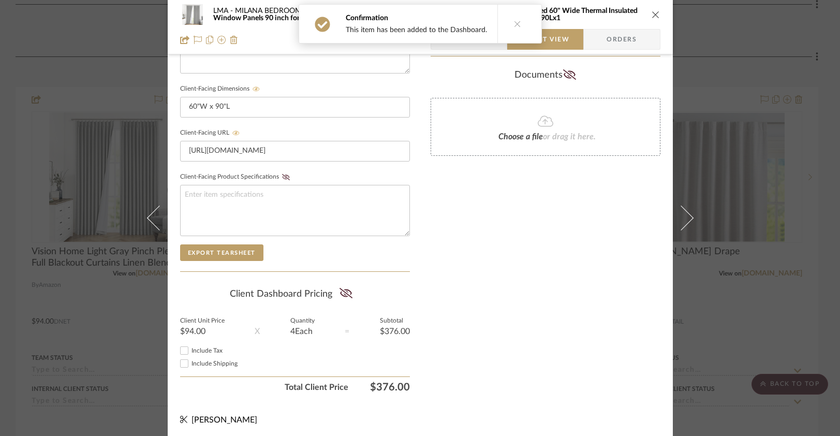
scroll to position [433, 0]
click at [344, 284] on fa-icon at bounding box center [346, 292] width 13 height 16
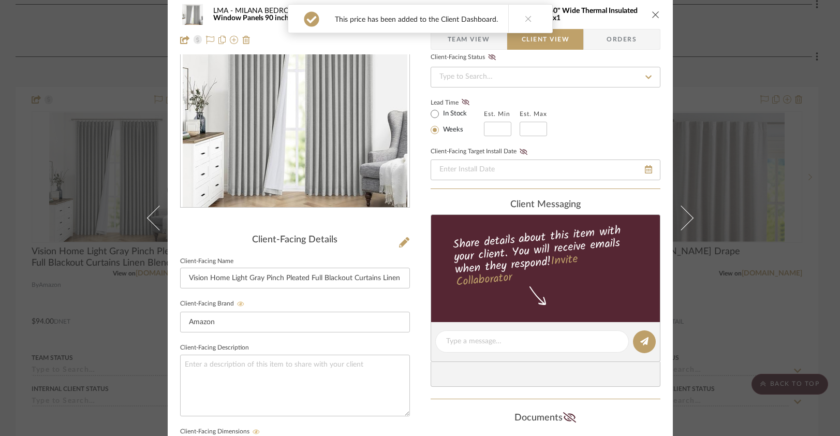
scroll to position [0, 0]
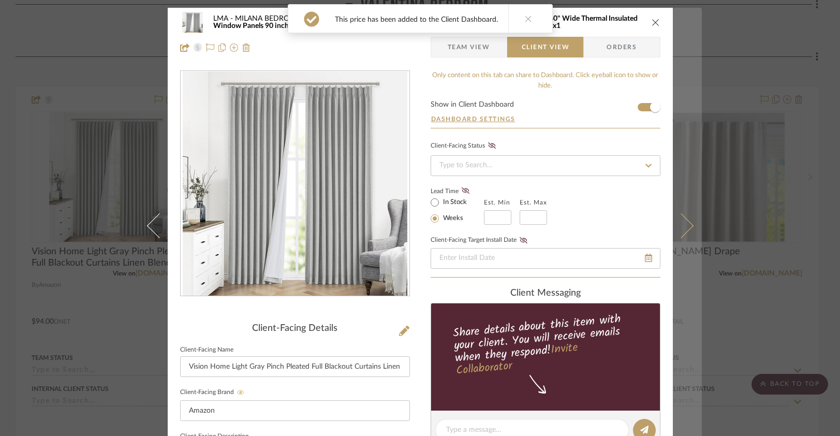
click at [686, 230] on icon at bounding box center [680, 225] width 25 height 25
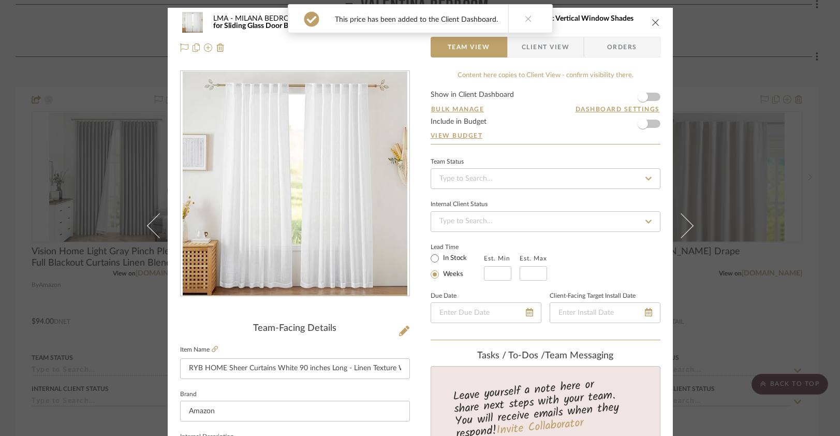
click at [534, 48] on span "Client View" at bounding box center [546, 47] width 48 height 21
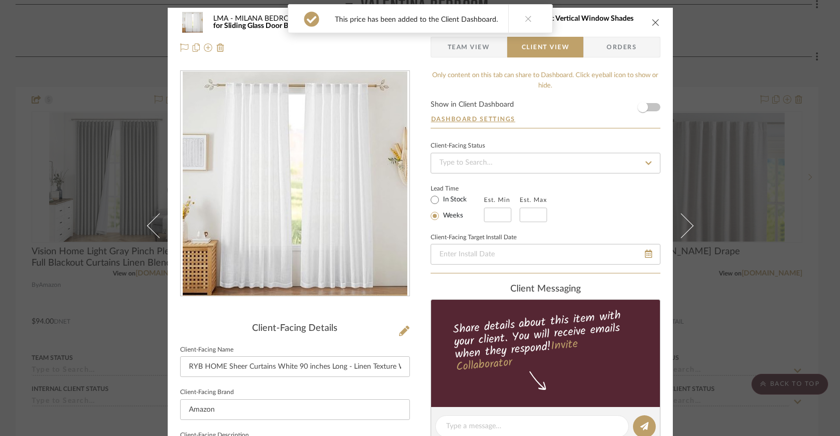
click at [653, 110] on form "Show in Client Dashboard Dashboard Settings" at bounding box center [546, 114] width 230 height 27
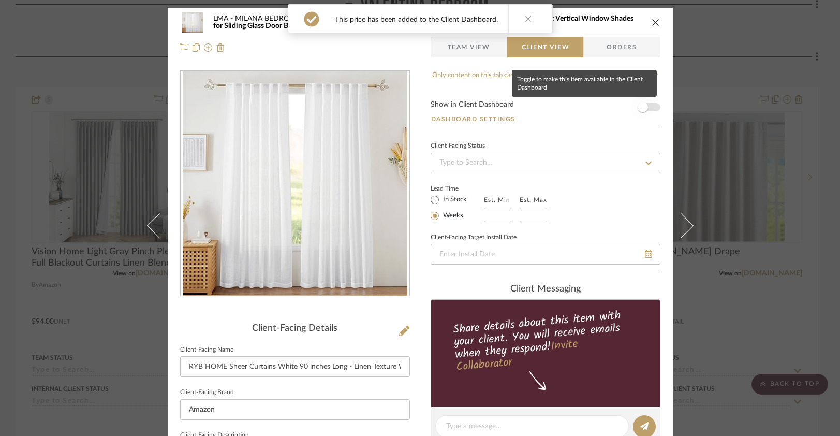
click at [647, 111] on span "button" at bounding box center [643, 107] width 23 height 23
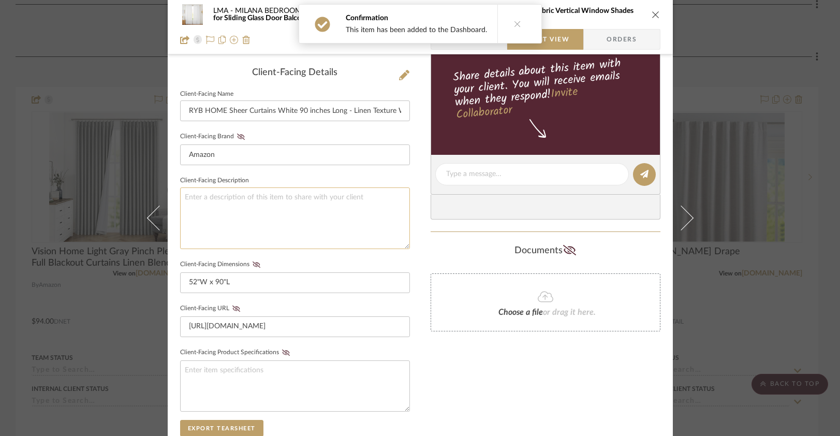
scroll to position [254, 0]
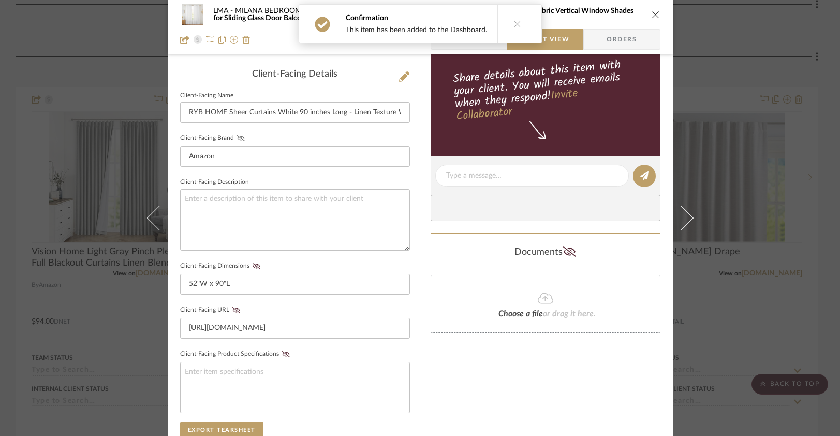
click at [238, 137] on icon at bounding box center [241, 138] width 8 height 6
click at [252, 267] on icon at bounding box center [256, 266] width 8 height 6
click at [234, 309] on icon at bounding box center [236, 310] width 8 height 6
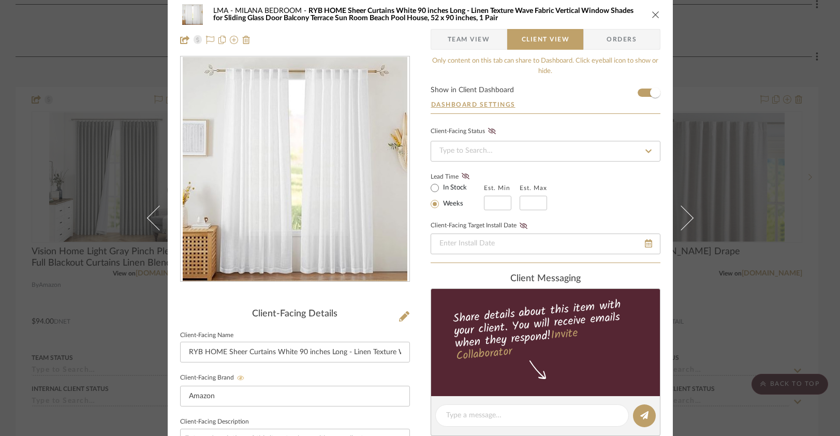
scroll to position [0, 0]
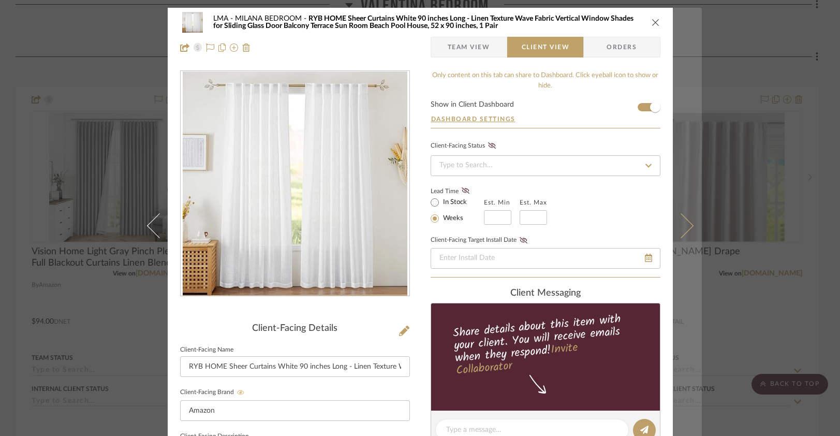
click at [684, 232] on button at bounding box center [687, 226] width 29 height 436
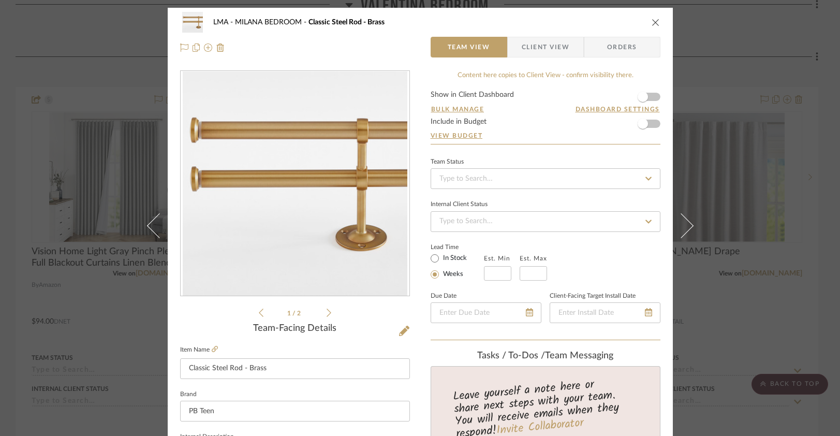
click at [547, 42] on span "Client View" at bounding box center [546, 47] width 48 height 21
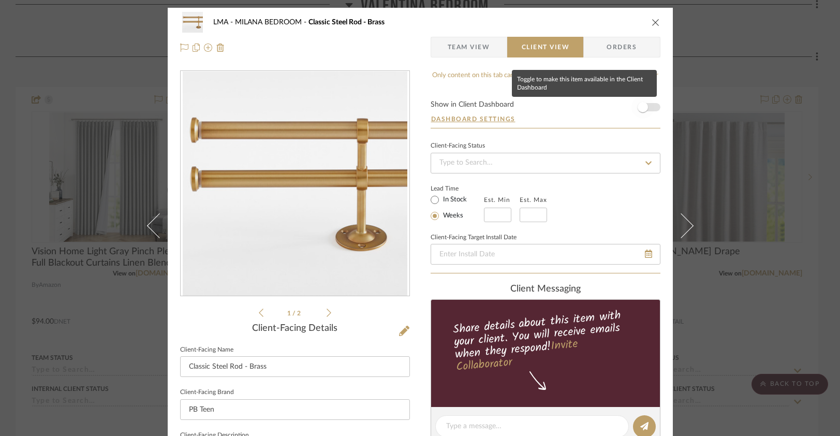
click at [646, 107] on span "button" at bounding box center [643, 107] width 23 height 23
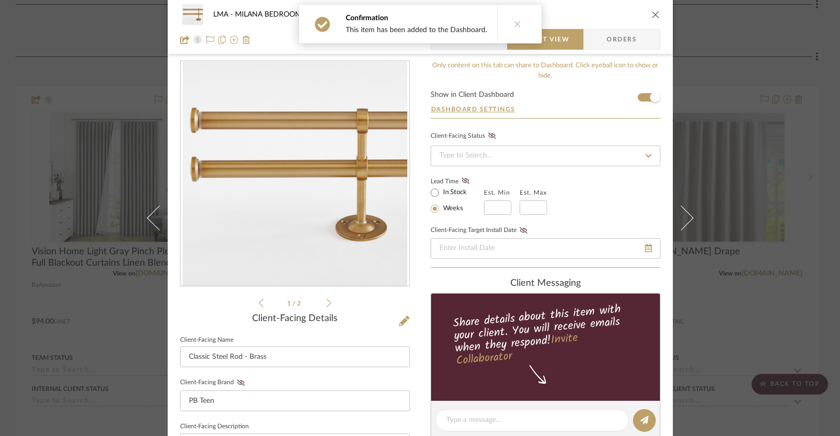
scroll to position [115, 0]
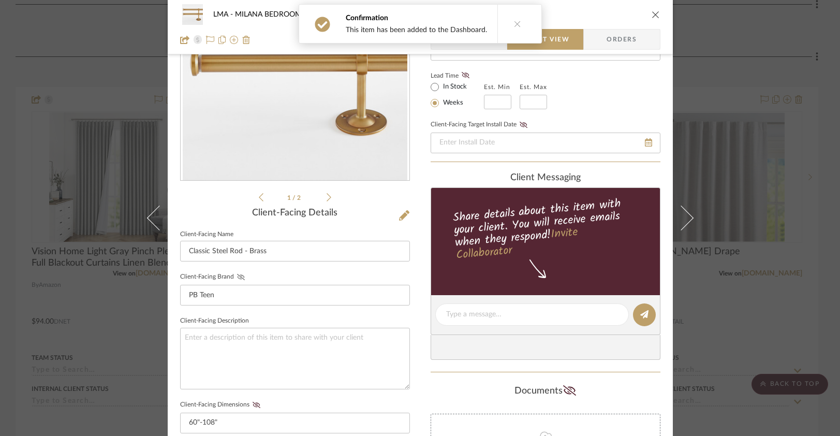
click at [238, 274] on icon at bounding box center [241, 277] width 8 height 6
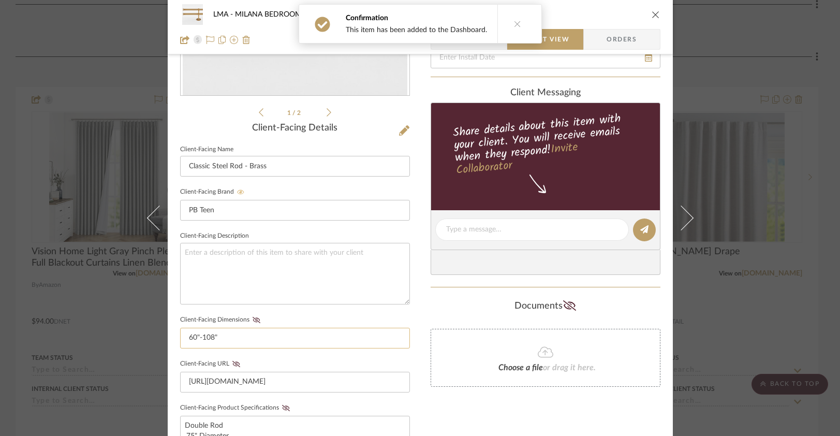
scroll to position [203, 0]
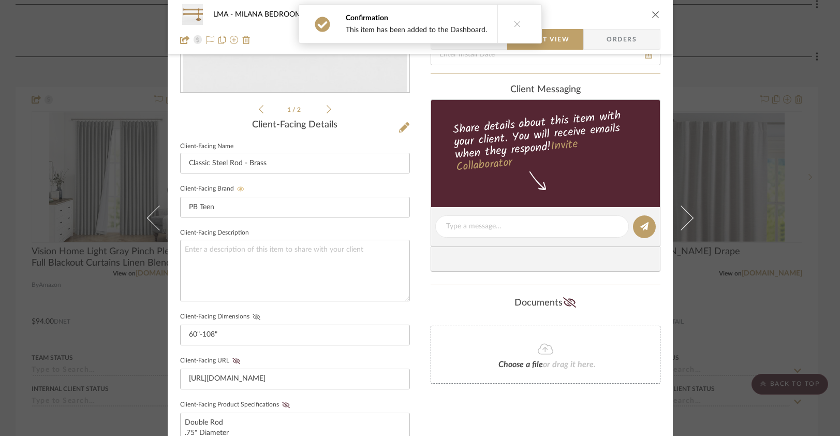
click at [252, 320] on fieldset "Client-Facing Dimensions 60"-108"" at bounding box center [295, 328] width 230 height 36
click at [253, 316] on icon at bounding box center [257, 317] width 8 height 6
click at [232, 359] on icon at bounding box center [236, 361] width 8 height 6
click at [278, 399] on fieldset "Client-Facing Product Specifications Double Rod .75" Diameter Width: 60"-108"" at bounding box center [295, 431] width 230 height 66
click at [284, 402] on icon at bounding box center [286, 405] width 8 height 6
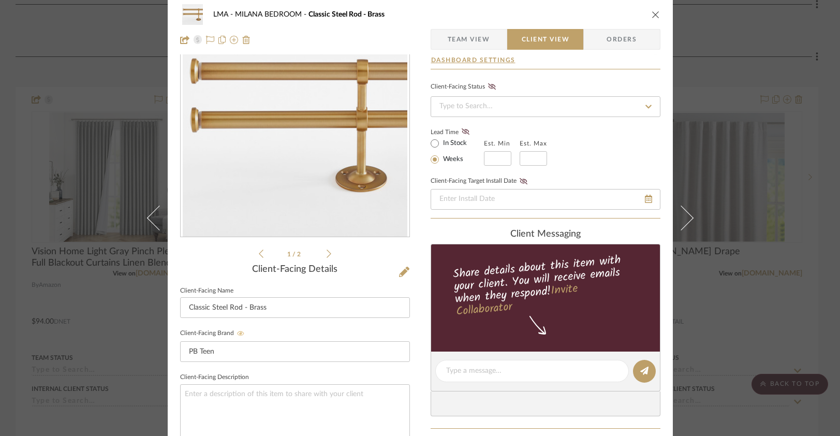
scroll to position [0, 0]
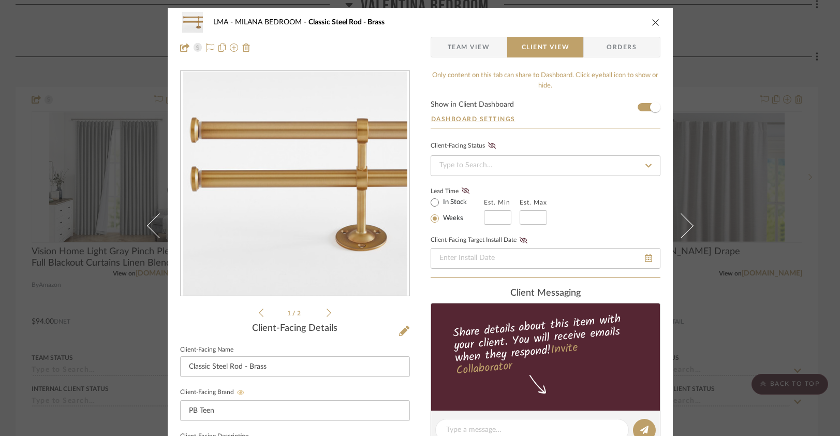
click at [652, 21] on icon "close" at bounding box center [656, 22] width 8 height 8
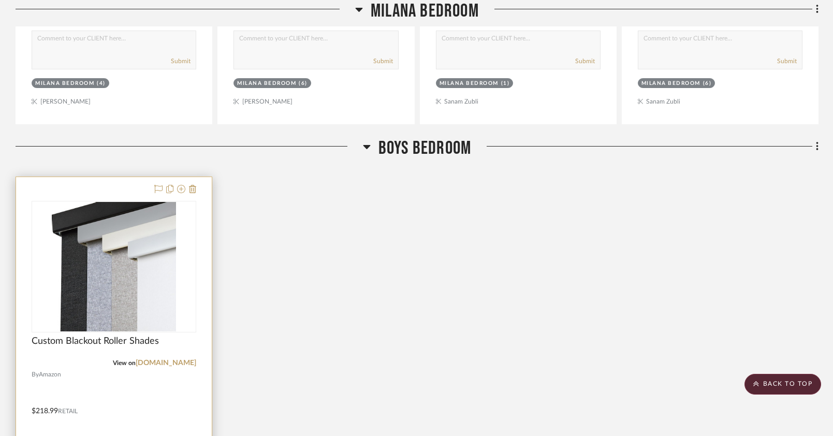
scroll to position [2761, 0]
click at [130, 260] on img "0" at bounding box center [114, 266] width 124 height 129
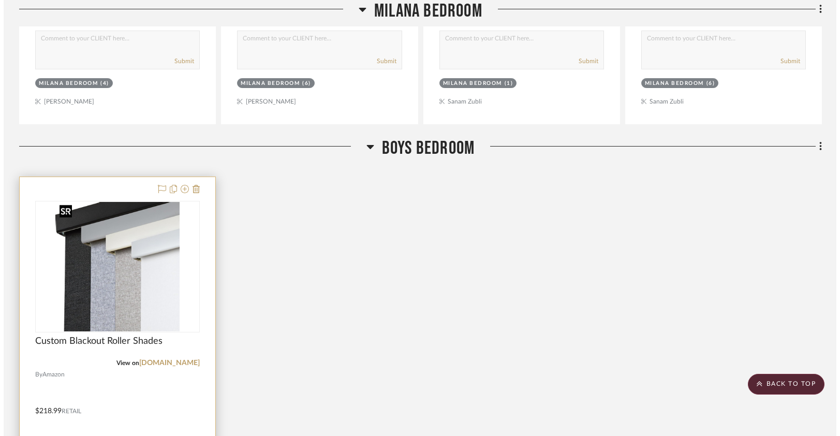
scroll to position [0, 0]
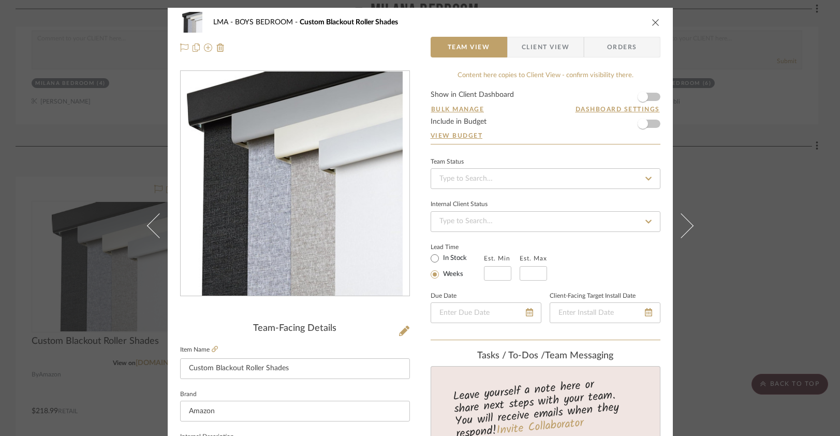
click at [511, 52] on span "button" at bounding box center [515, 47] width 14 height 21
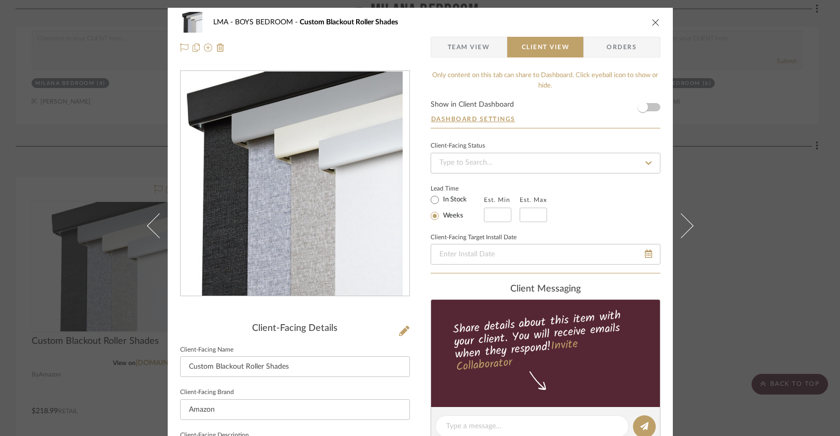
click at [652, 20] on icon "close" at bounding box center [656, 22] width 8 height 8
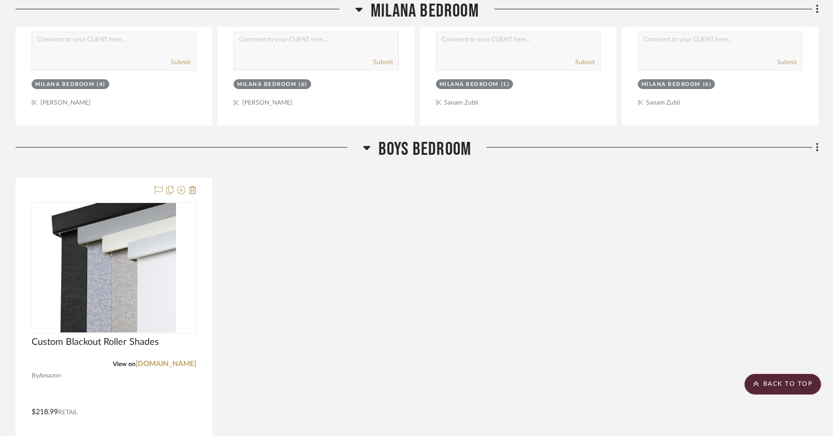
scroll to position [2759, 0]
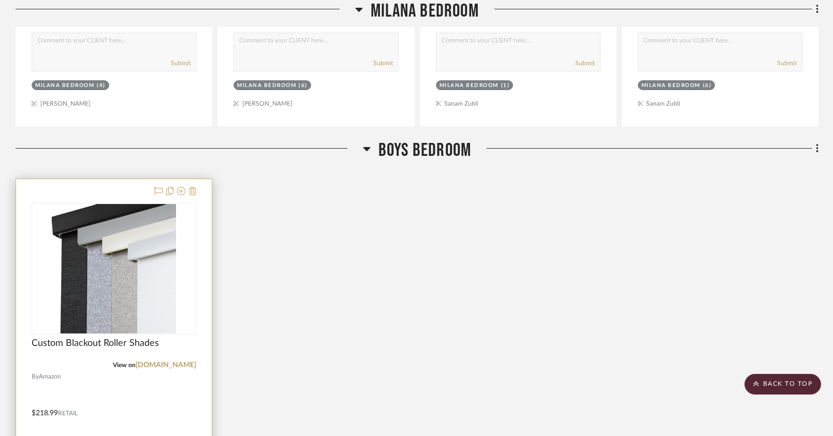
click at [194, 192] on icon at bounding box center [192, 191] width 7 height 8
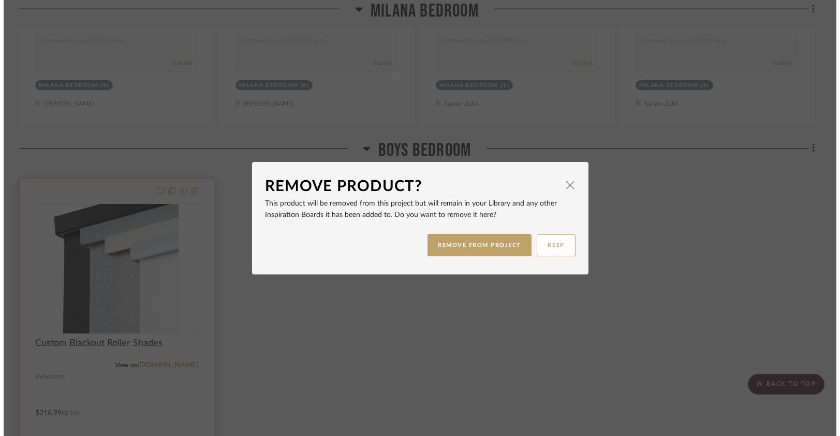
scroll to position [0, 0]
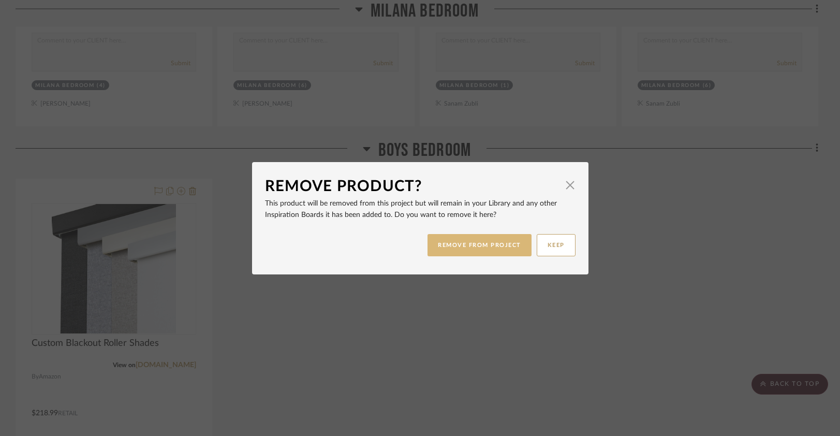
click at [486, 237] on button "REMOVE FROM PROJECT" at bounding box center [480, 245] width 104 height 22
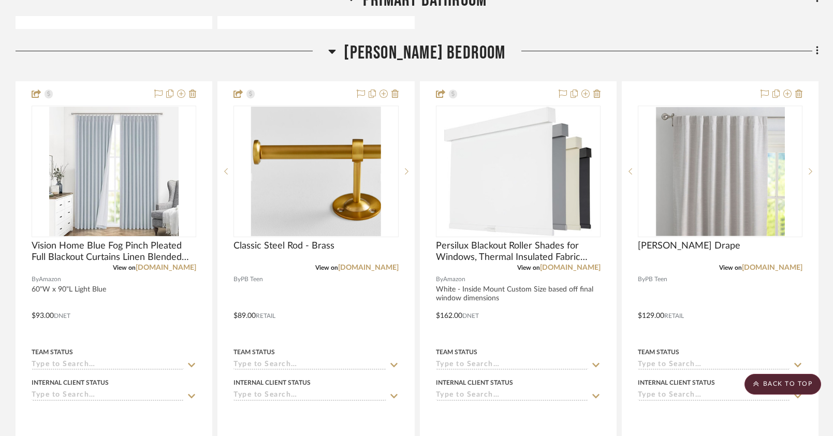
scroll to position [1295, 0]
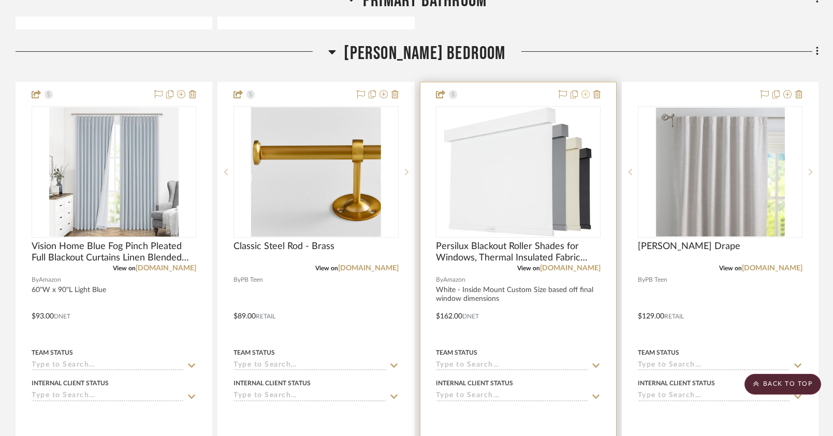
click at [584, 95] on icon at bounding box center [585, 94] width 8 height 8
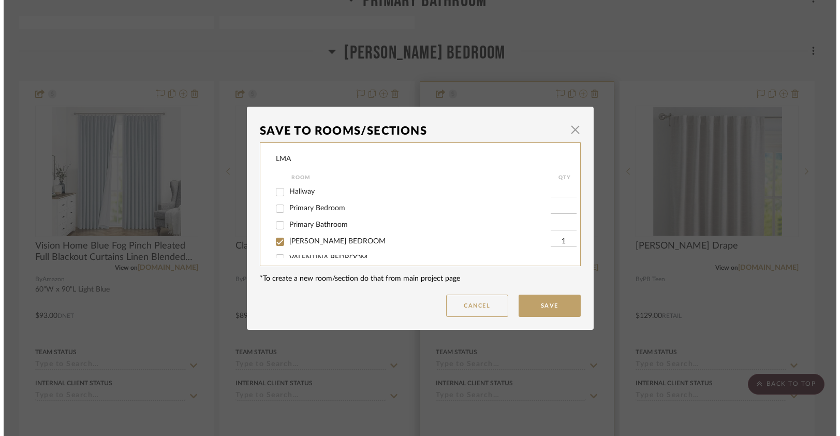
scroll to position [0, 0]
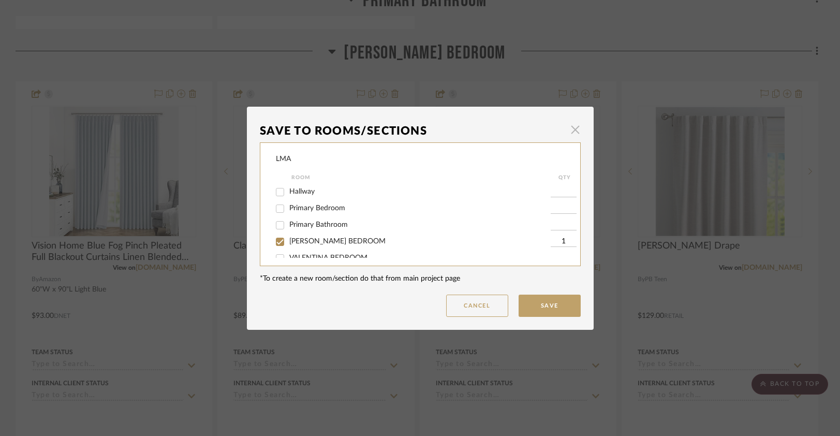
click at [573, 134] on span "button" at bounding box center [575, 130] width 21 height 21
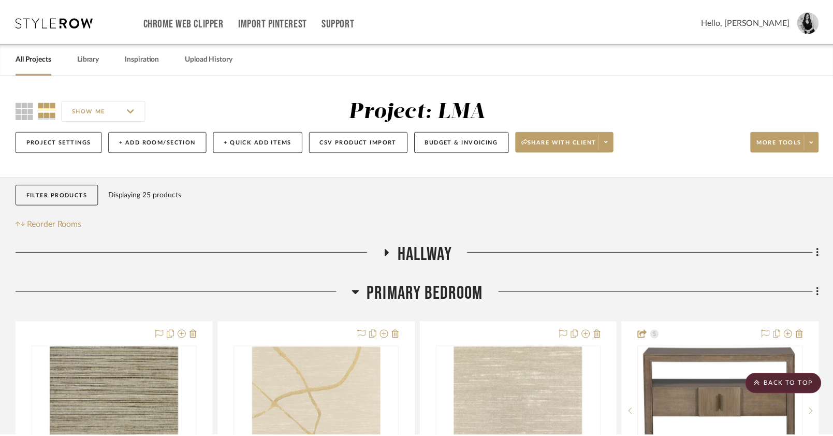
scroll to position [1295, 0]
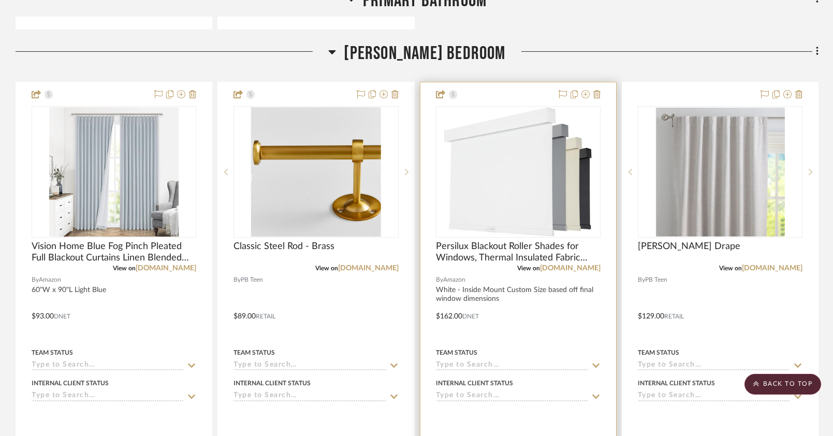
click at [548, 191] on img "0" at bounding box center [518, 171] width 148 height 129
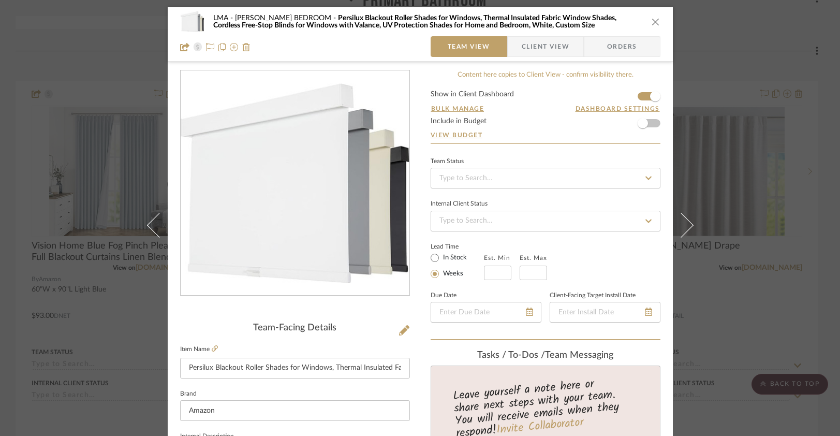
scroll to position [0, 0]
click at [652, 22] on icon "close" at bounding box center [656, 22] width 8 height 8
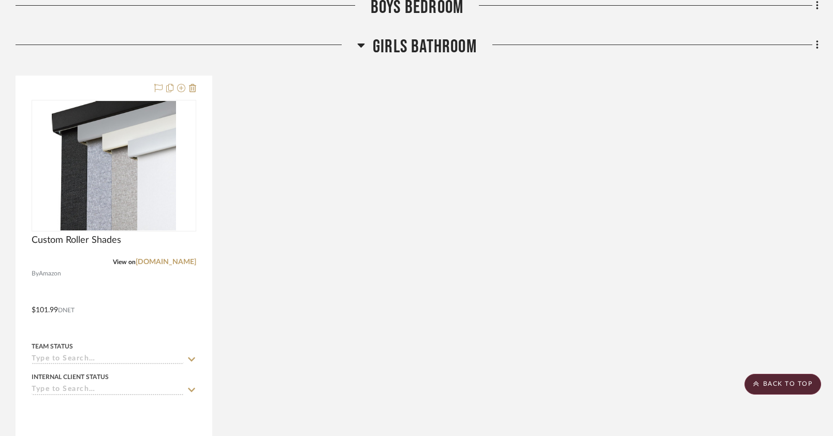
scroll to position [2968, 0]
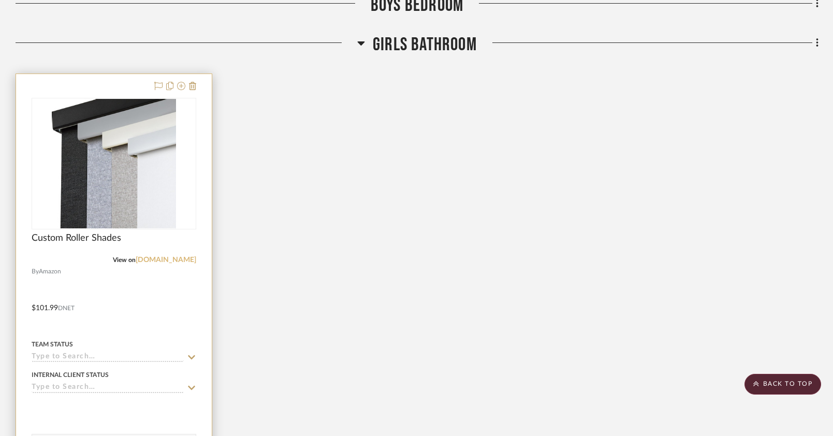
click at [179, 259] on link "[DOMAIN_NAME]" at bounding box center [166, 259] width 61 height 7
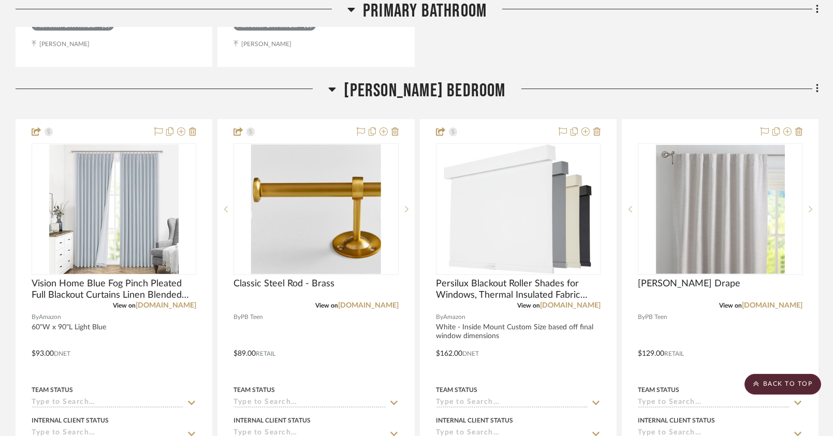
scroll to position [1260, 0]
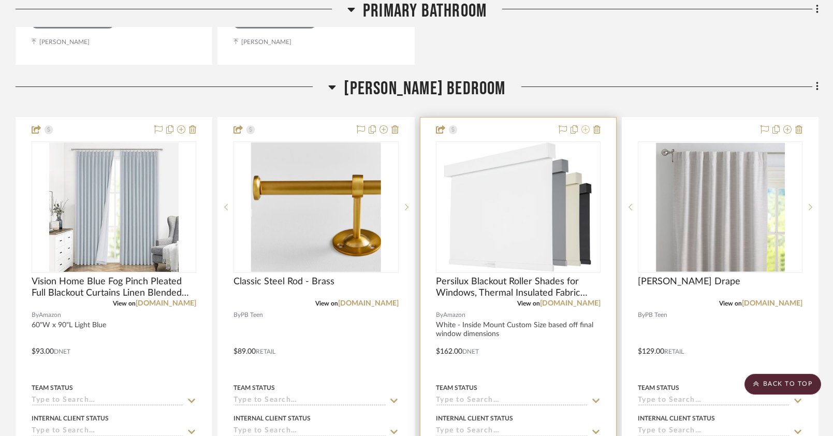
click at [585, 127] on icon at bounding box center [585, 129] width 8 height 8
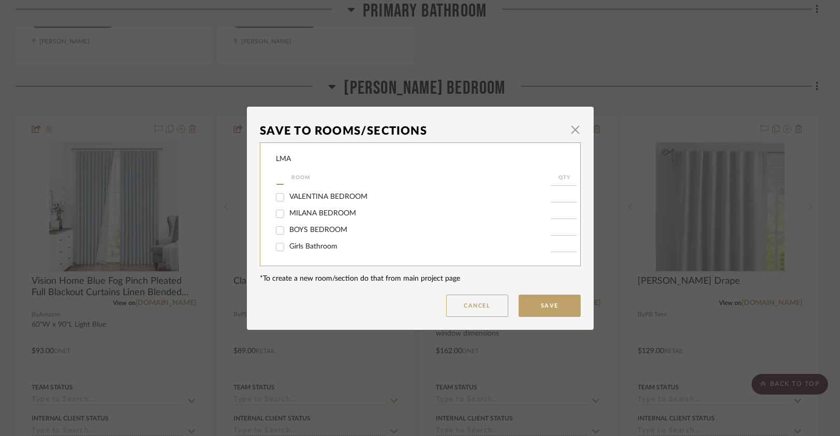
scroll to position [65, 0]
click at [276, 229] on input "BOYS BEDROOM" at bounding box center [280, 230] width 17 height 17
click at [548, 305] on button "Save" at bounding box center [550, 306] width 62 height 22
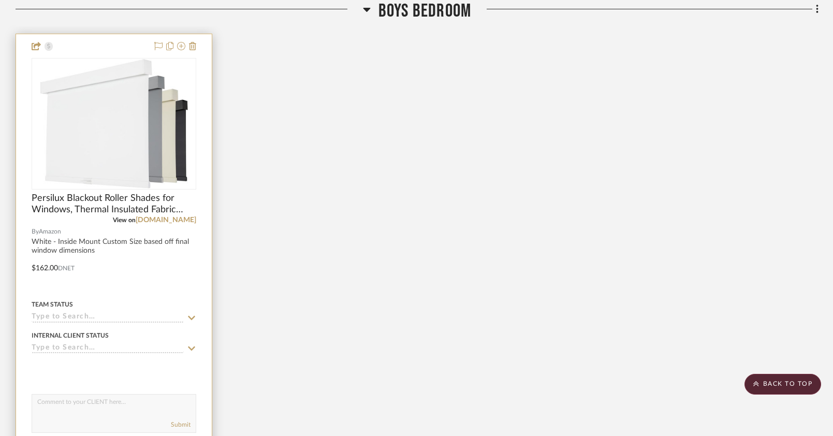
scroll to position [2904, 0]
click at [0, 0] on img at bounding box center [0, 0] width 0 height 0
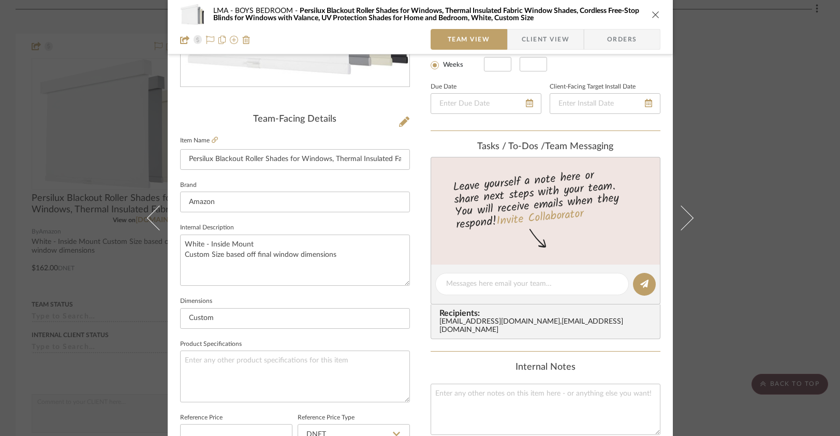
scroll to position [211, 0]
click at [188, 242] on textarea "White - Inside Mount Custom Size based off final window dimensions" at bounding box center [295, 257] width 230 height 51
click at [274, 247] on textarea "White - Inside Mount Custom Size based off final window dimensions" at bounding box center [295, 257] width 230 height 51
click at [284, 263] on textarea "White - Inside Mount Custom Size based off final window dimensions" at bounding box center [295, 257] width 230 height 51
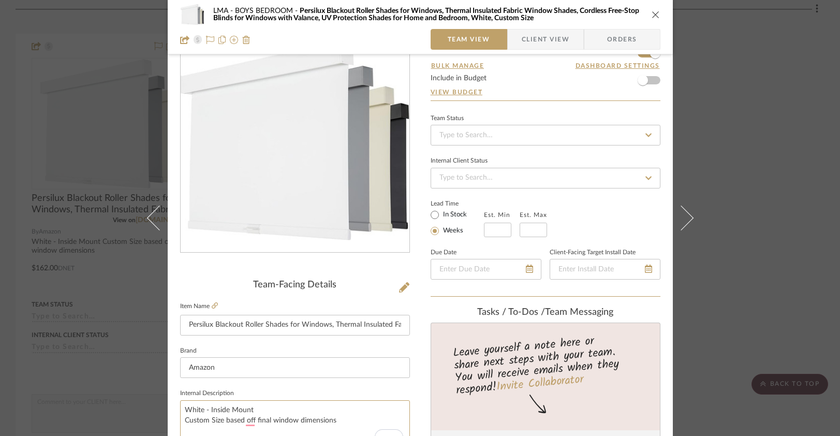
scroll to position [68, 0]
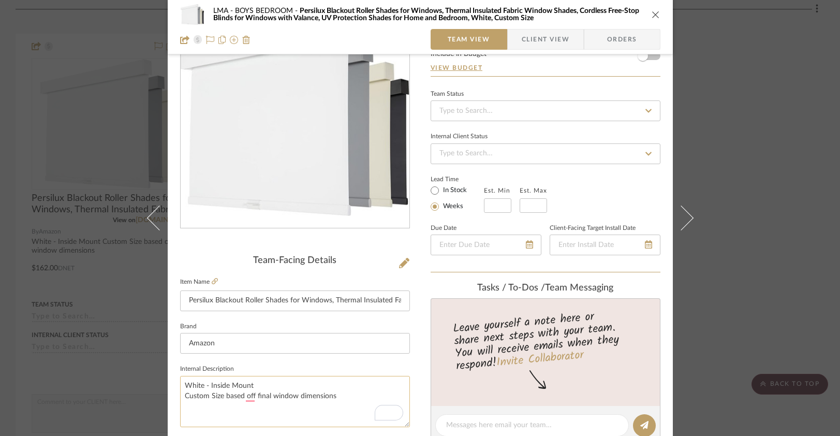
click at [203, 385] on textarea "White - Inside Mount Custom Size based off final window dimensions" at bounding box center [295, 401] width 230 height 51
click at [248, 412] on textarea "White or grey - Inside Mount Custom Size based off final window dimensions" at bounding box center [295, 401] width 230 height 51
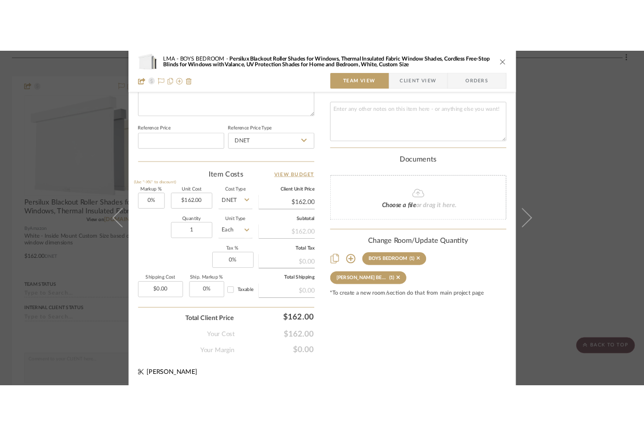
scroll to position [0, 0]
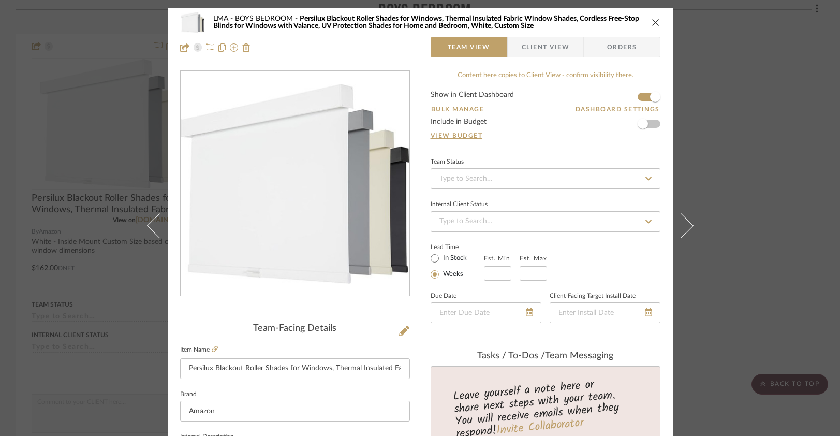
click at [652, 22] on icon "close" at bounding box center [656, 22] width 8 height 8
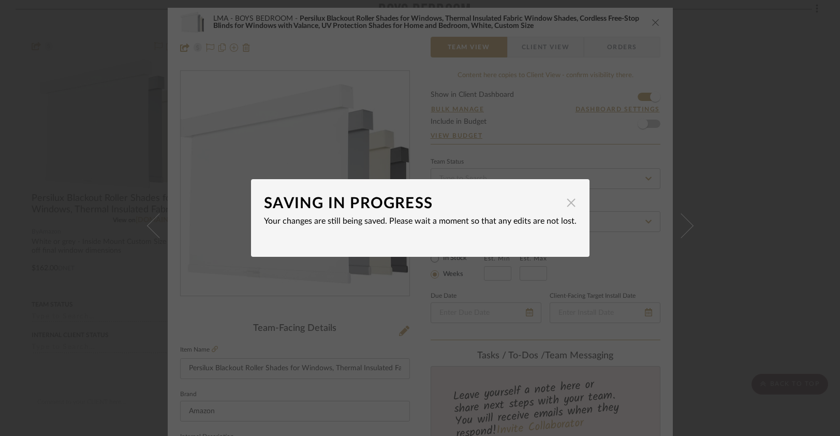
click at [563, 207] on span "button" at bounding box center [571, 202] width 21 height 21
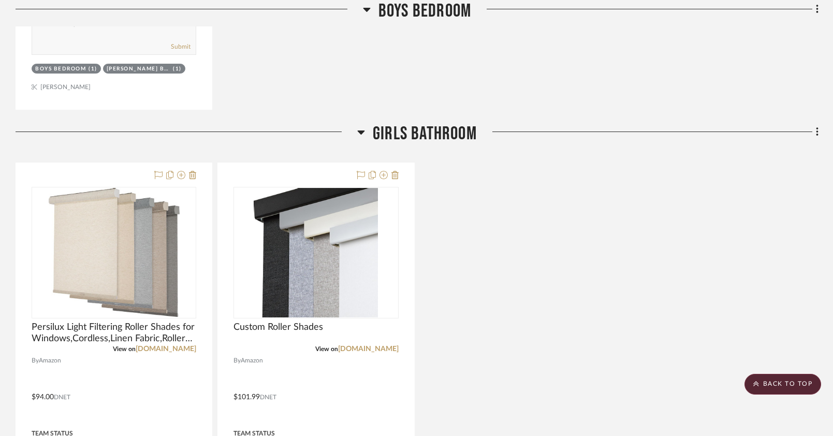
scroll to position [3349, 0]
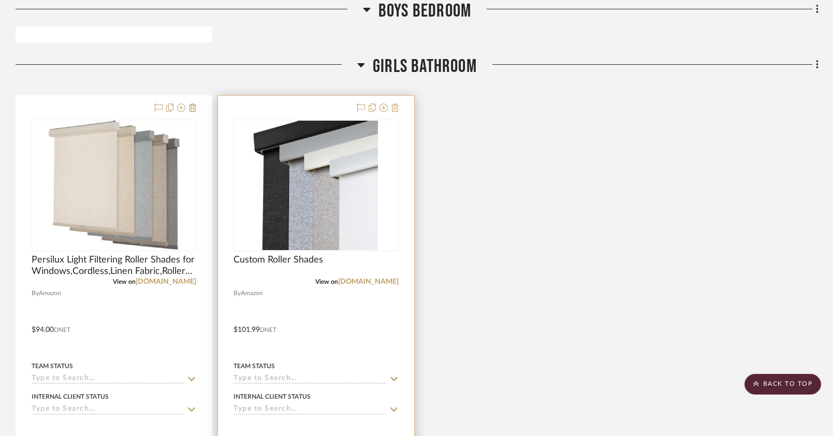
click at [396, 106] on icon at bounding box center [394, 108] width 7 height 8
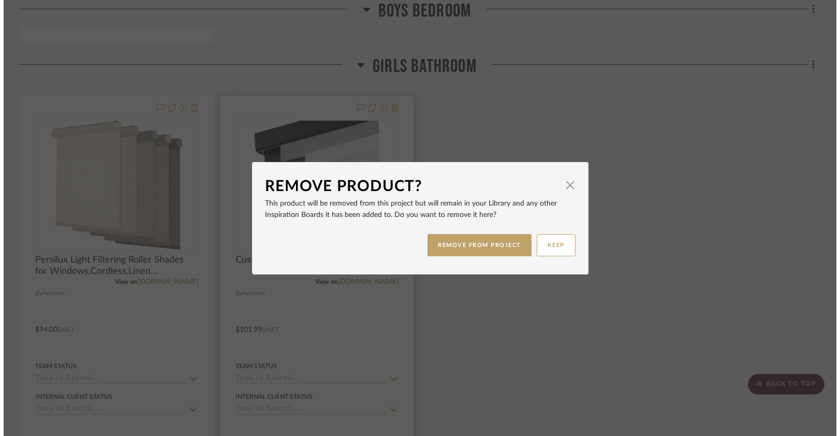
scroll to position [0, 0]
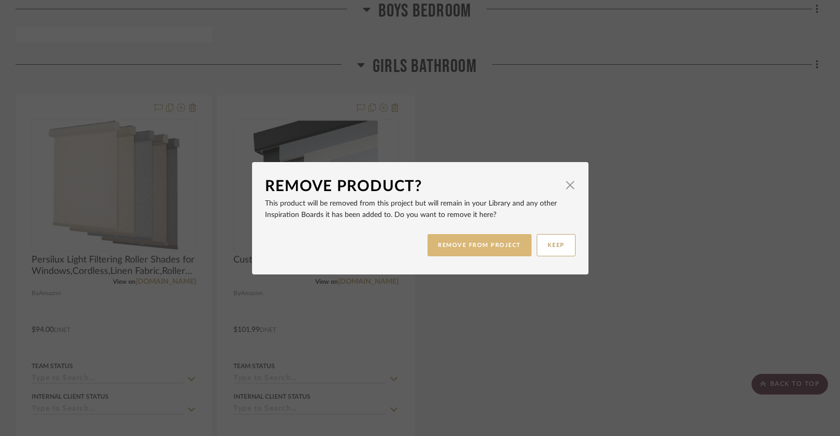
click at [459, 247] on button "REMOVE FROM PROJECT" at bounding box center [480, 245] width 104 height 22
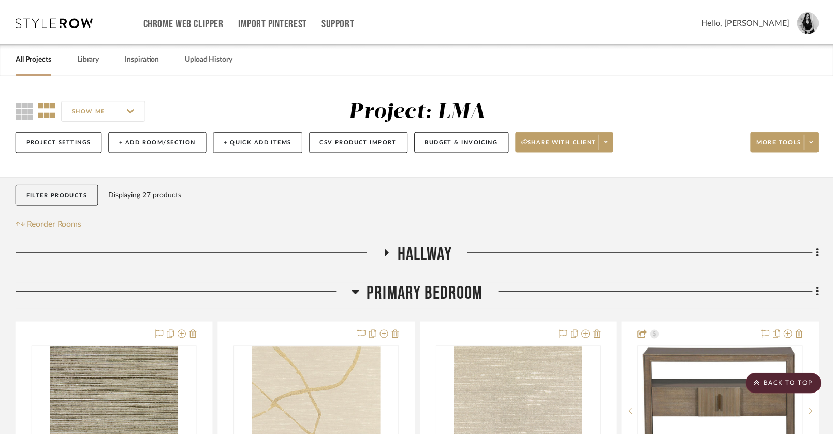
scroll to position [3349, 0]
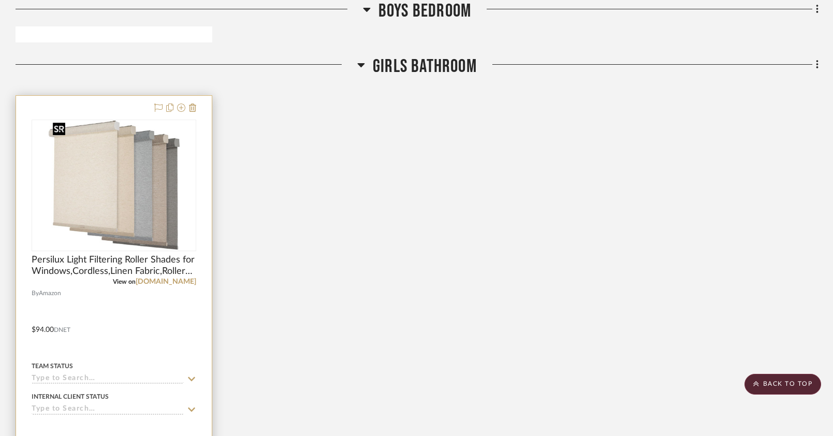
click at [149, 221] on img "0" at bounding box center [114, 185] width 131 height 129
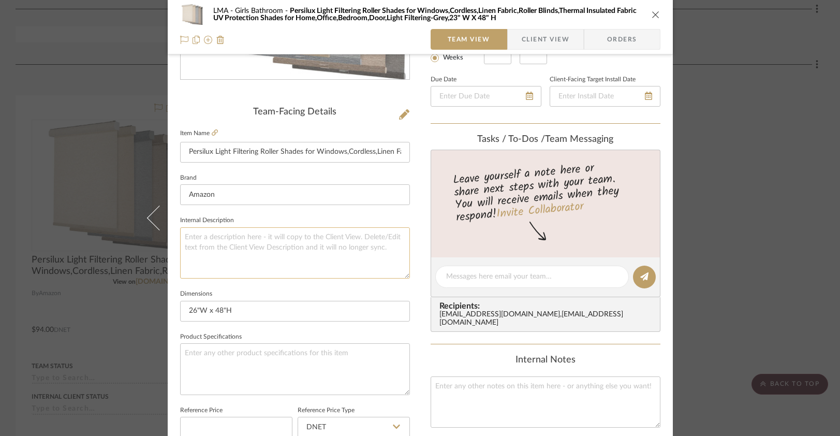
scroll to position [217, 0]
click at [208, 252] on textarea at bounding box center [295, 252] width 230 height 51
type textarea "Grey"
drag, startPoint x: 240, startPoint y: 315, endPoint x: 177, endPoint y: 311, distance: 63.3
click at [180, 312] on input "26"W x 48"H" at bounding box center [295, 310] width 230 height 21
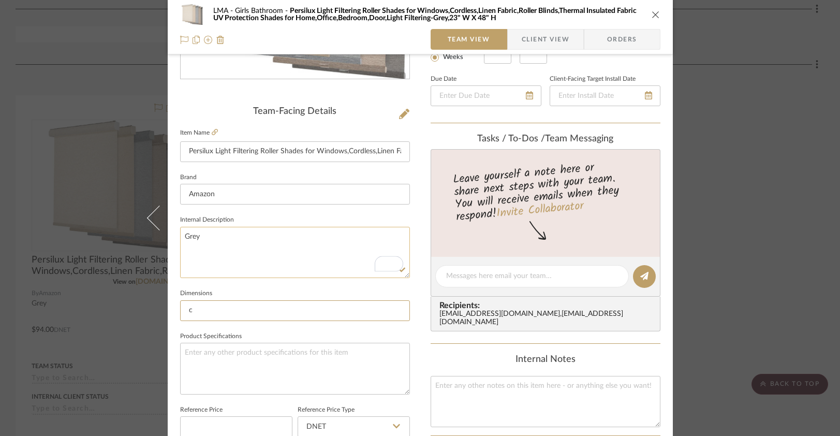
type input "c"
click at [202, 235] on textarea "Grey" at bounding box center [295, 252] width 230 height 51
type input "26"W x 48"H"
click at [217, 245] on textarea "Grey" at bounding box center [295, 252] width 230 height 51
paste textarea "26"W x 48"H"
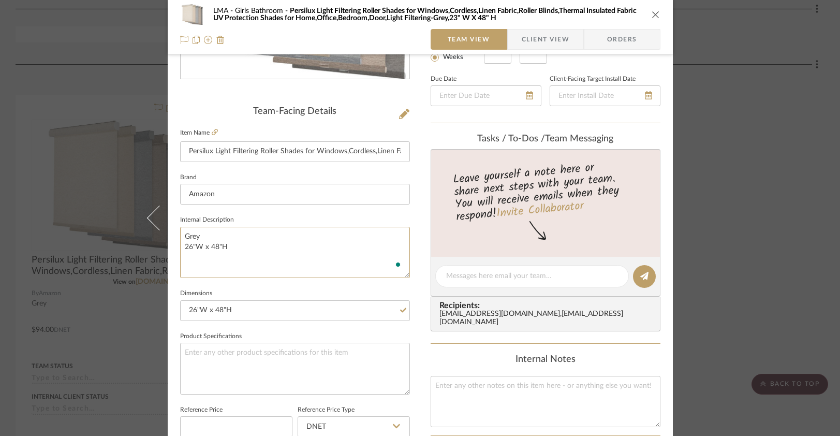
type textarea "Grey 26"W x 48"H"
click at [275, 281] on sr-form-field "Internal Description Grey 26"W x 48"H" at bounding box center [295, 250] width 230 height 74
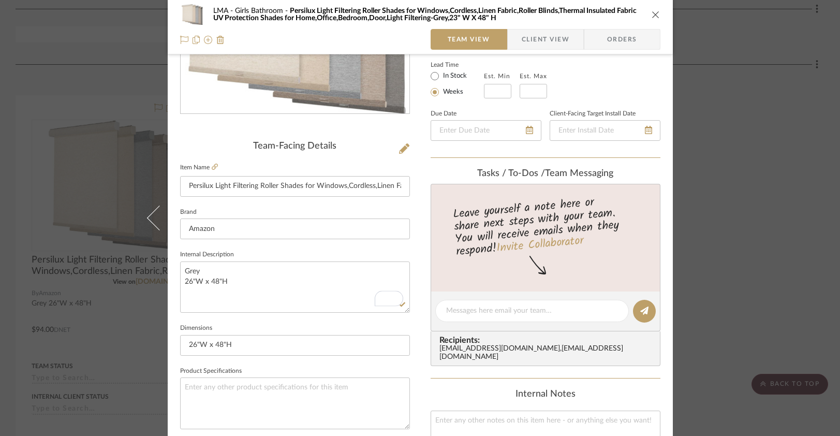
scroll to position [493, 0]
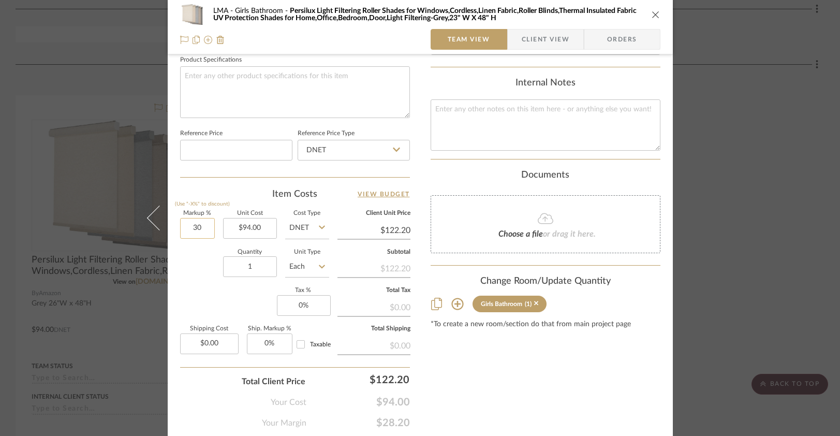
click at [194, 224] on input "30" at bounding box center [197, 228] width 35 height 21
type input "0%"
type input "$94.00"
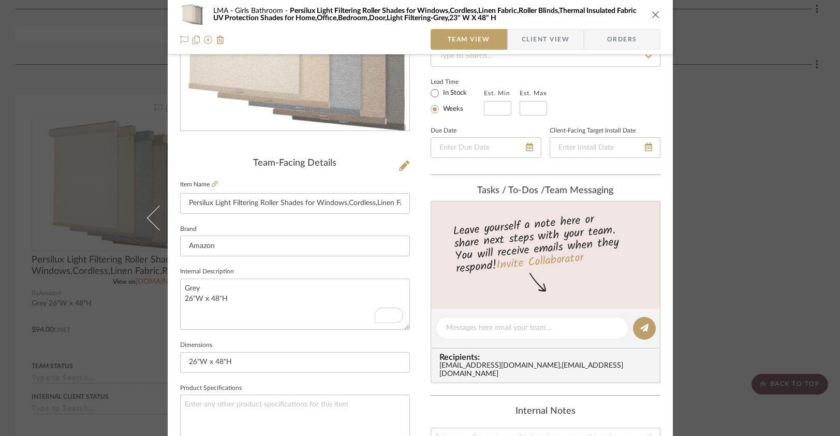
scroll to position [0, 0]
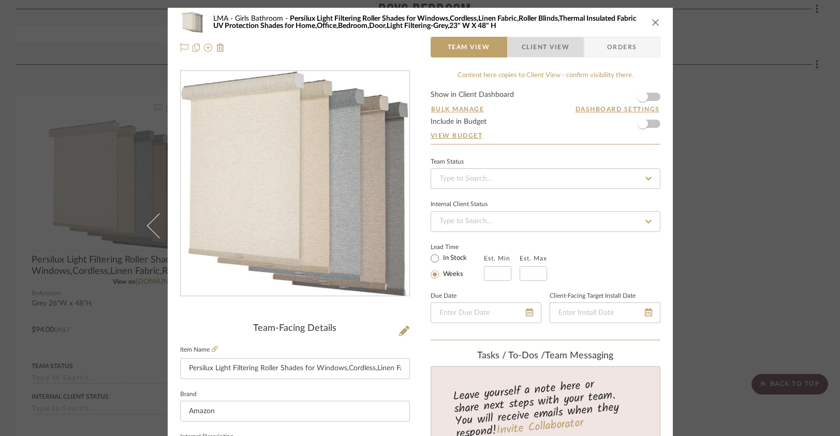
click at [539, 52] on span "Client View" at bounding box center [546, 47] width 48 height 21
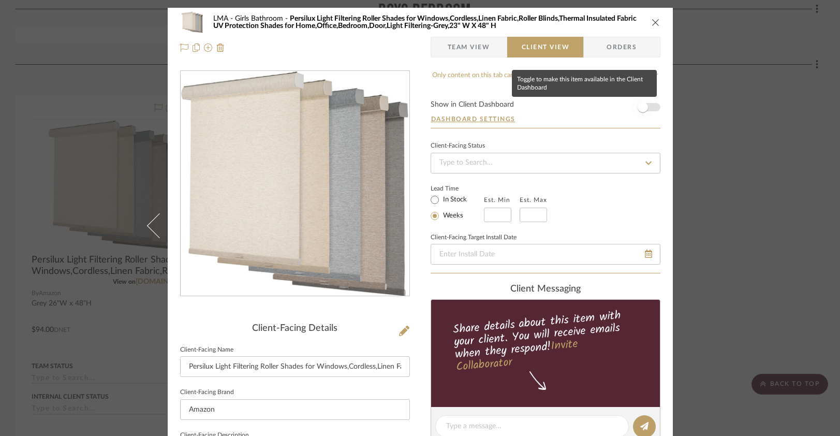
click at [646, 108] on span "button" at bounding box center [643, 107] width 23 height 23
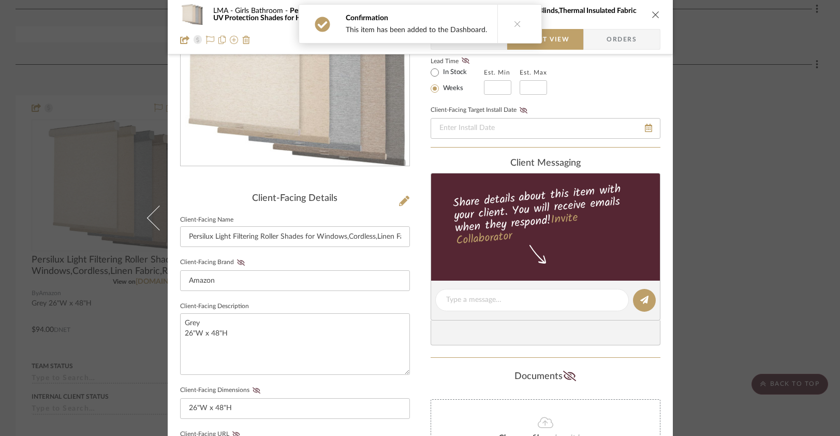
scroll to position [280, 0]
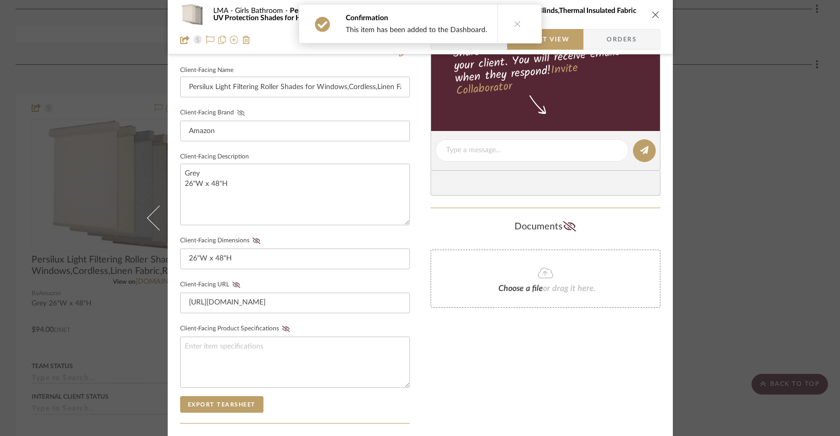
click at [237, 113] on icon at bounding box center [241, 113] width 8 height 6
click at [253, 240] on icon at bounding box center [256, 241] width 8 height 6
click at [232, 285] on icon at bounding box center [236, 285] width 8 height 6
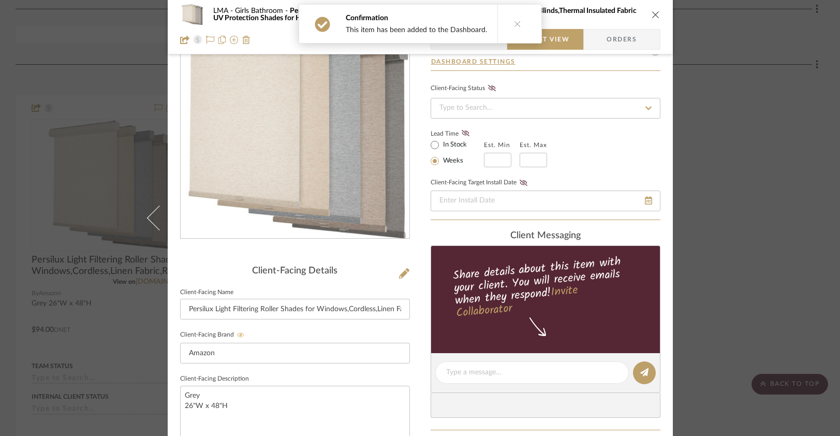
scroll to position [0, 0]
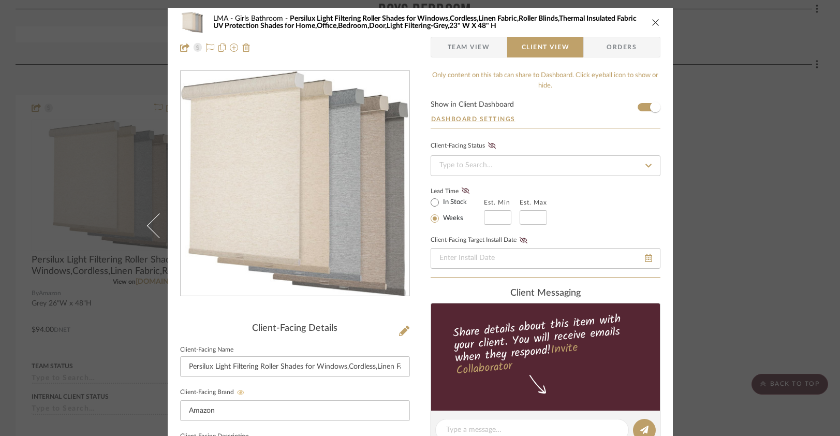
click at [652, 24] on icon "close" at bounding box center [656, 22] width 8 height 8
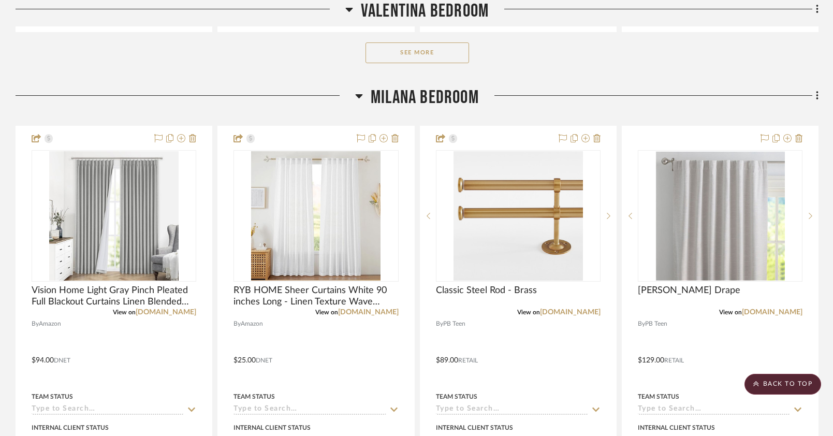
scroll to position [2280, 0]
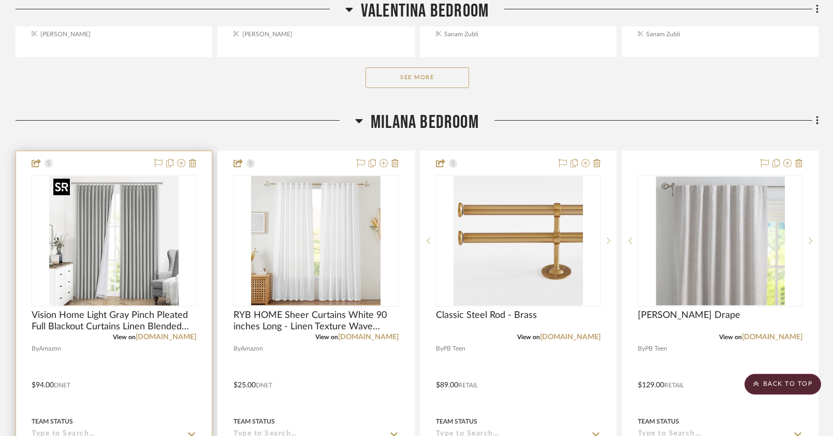
click at [171, 199] on img "0" at bounding box center [113, 240] width 129 height 129
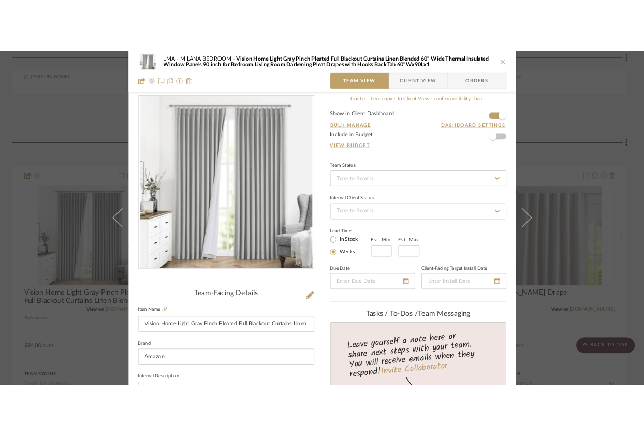
scroll to position [12, 0]
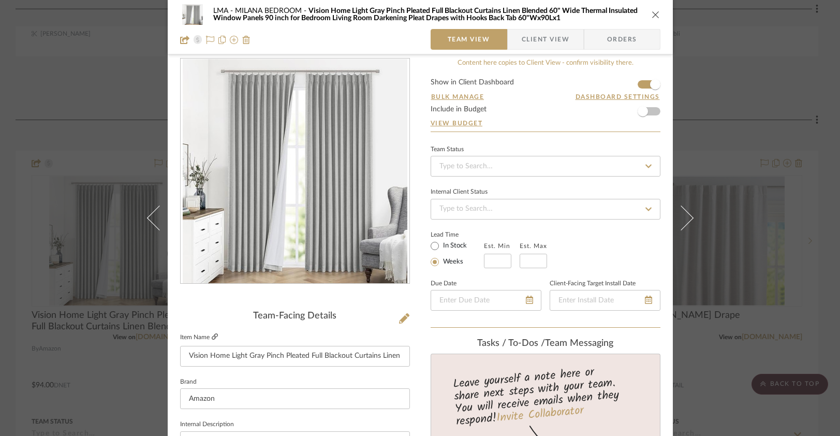
click at [213, 335] on icon at bounding box center [215, 336] width 6 height 6
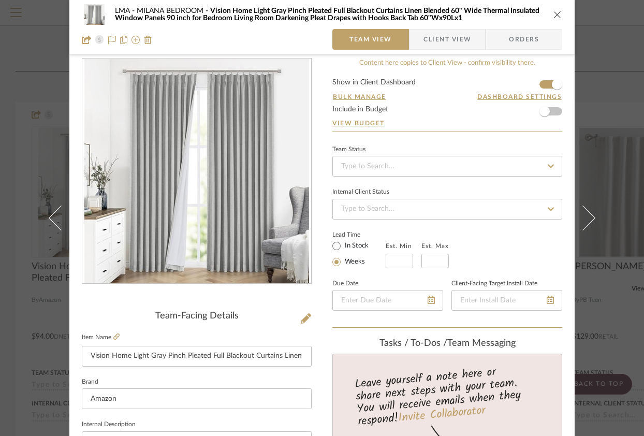
click at [553, 13] on icon "close" at bounding box center [557, 14] width 8 height 8
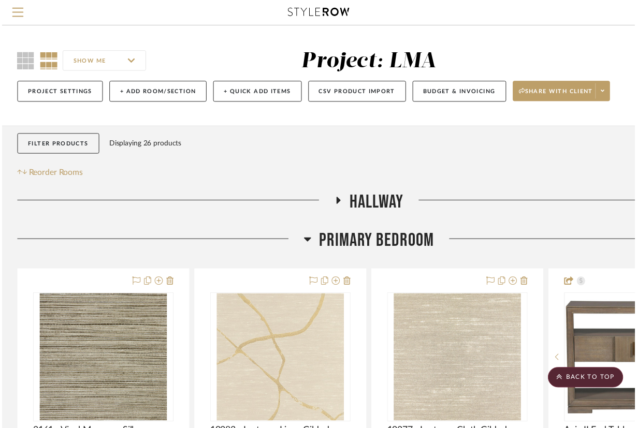
scroll to position [2280, 0]
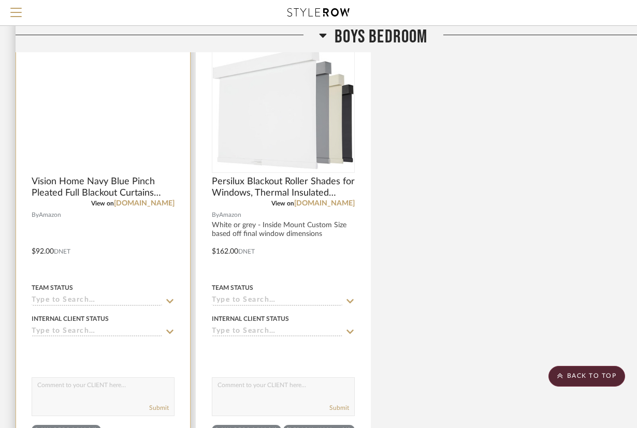
scroll to position [2860, 0]
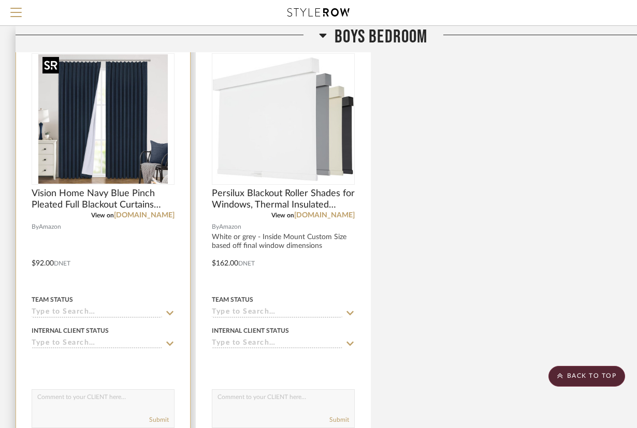
click at [0, 0] on img at bounding box center [0, 0] width 0 height 0
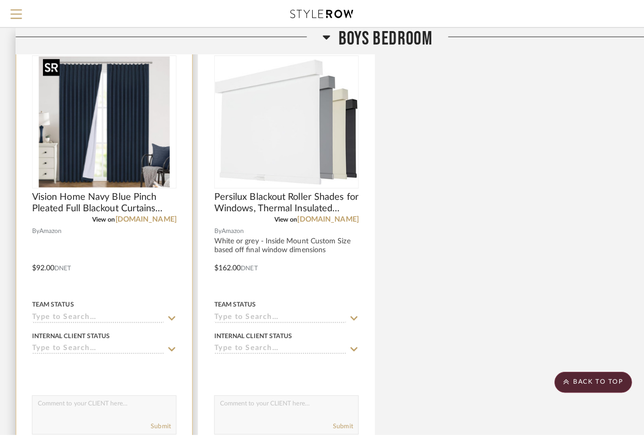
scroll to position [0, 0]
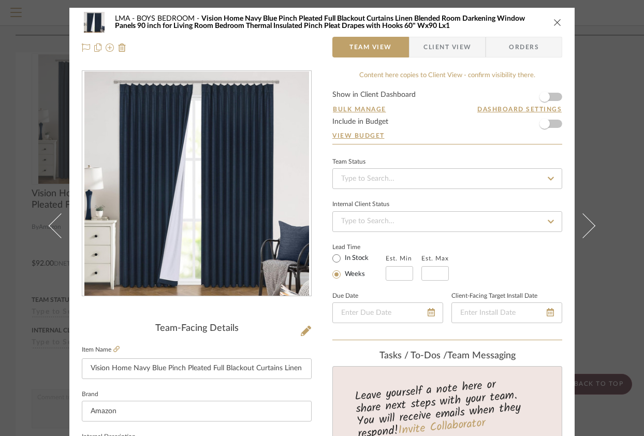
click at [457, 51] on span "Client View" at bounding box center [448, 47] width 48 height 21
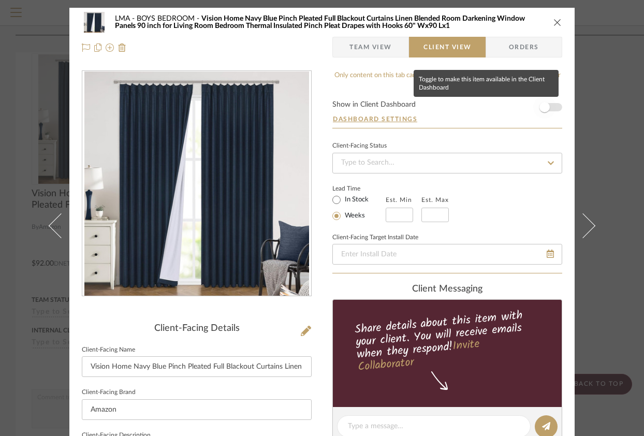
click at [551, 107] on span "button" at bounding box center [544, 107] width 23 height 23
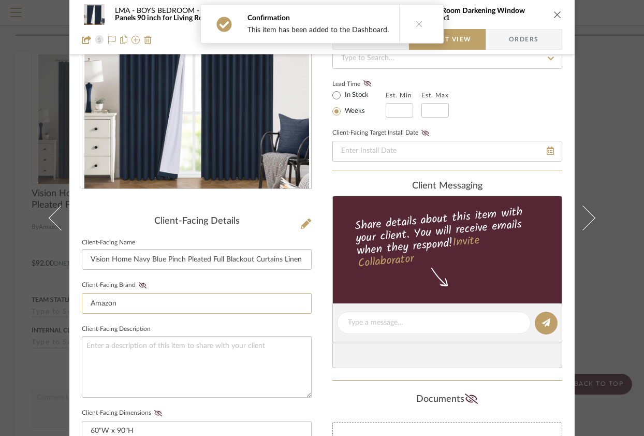
scroll to position [113, 0]
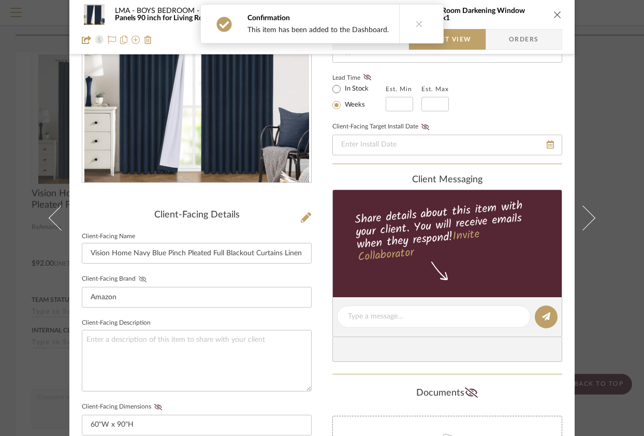
click at [139, 279] on icon at bounding box center [143, 279] width 8 height 6
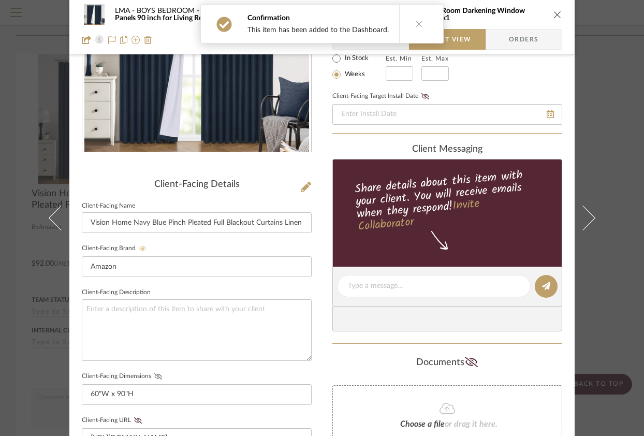
click at [154, 373] on icon at bounding box center [158, 376] width 8 height 6
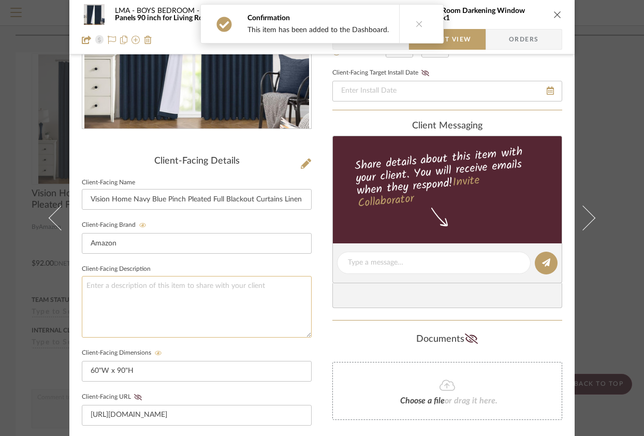
scroll to position [281, 0]
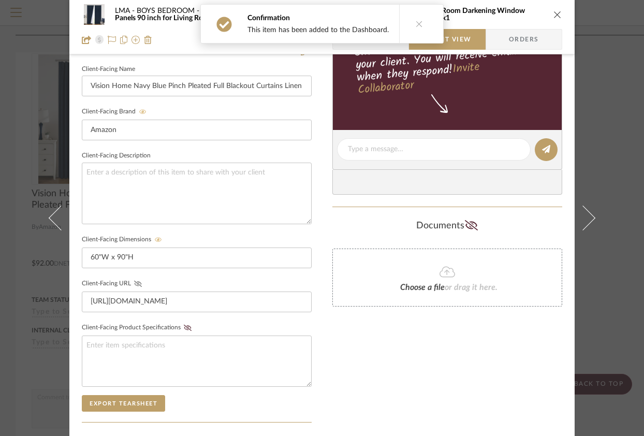
click at [135, 281] on icon at bounding box center [138, 284] width 8 height 6
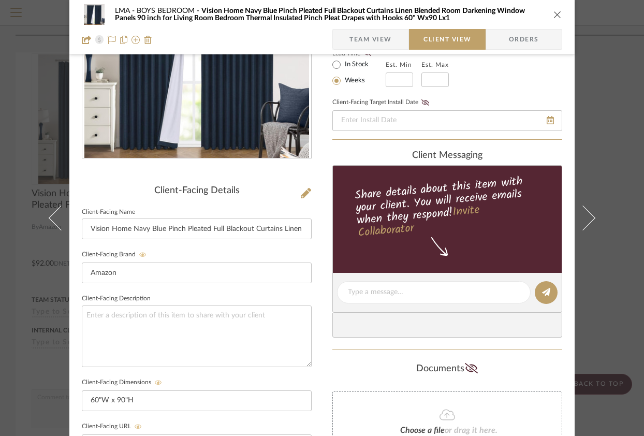
scroll to position [0, 0]
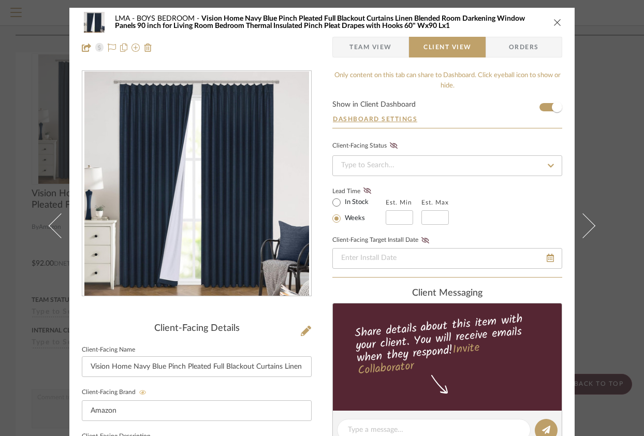
click at [553, 21] on icon "close" at bounding box center [557, 22] width 8 height 8
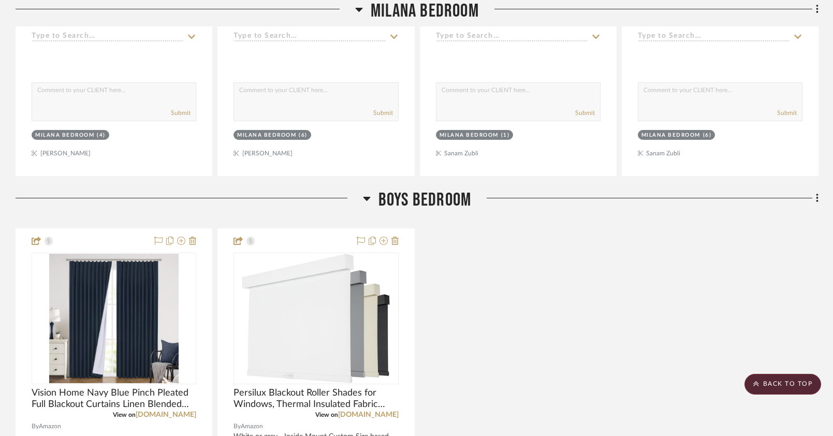
scroll to position [2720, 0]
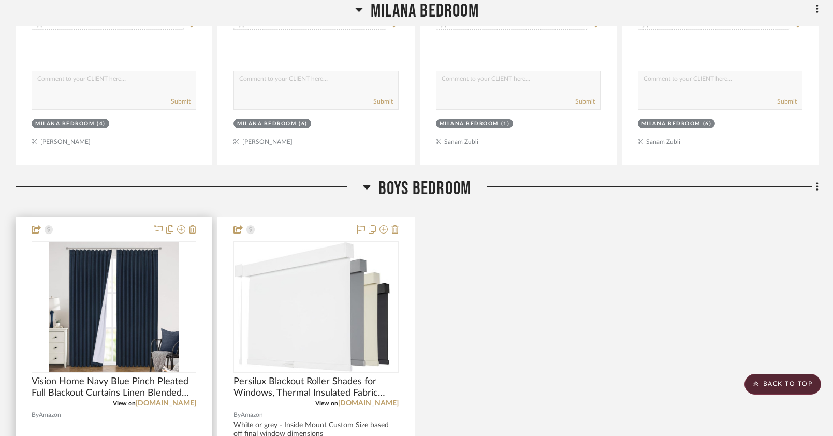
click at [82, 294] on img "0" at bounding box center [113, 306] width 129 height 129
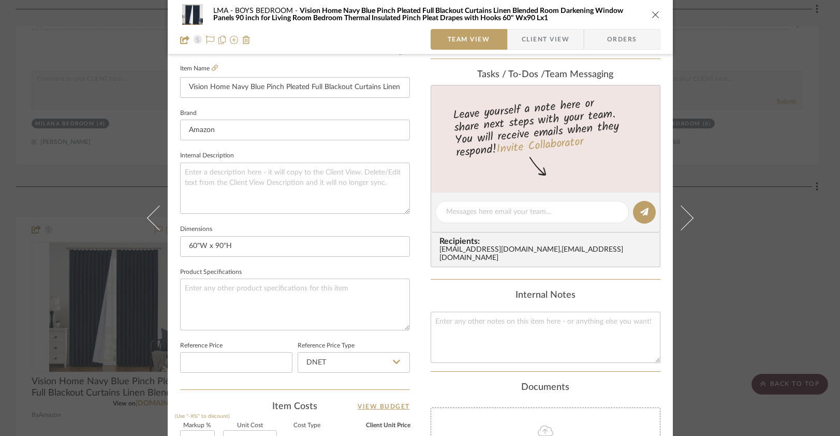
scroll to position [526, 0]
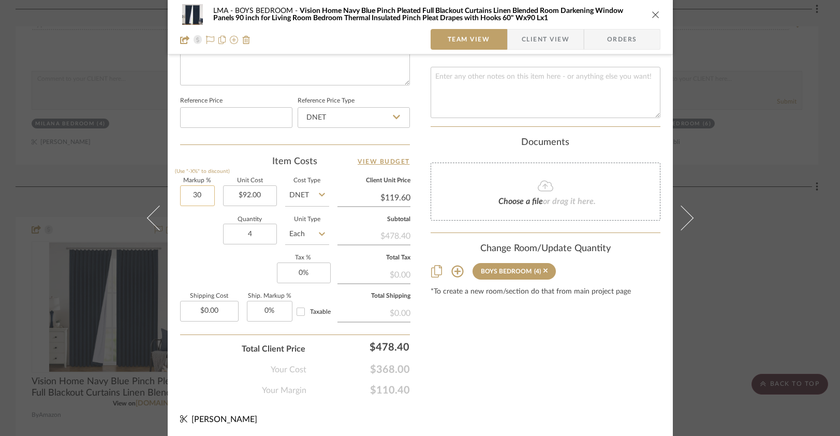
click at [194, 194] on input "30" at bounding box center [197, 195] width 35 height 21
type input "0%"
type input "$92.00"
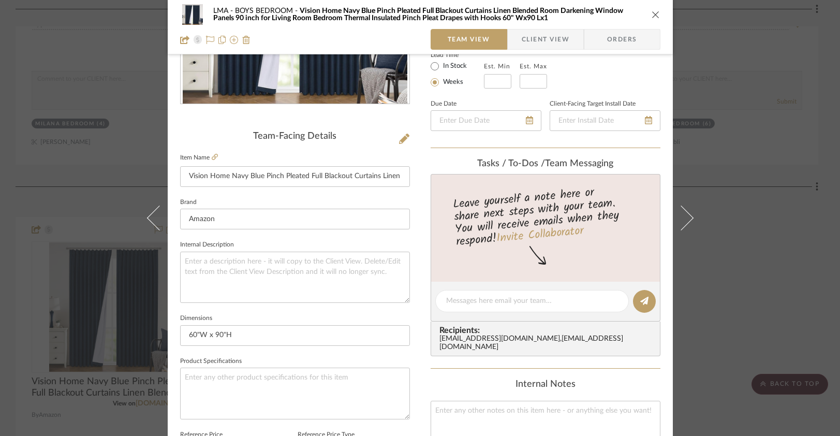
scroll to position [26, 0]
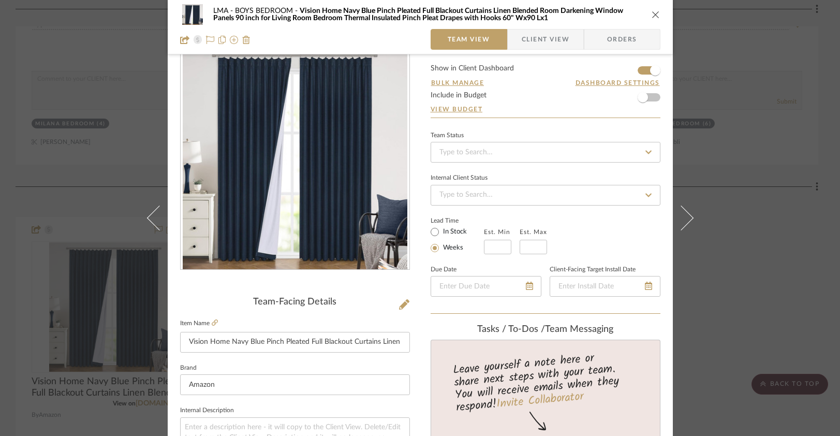
click at [644, 12] on icon "close" at bounding box center [656, 14] width 8 height 8
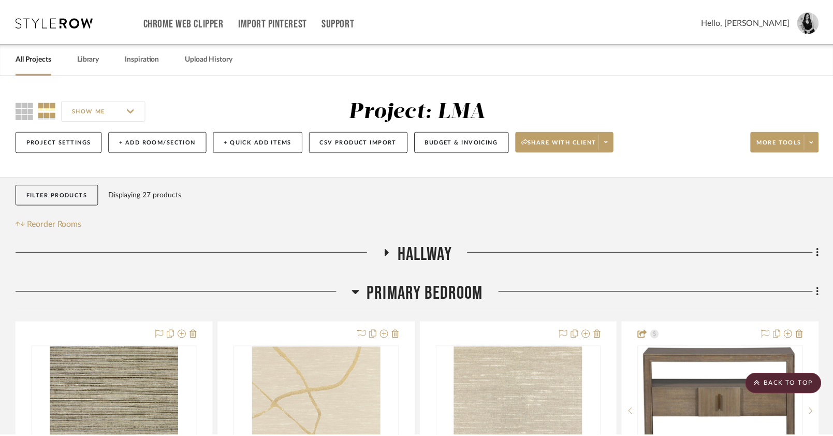
scroll to position [2720, 0]
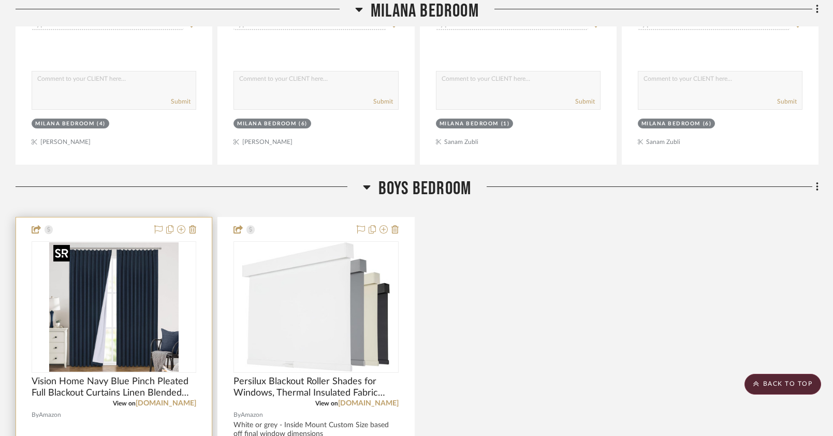
click at [171, 270] on img "0" at bounding box center [113, 306] width 129 height 129
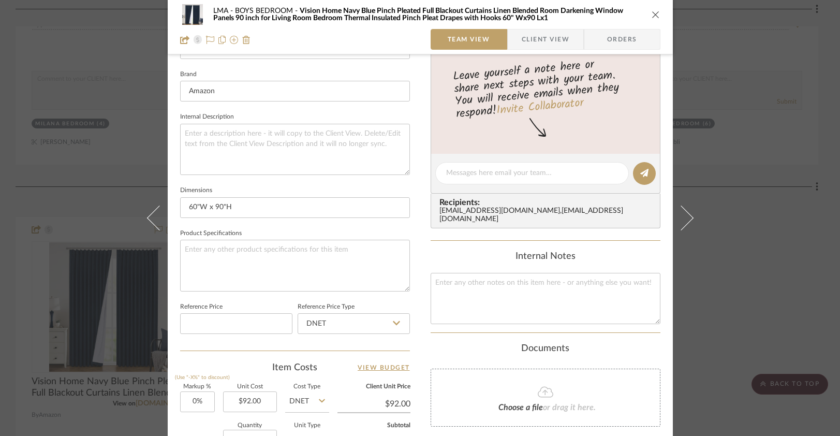
scroll to position [526, 0]
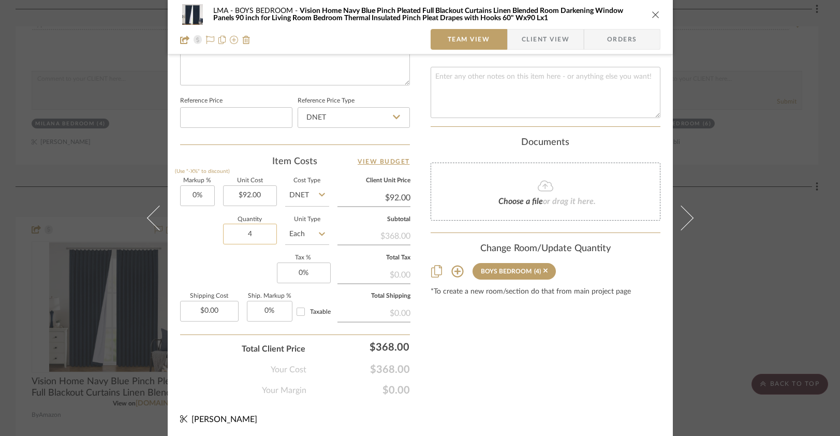
drag, startPoint x: 251, startPoint y: 237, endPoint x: 257, endPoint y: 235, distance: 5.9
click at [257, 235] on input "4" at bounding box center [250, 234] width 54 height 21
type input "2"
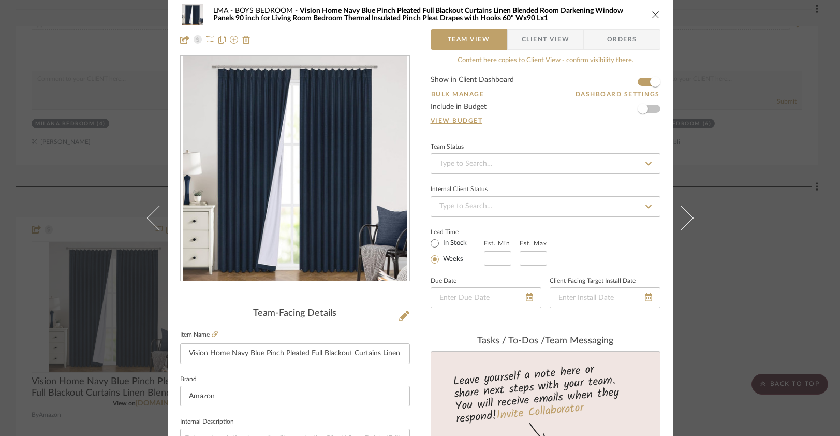
scroll to position [0, 0]
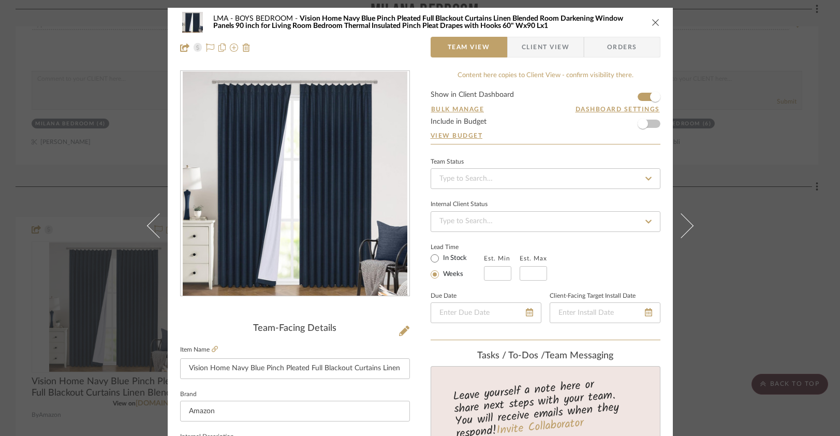
click at [644, 22] on icon "close" at bounding box center [656, 22] width 8 height 8
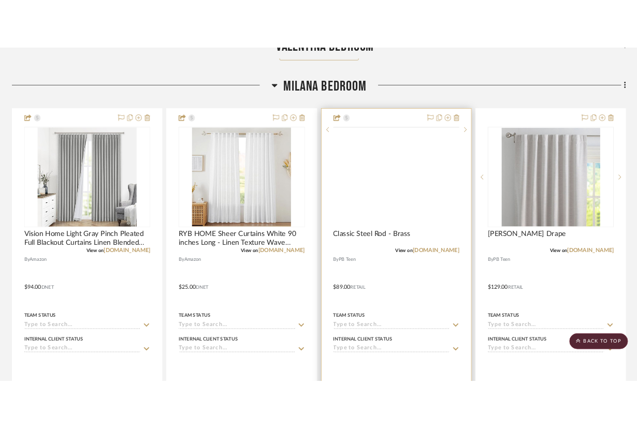
scroll to position [2351, 0]
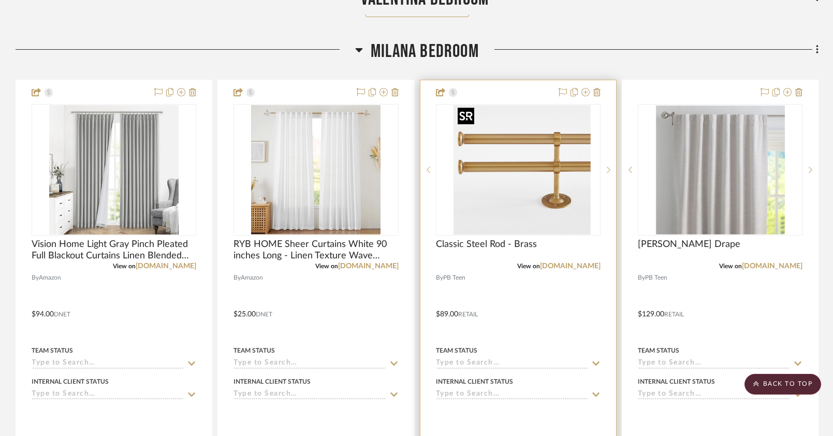
click at [527, 173] on div at bounding box center [518, 170] width 165 height 132
click at [577, 267] on link "[DOMAIN_NAME]" at bounding box center [570, 265] width 61 height 7
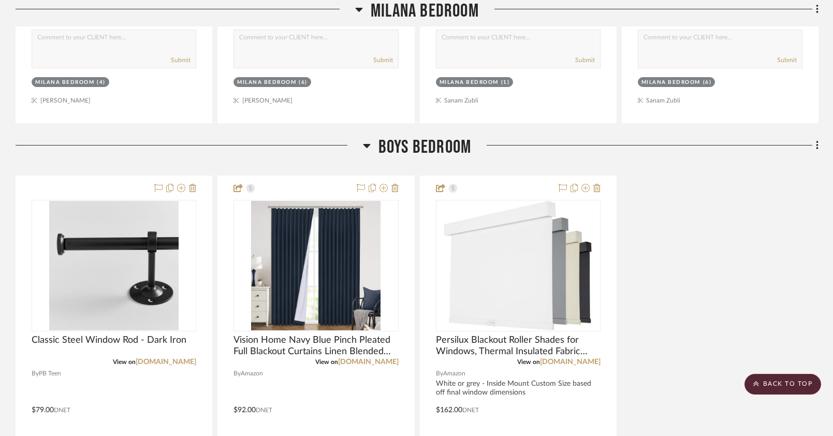
scroll to position [2710, 0]
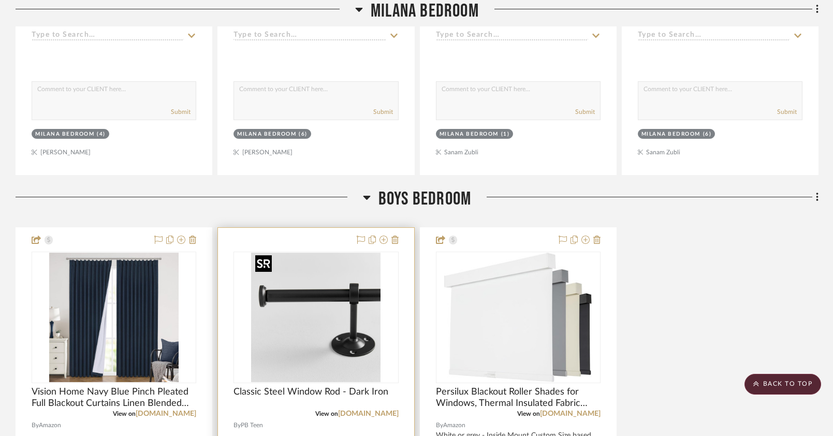
click at [346, 312] on img "0" at bounding box center [315, 317] width 129 height 129
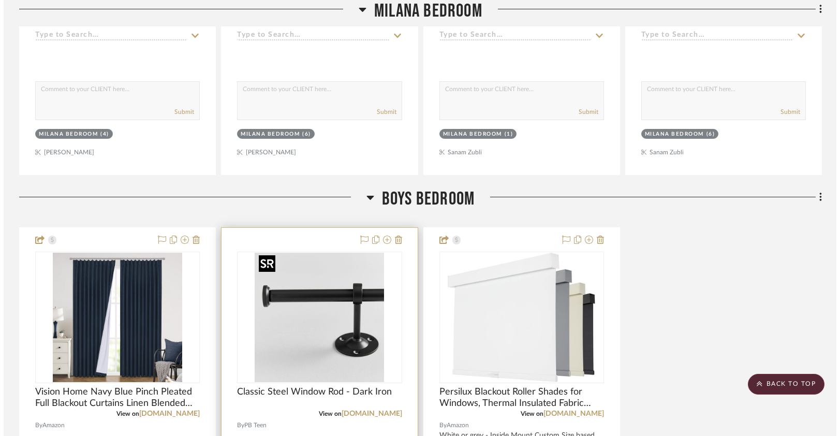
scroll to position [0, 0]
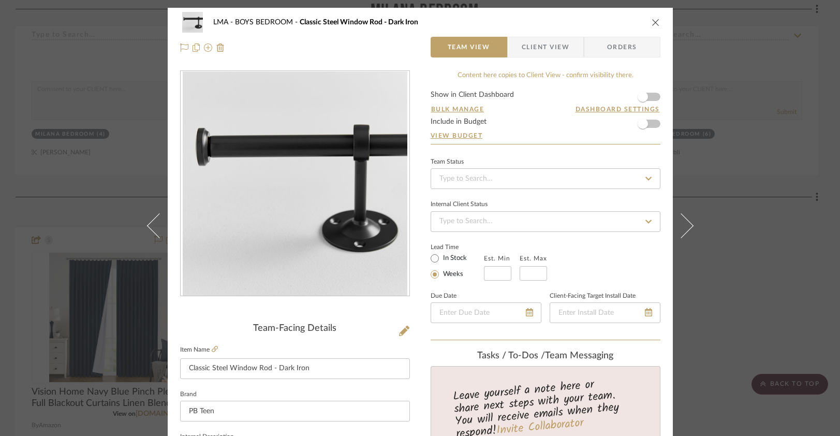
click at [534, 48] on span "Client View" at bounding box center [546, 47] width 48 height 21
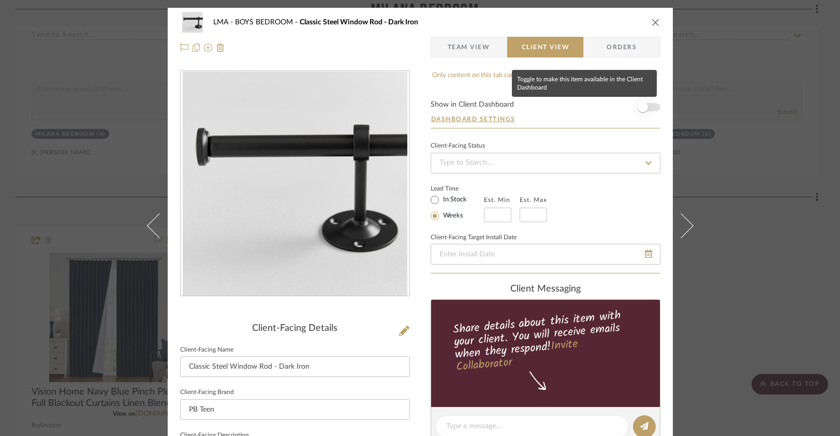
click at [649, 106] on span "button" at bounding box center [643, 107] width 23 height 23
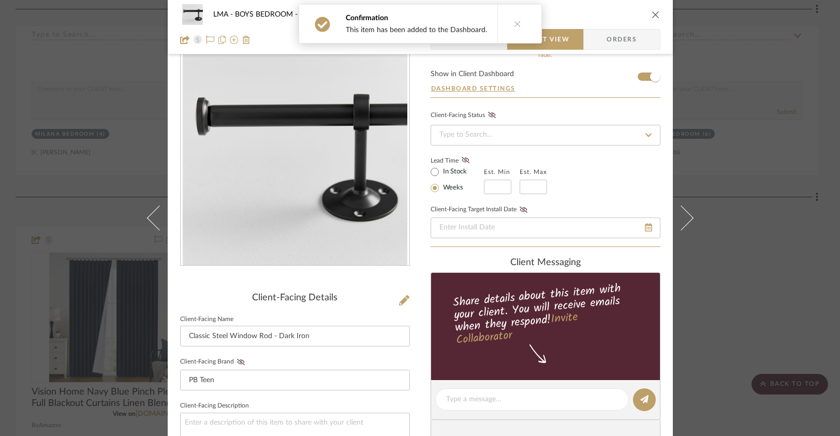
scroll to position [85, 0]
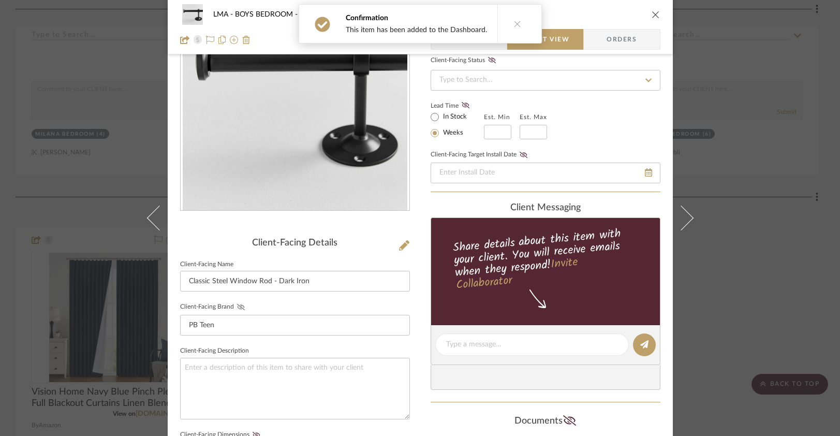
click at [237, 306] on icon at bounding box center [241, 307] width 8 height 6
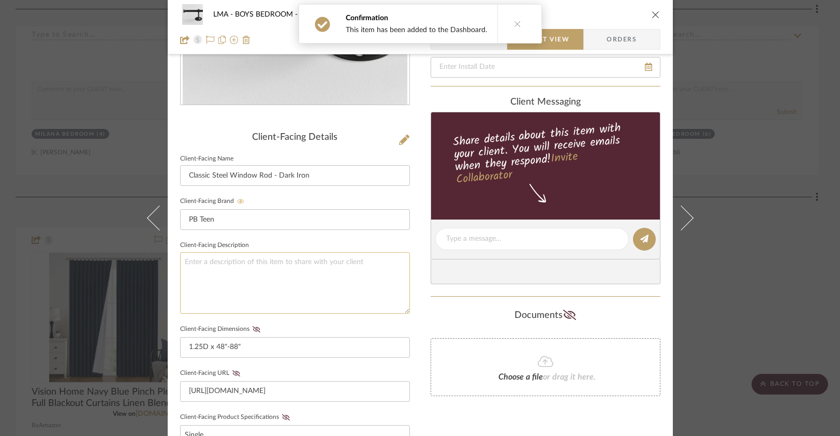
scroll to position [218, 0]
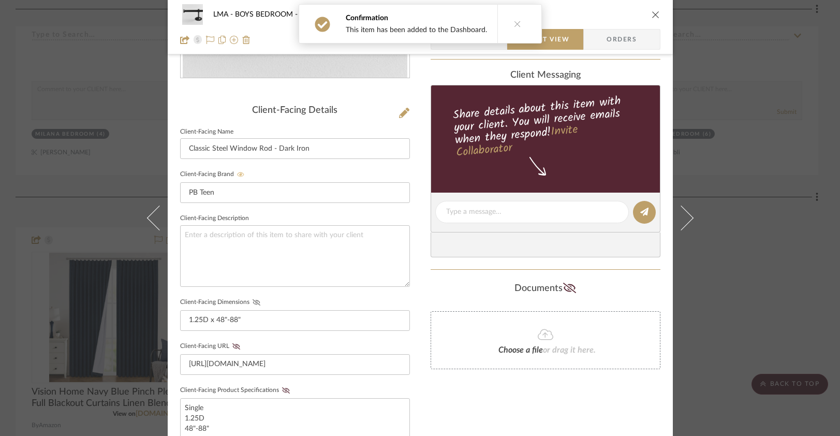
click at [254, 301] on icon at bounding box center [257, 302] width 8 height 6
click at [231, 346] on fieldset "Client-Facing URL https://www.pbteen.com/products/window-rods/" at bounding box center [295, 357] width 230 height 36
click at [234, 343] on icon at bounding box center [236, 346] width 8 height 6
drag, startPoint x: 281, startPoint y: 388, endPoint x: 295, endPoint y: 359, distance: 31.5
click at [282, 388] on icon at bounding box center [286, 390] width 8 height 6
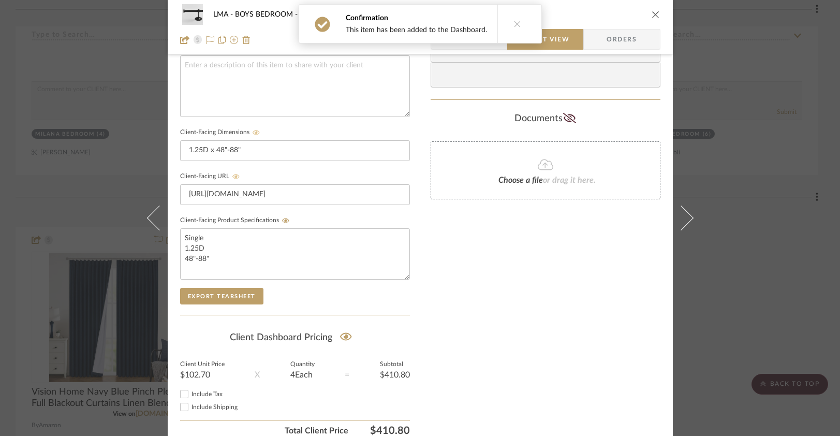
scroll to position [433, 0]
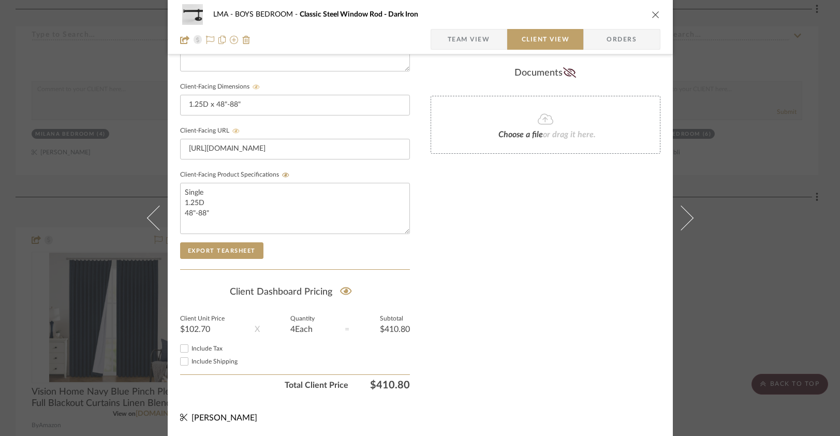
click at [460, 35] on span "Team View" at bounding box center [469, 39] width 42 height 21
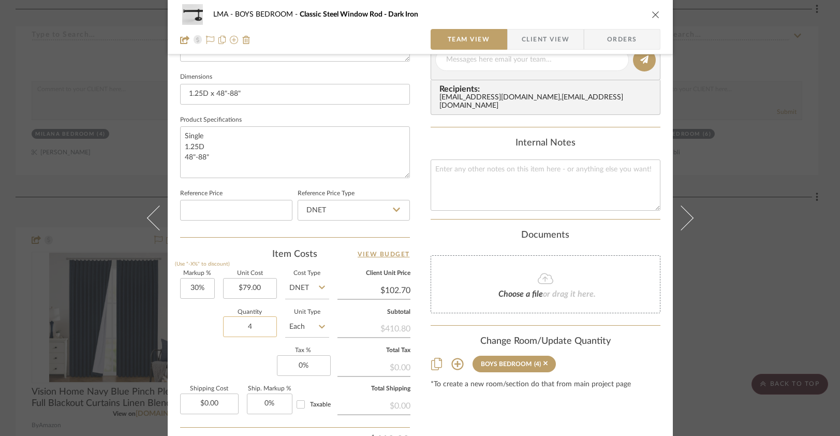
drag, startPoint x: 250, startPoint y: 332, endPoint x: 231, endPoint y: 327, distance: 19.8
click at [231, 327] on input "4" at bounding box center [250, 326] width 54 height 21
type input "14"
type input "30"
click at [190, 288] on input "30" at bounding box center [197, 288] width 35 height 21
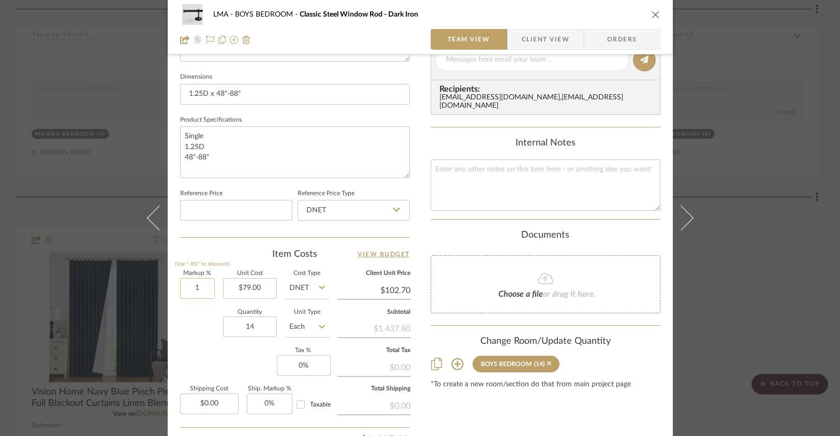
drag, startPoint x: 193, startPoint y: 291, endPoint x: 187, endPoint y: 289, distance: 6.5
click at [187, 289] on input "1" at bounding box center [197, 288] width 35 height 21
type input "0%"
drag, startPoint x: 258, startPoint y: 318, endPoint x: 254, endPoint y: 325, distance: 7.6
click at [255, 321] on input "14" at bounding box center [250, 326] width 54 height 21
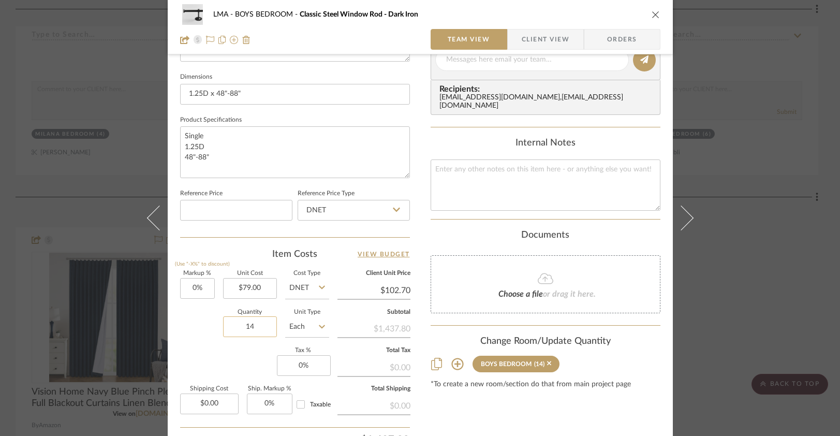
type input "$79.00"
type input "1"
click at [549, 387] on div "Content here copies to Client View - confirm visibility there. Show in Client D…" at bounding box center [546, 63] width 230 height 852
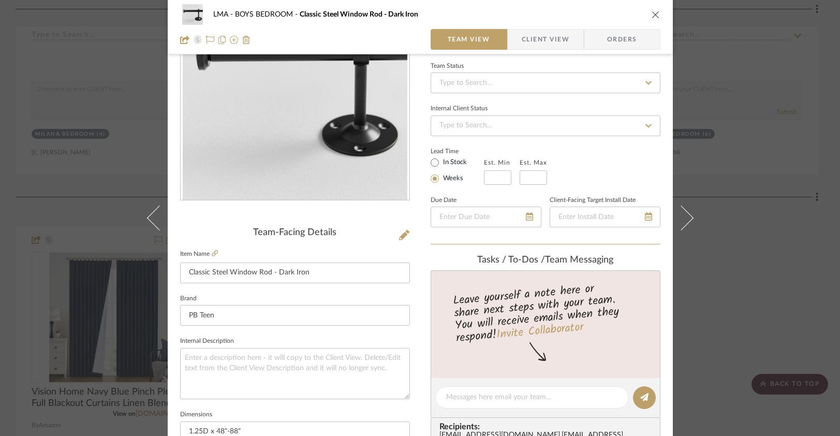
scroll to position [0, 0]
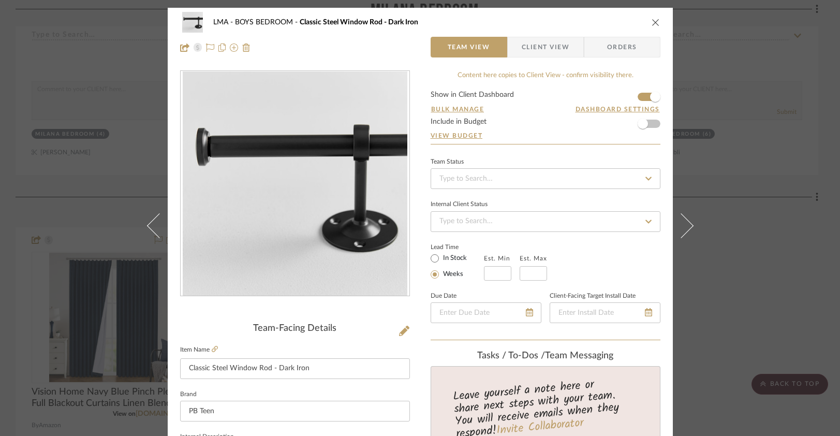
click at [652, 23] on icon "close" at bounding box center [656, 22] width 8 height 8
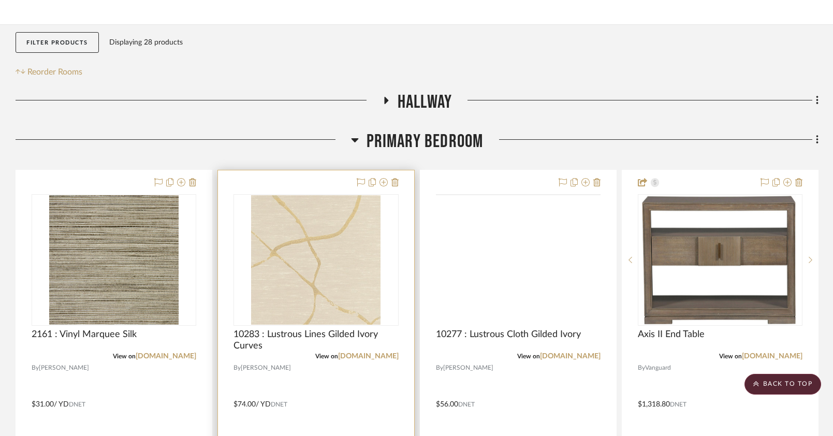
scroll to position [296, 0]
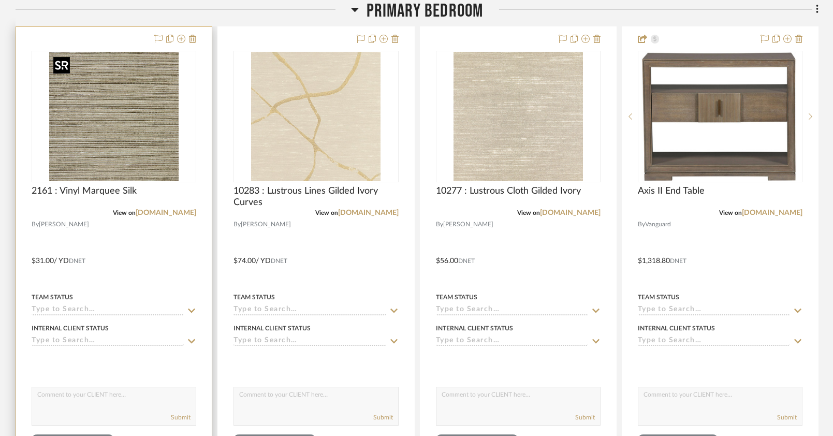
click at [0, 0] on img at bounding box center [0, 0] width 0 height 0
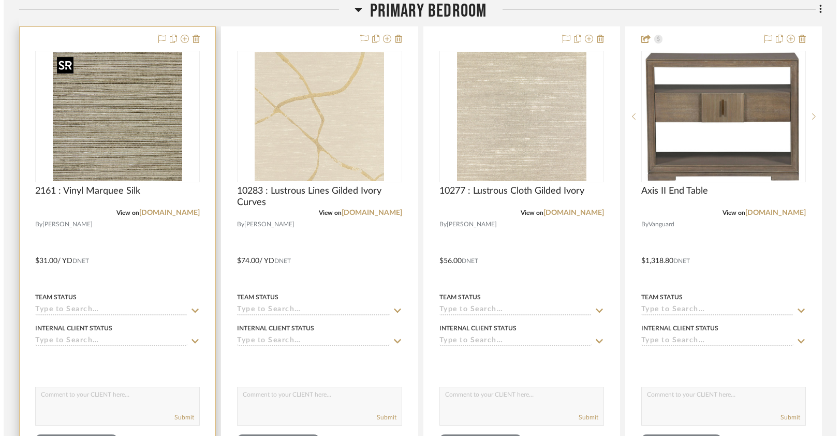
scroll to position [0, 0]
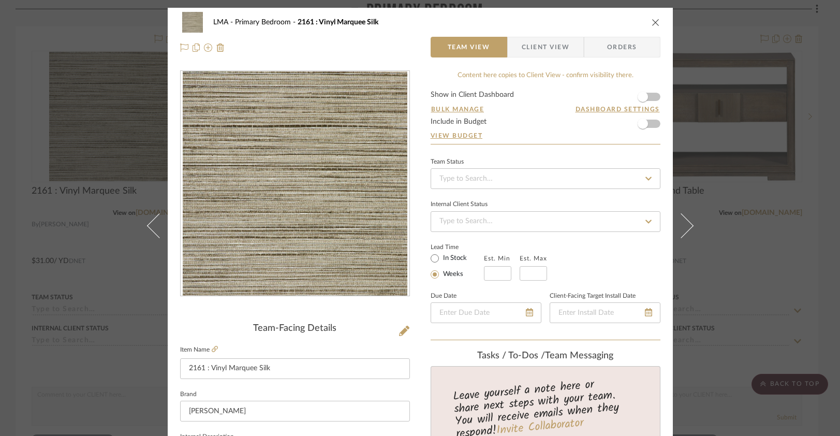
click at [527, 46] on span "Client View" at bounding box center [546, 47] width 48 height 21
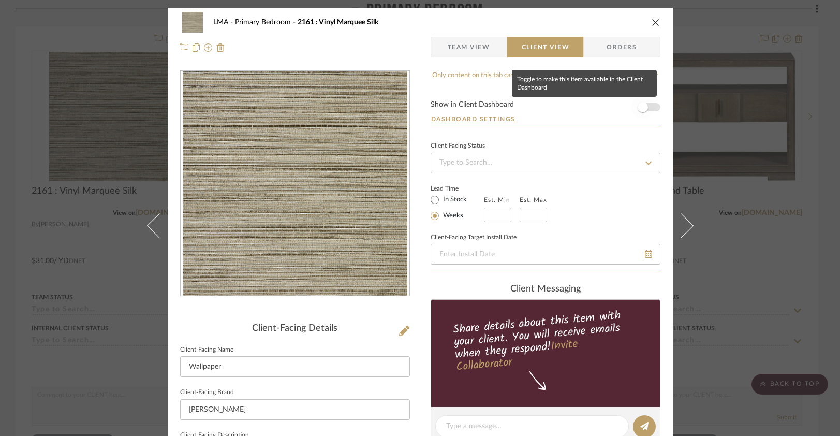
click at [647, 105] on span "button" at bounding box center [643, 107] width 23 height 23
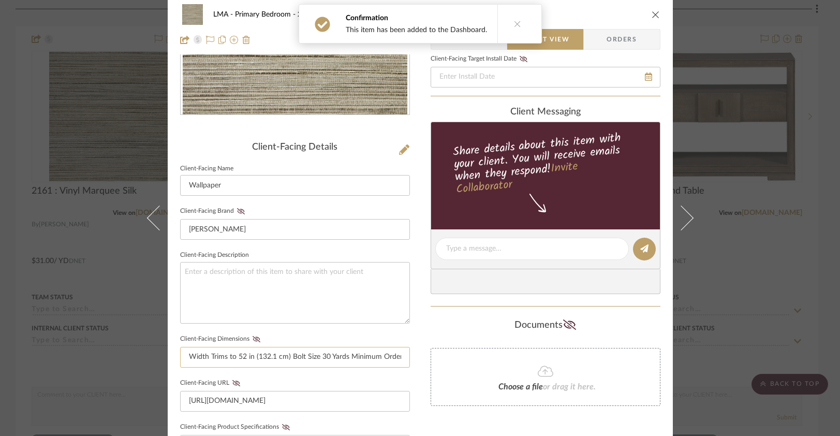
scroll to position [299, 0]
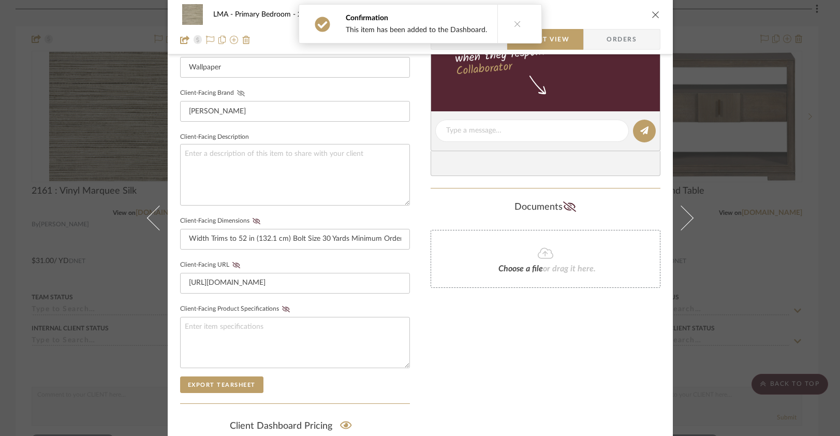
click at [237, 93] on icon at bounding box center [241, 93] width 8 height 6
drag, startPoint x: 253, startPoint y: 216, endPoint x: 252, endPoint y: 230, distance: 13.5
click at [253, 217] on button "Client-Facing Dimensions" at bounding box center [257, 220] width 14 height 7
click at [232, 265] on icon at bounding box center [236, 265] width 8 height 6
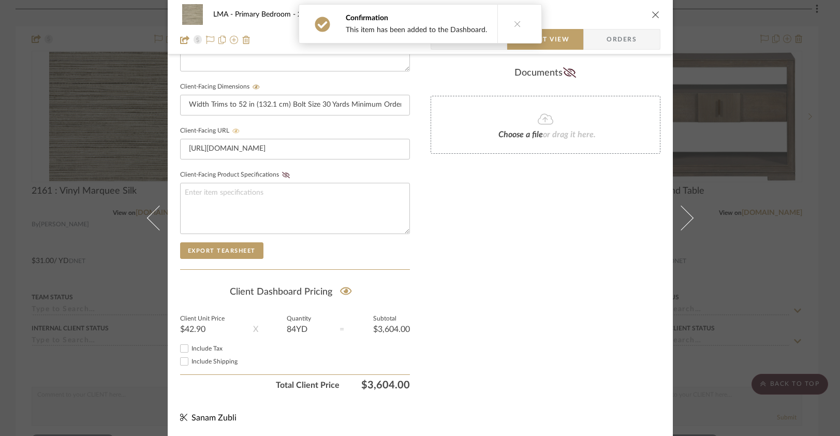
scroll to position [0, 0]
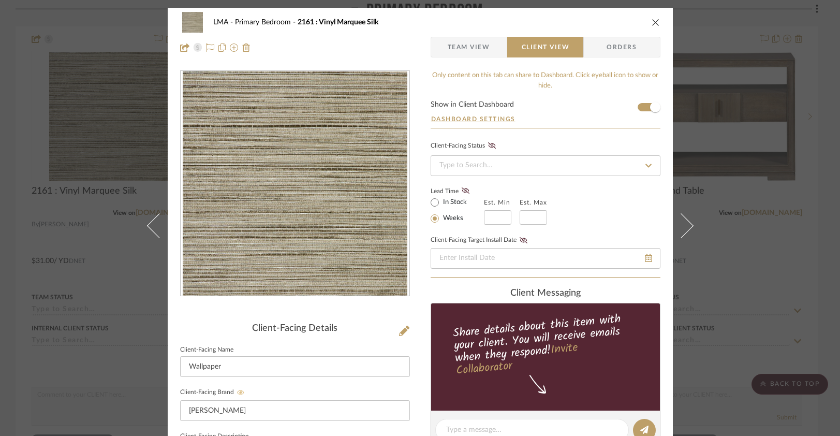
click at [654, 22] on icon "close" at bounding box center [656, 22] width 8 height 8
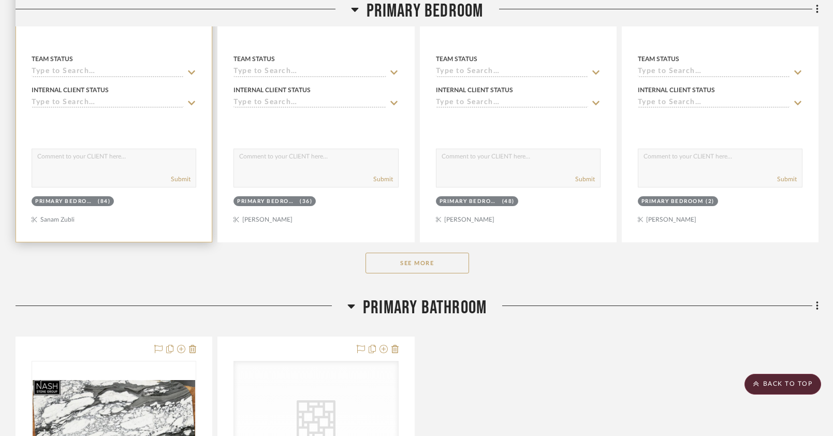
scroll to position [800, 0]
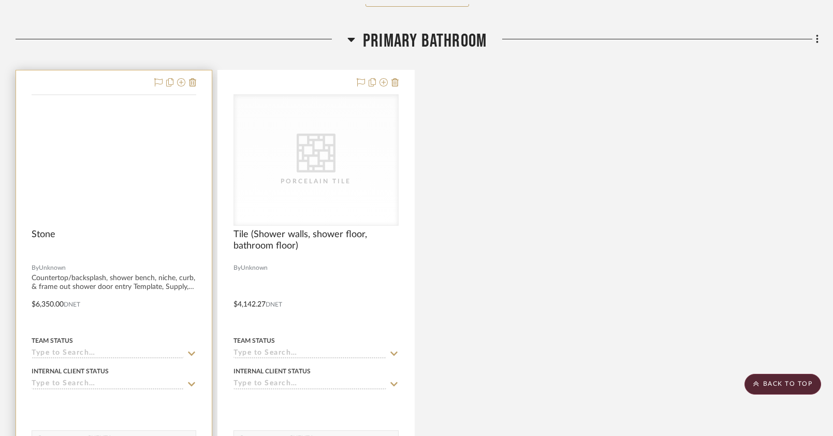
click at [0, 0] on img at bounding box center [0, 0] width 0 height 0
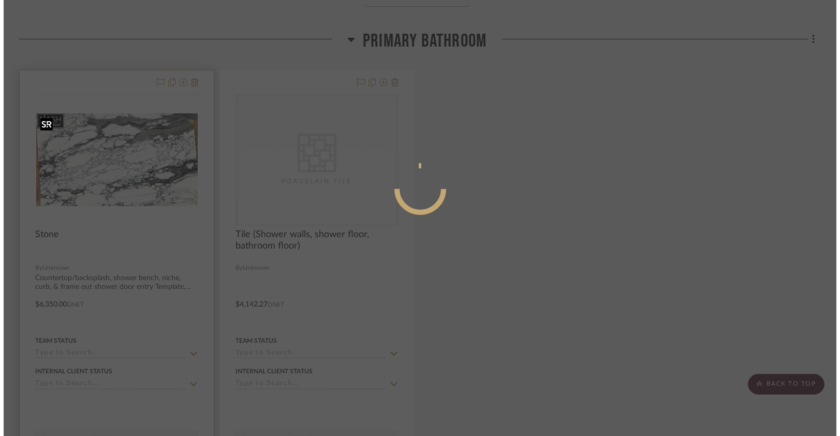
scroll to position [0, 0]
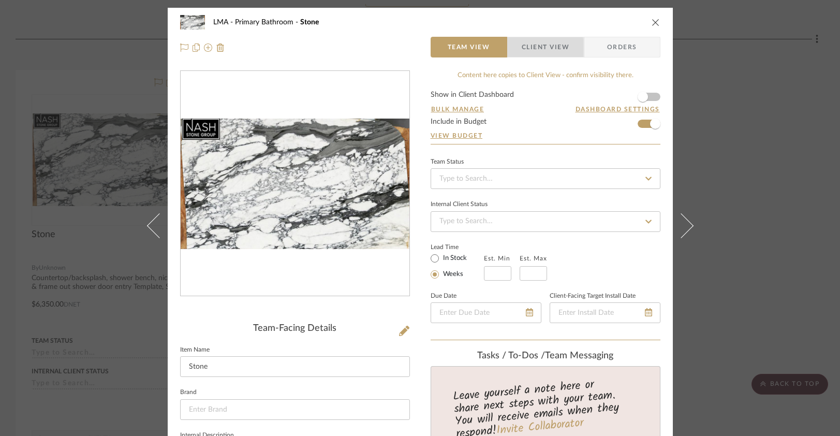
click at [535, 50] on span "Client View" at bounding box center [546, 47] width 48 height 21
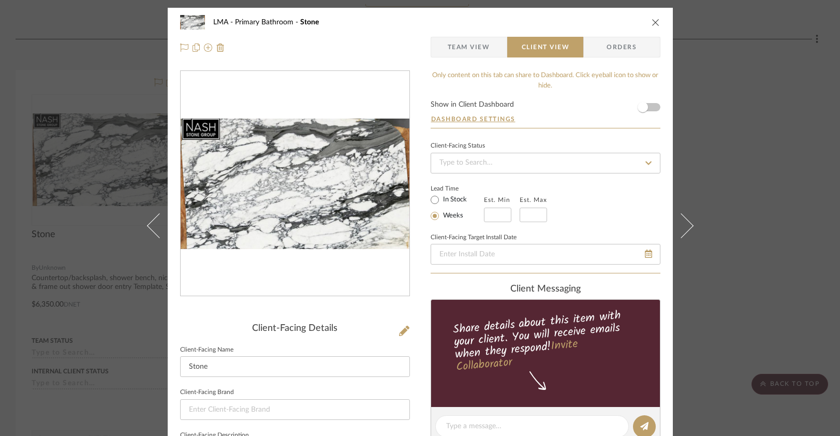
click at [651, 107] on form "Show in Client Dashboard Dashboard Settings" at bounding box center [546, 114] width 230 height 27
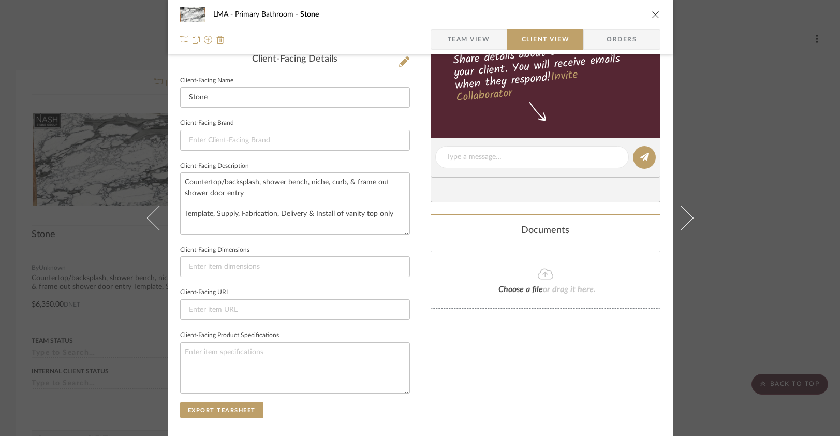
scroll to position [269, 0]
click at [401, 214] on textarea "Countertop/backsplash, shower bench, niche, curb, & frame out shower door entry…" at bounding box center [295, 203] width 230 height 62
click at [346, 226] on textarea "Countertop/backsplash, shower bench, niche, curb, & frame out shower door entry…" at bounding box center [295, 203] width 230 height 62
type textarea "Countertop/backsplash, shower bench, niche, curb, & frame out shower door entry…"
click at [353, 222] on textarea "Countertop/backsplash, shower bench, niche, curb, & frame out shower door entry…" at bounding box center [295, 203] width 230 height 62
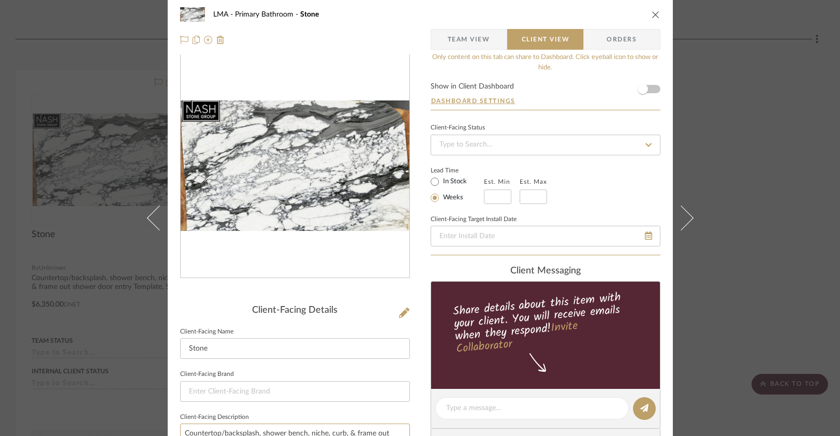
scroll to position [0, 0]
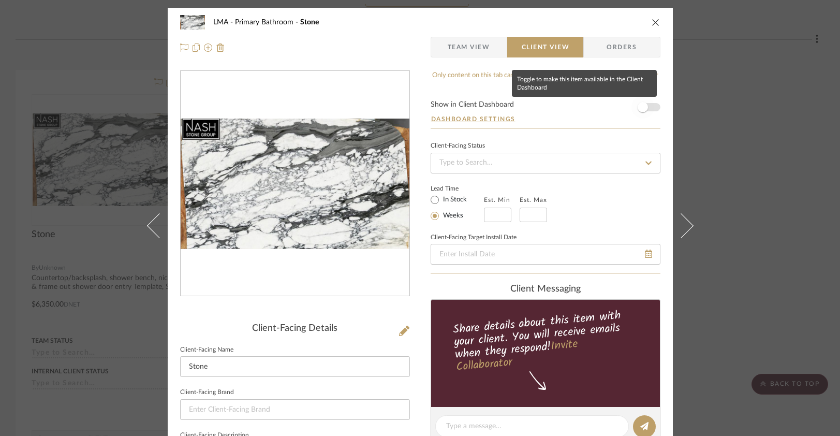
click at [642, 109] on span "button" at bounding box center [643, 107] width 10 height 10
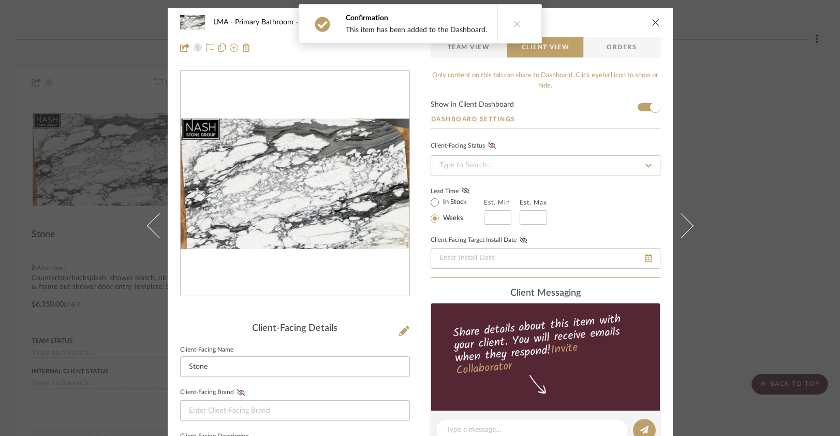
click at [472, 49] on span "Team View" at bounding box center [469, 47] width 42 height 21
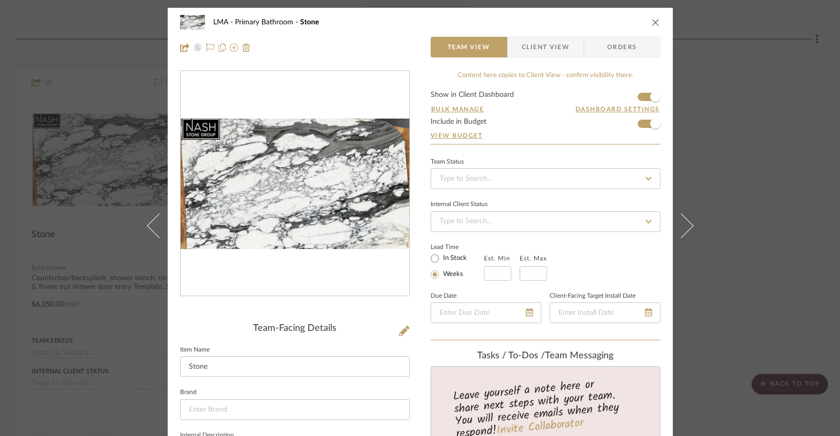
click at [653, 25] on icon "close" at bounding box center [656, 22] width 8 height 8
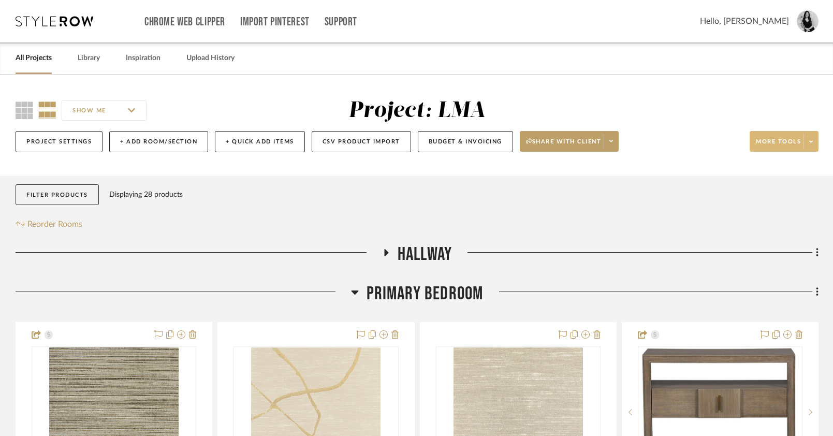
click at [809, 139] on fa-icon at bounding box center [811, 142] width 4 height 6
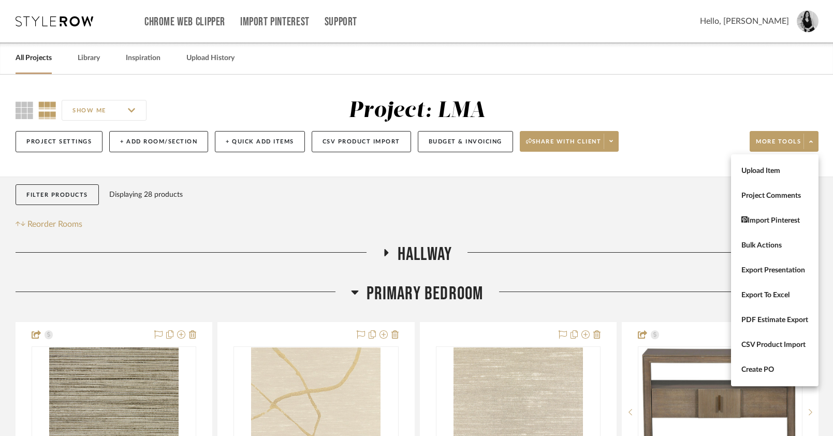
click at [612, 141] on div at bounding box center [416, 218] width 833 height 436
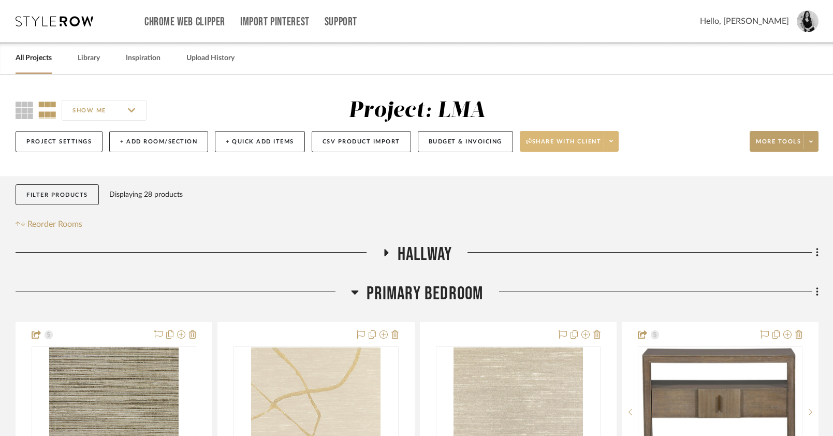
click at [612, 144] on fa-icon at bounding box center [611, 142] width 4 height 6
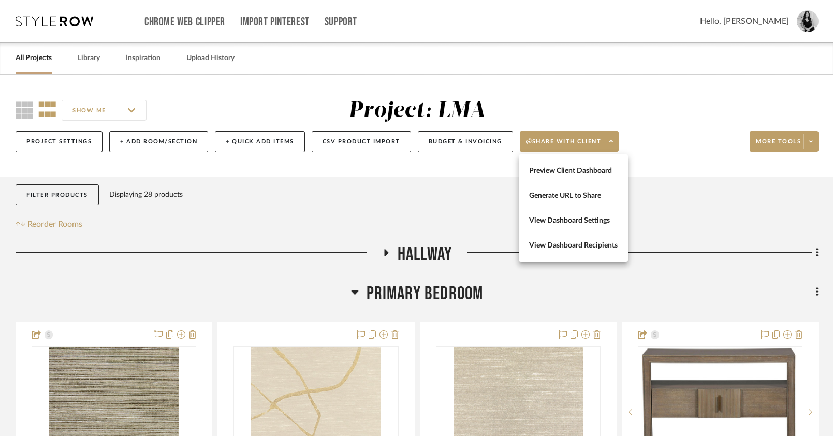
click at [564, 172] on span "Preview Client Dashboard" at bounding box center [573, 171] width 89 height 9
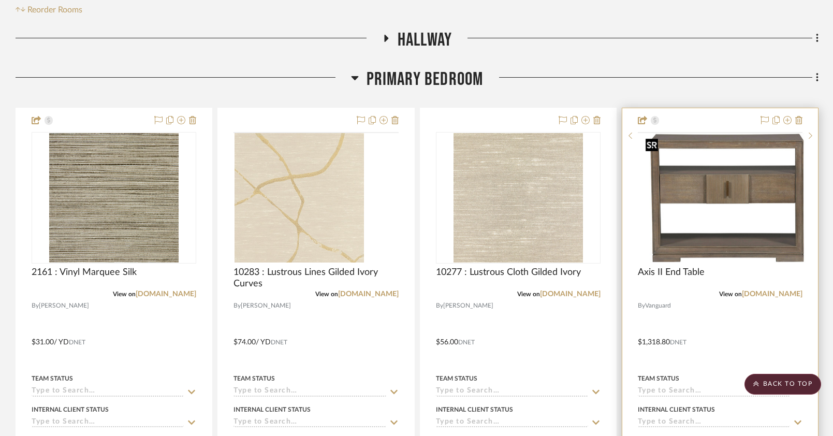
scroll to position [215, 0]
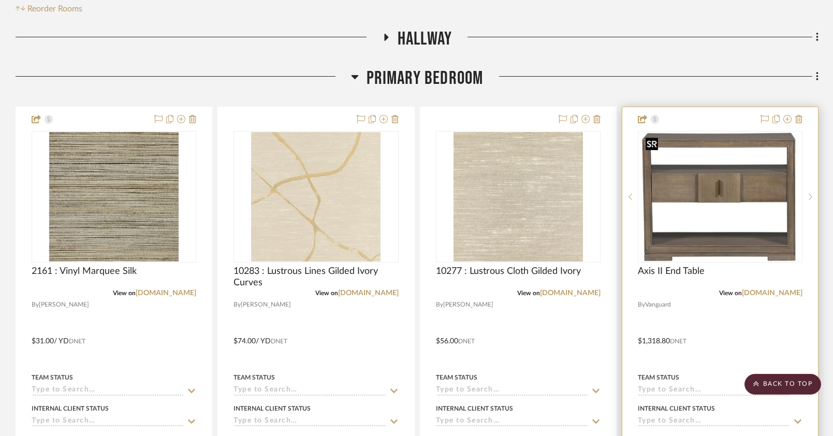
click at [0, 0] on img at bounding box center [0, 0] width 0 height 0
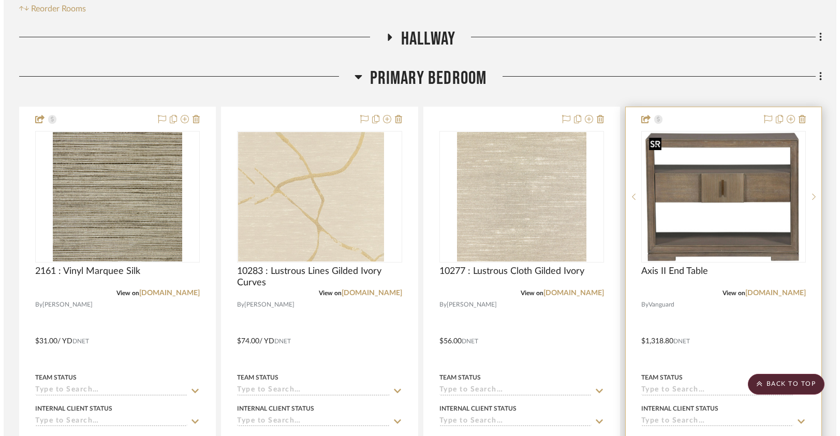
scroll to position [0, 0]
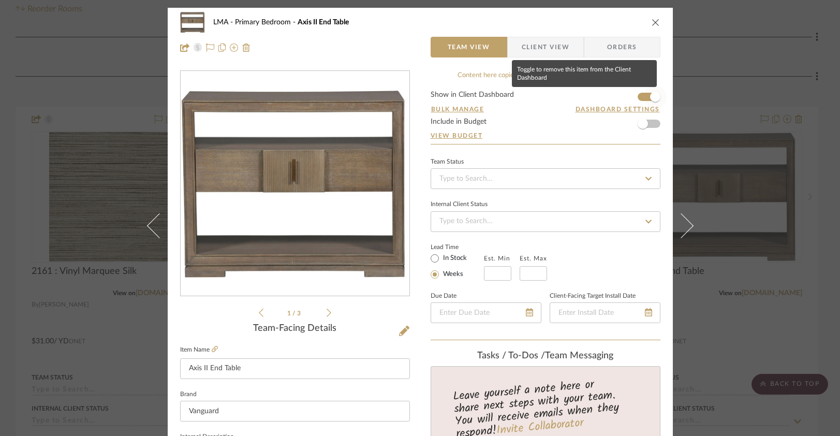
click at [655, 99] on span "button" at bounding box center [655, 97] width 10 height 10
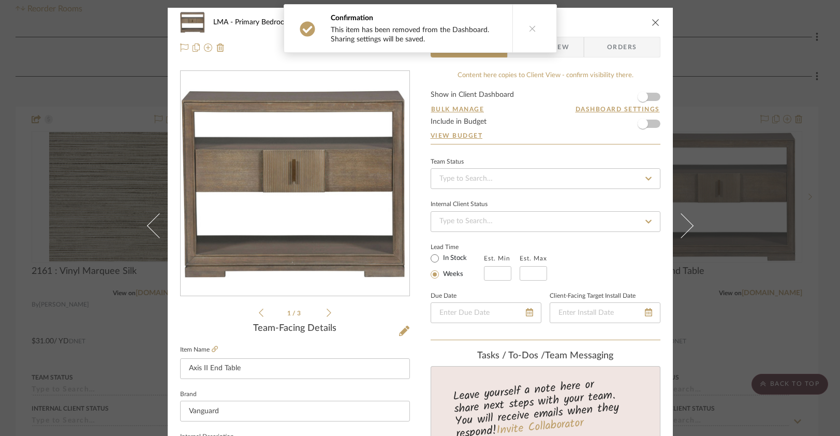
click at [654, 22] on icon "close" at bounding box center [656, 22] width 8 height 8
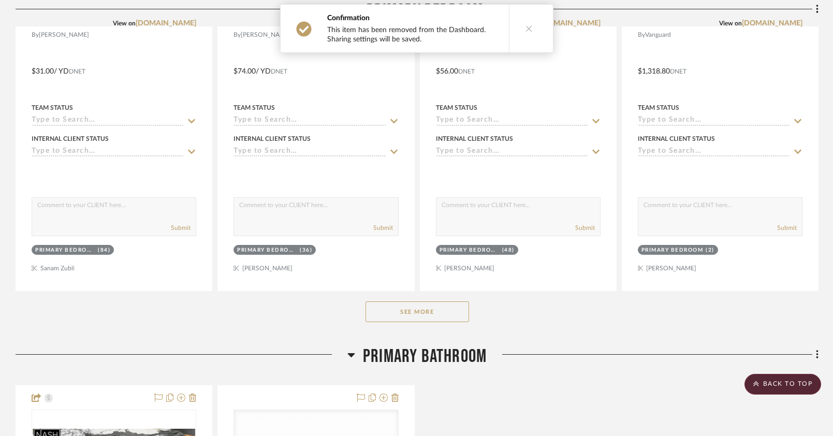
scroll to position [499, 0]
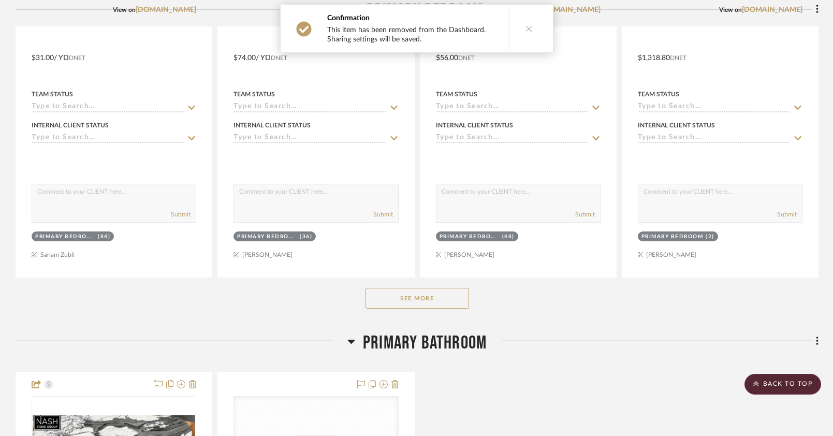
click at [408, 299] on button "See More" at bounding box center [418, 298] width 104 height 21
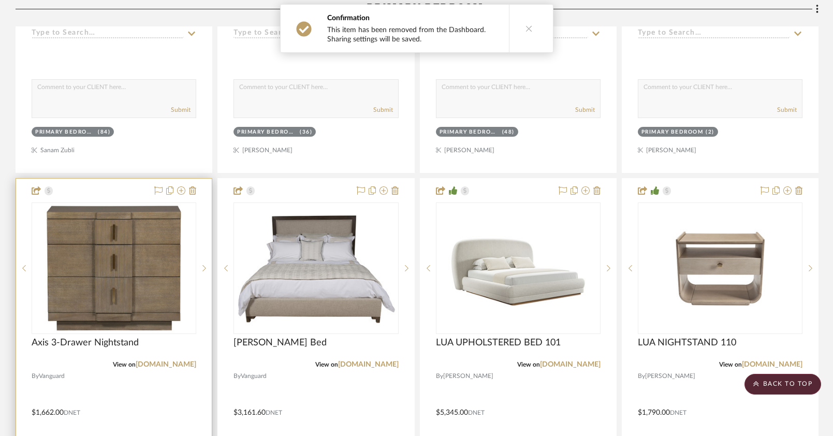
scroll to position [629, 0]
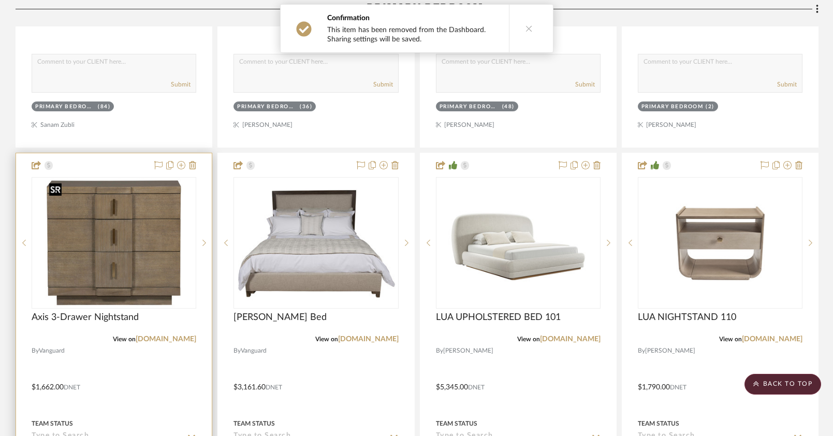
click at [125, 253] on img "0" at bounding box center [114, 242] width 138 height 129
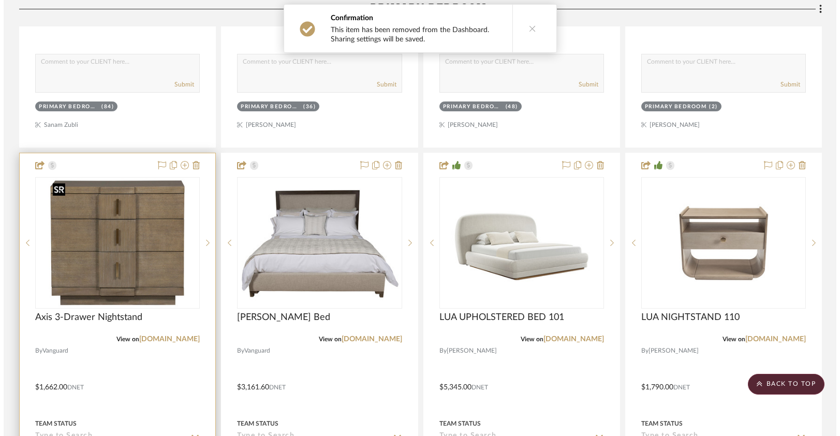
scroll to position [0, 0]
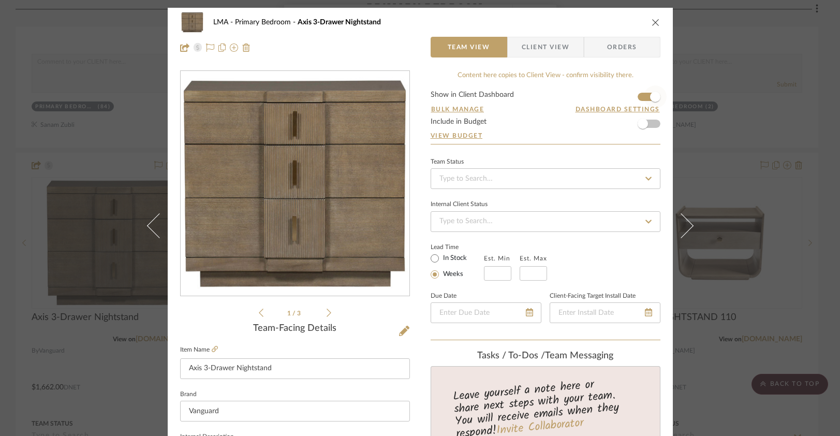
click at [644, 98] on span "button" at bounding box center [655, 96] width 23 height 23
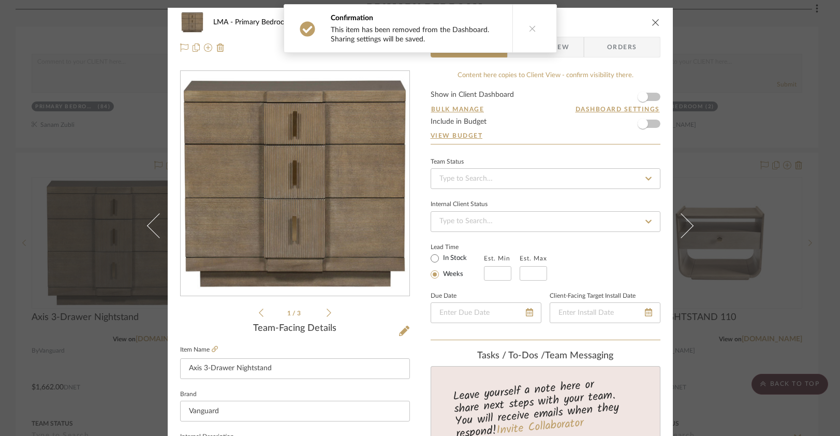
drag, startPoint x: 652, startPoint y: 23, endPoint x: 605, endPoint y: 82, distance: 75.8
click at [652, 23] on icon "close" at bounding box center [656, 22] width 8 height 8
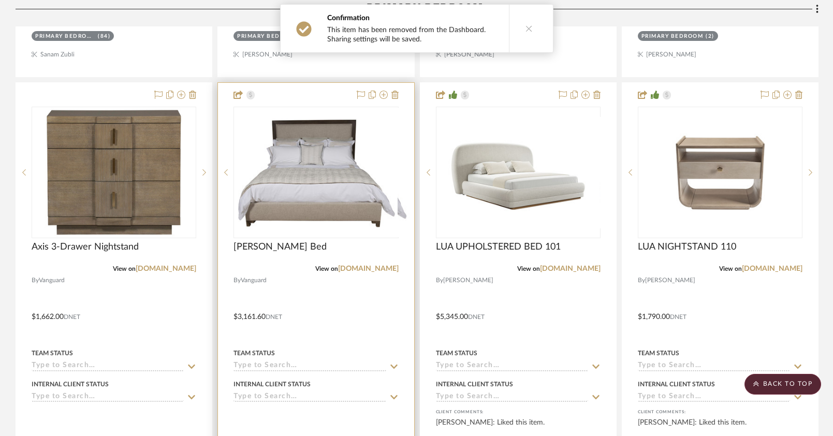
scroll to position [704, 0]
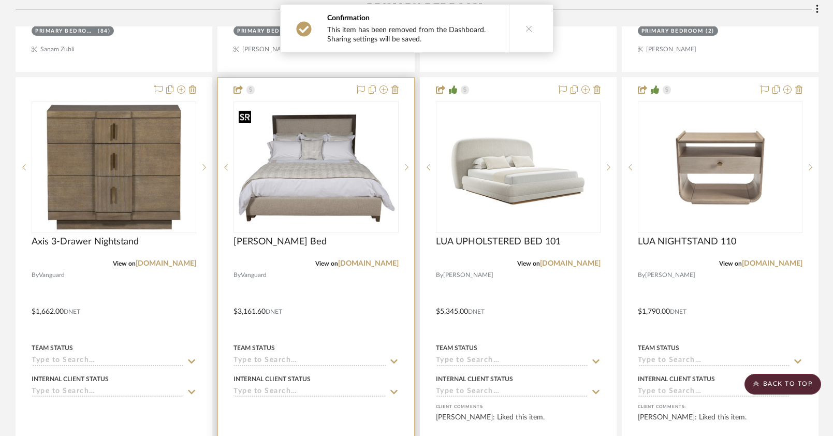
click at [348, 190] on img "0" at bounding box center [316, 167] width 163 height 123
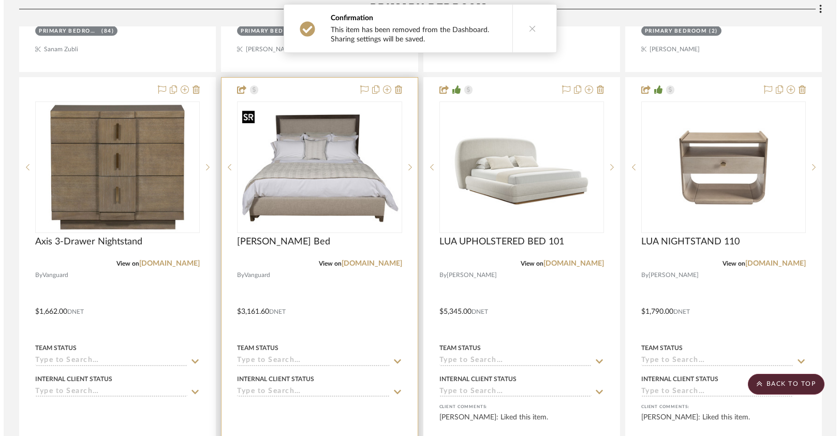
scroll to position [0, 0]
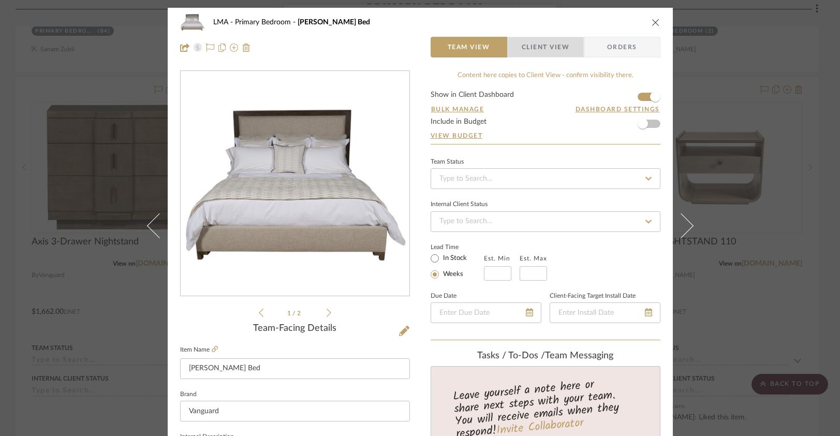
click at [543, 47] on span "Client View" at bounding box center [546, 47] width 48 height 21
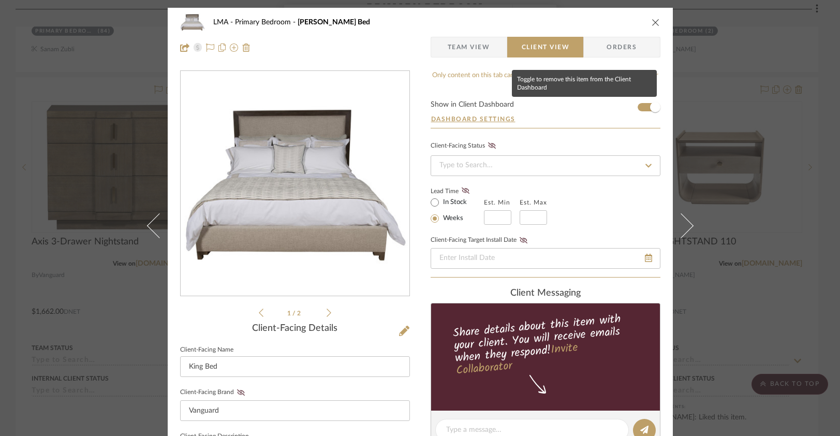
drag, startPoint x: 644, startPoint y: 106, endPoint x: 649, endPoint y: 33, distance: 73.2
click at [644, 105] on span "button" at bounding box center [655, 107] width 23 height 23
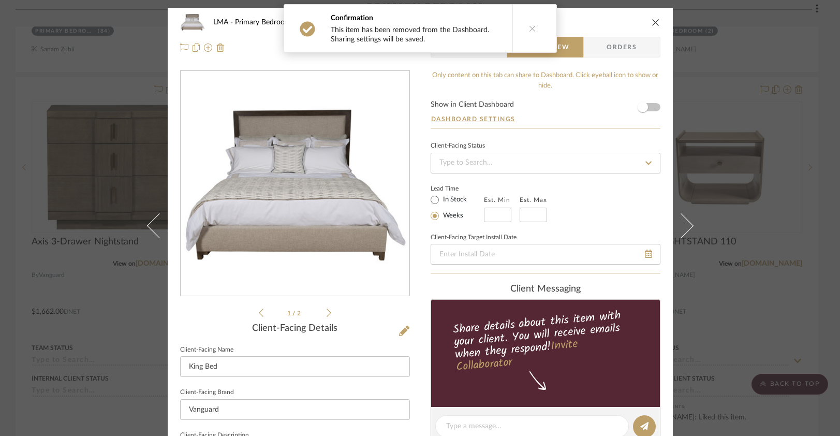
drag, startPoint x: 653, startPoint y: 20, endPoint x: 657, endPoint y: 2, distance: 18.5
click at [653, 20] on icon "close" at bounding box center [656, 22] width 8 height 8
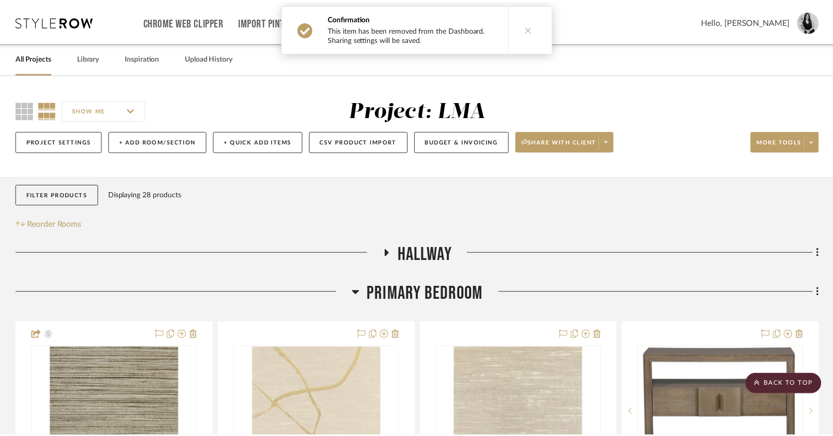
scroll to position [704, 0]
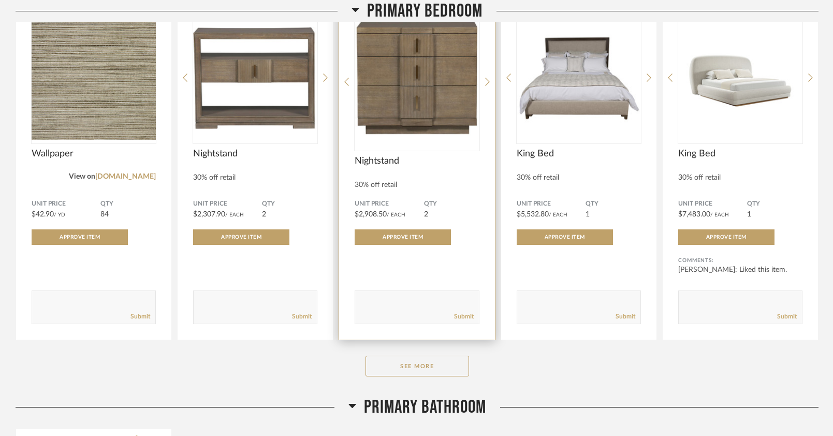
scroll to position [114, 0]
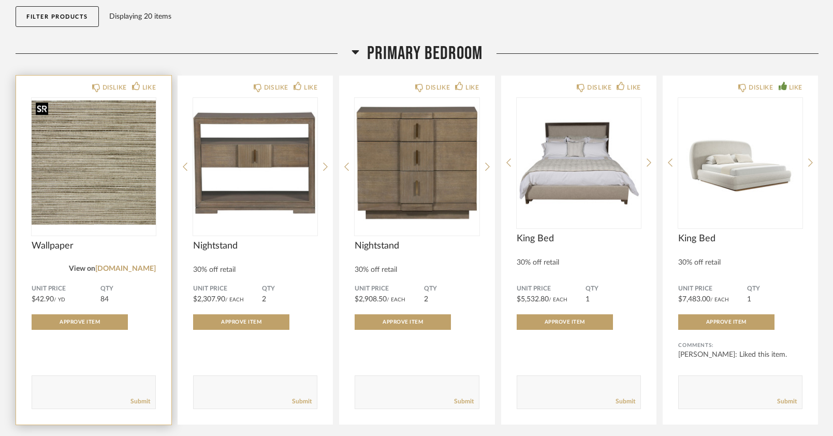
click at [0, 0] on img at bounding box center [0, 0] width 0 height 0
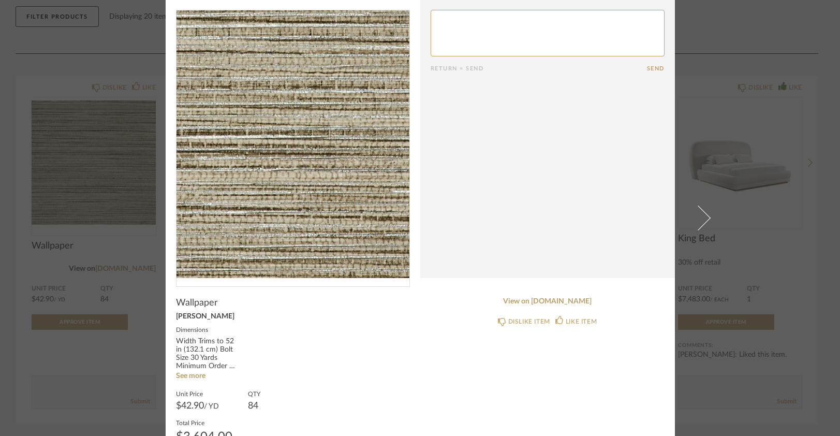
scroll to position [0, 0]
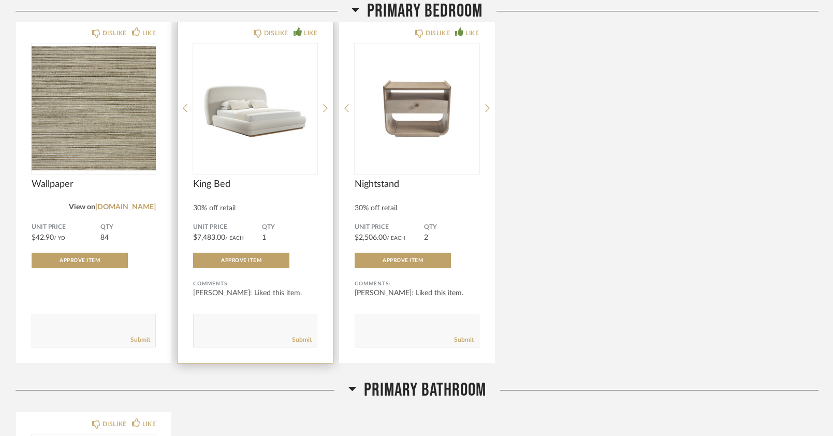
scroll to position [158, 0]
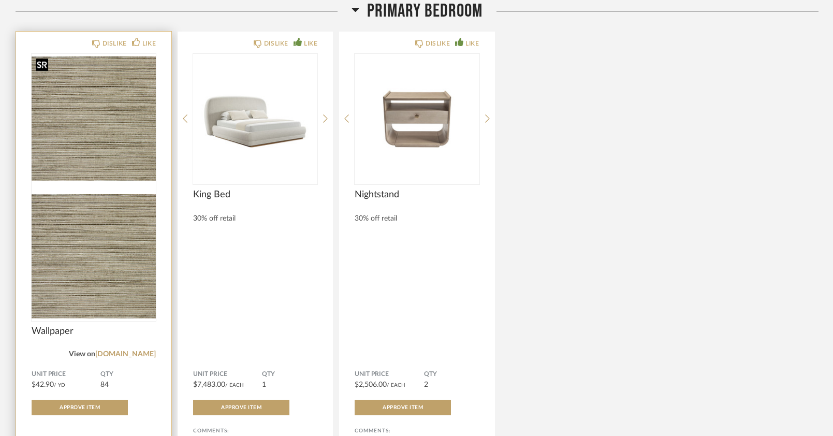
click at [97, 144] on div at bounding box center [94, 187] width 124 height 267
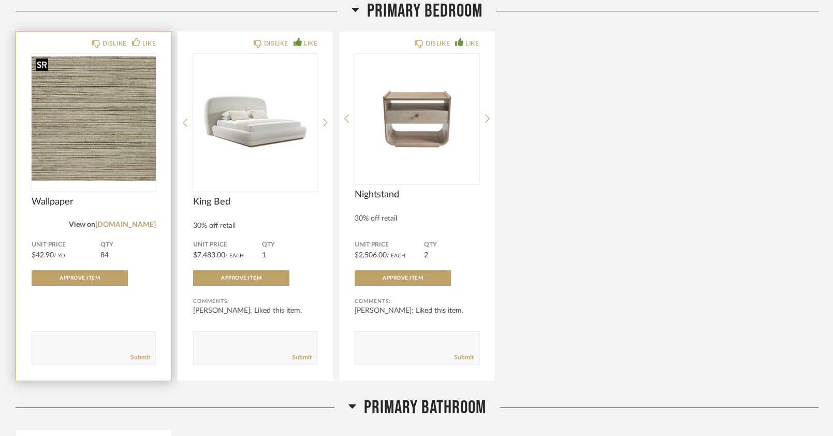
click at [103, 139] on img "0" at bounding box center [94, 118] width 124 height 129
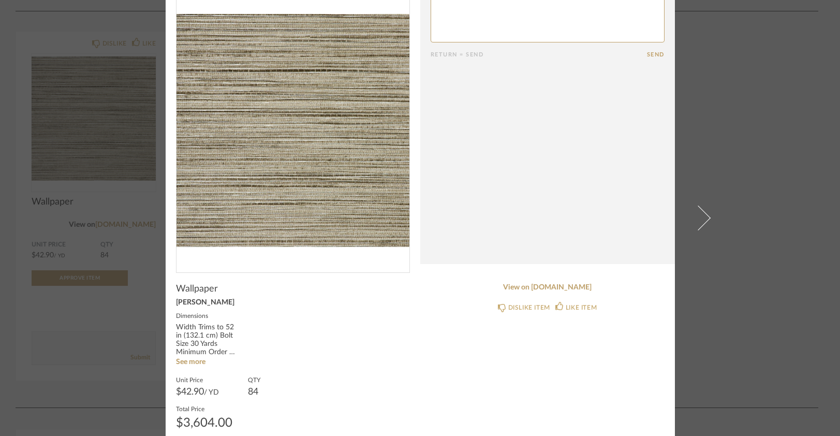
scroll to position [0, 0]
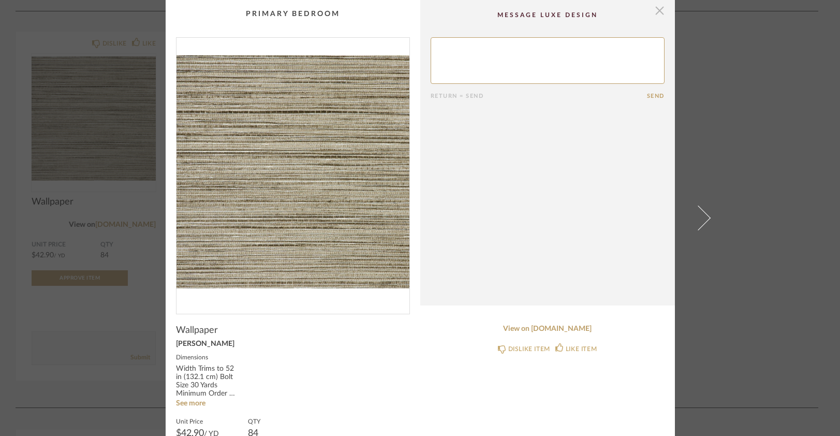
click at [660, 10] on span "button" at bounding box center [660, 10] width 21 height 21
